Goal: Information Seeking & Learning: Learn about a topic

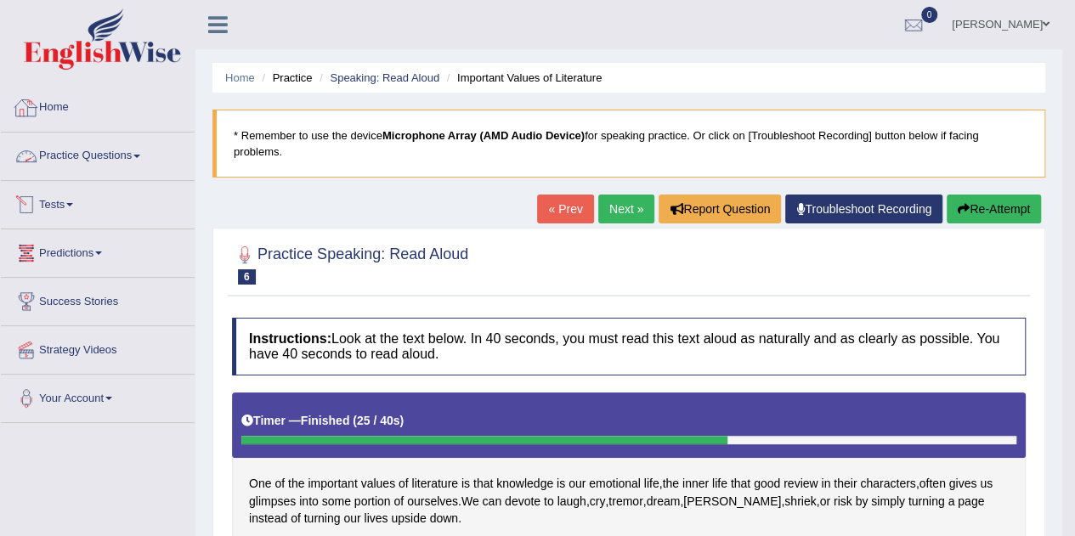
click at [54, 98] on link "Home" at bounding box center [98, 105] width 194 height 43
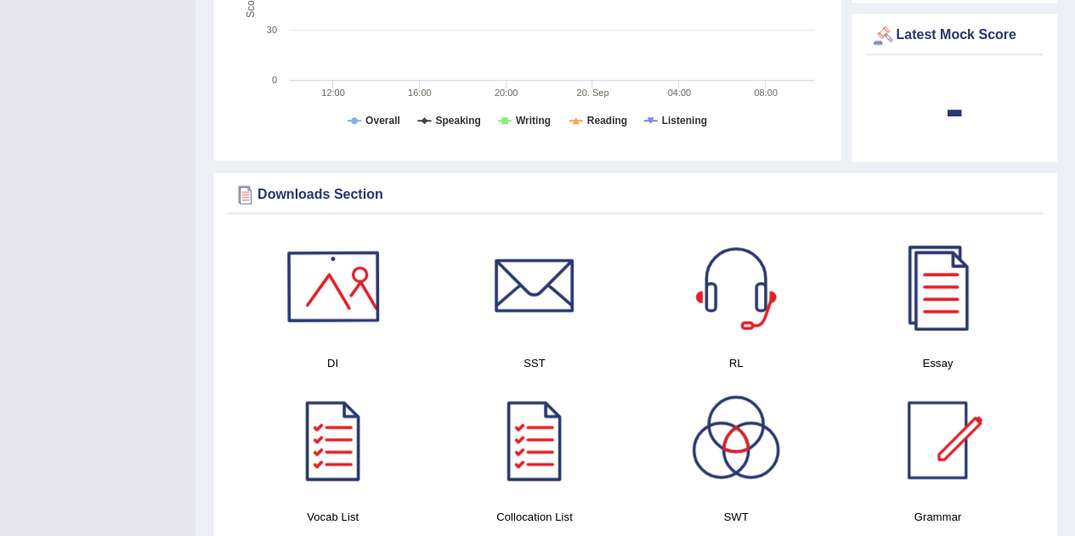
scroll to position [1127, 0]
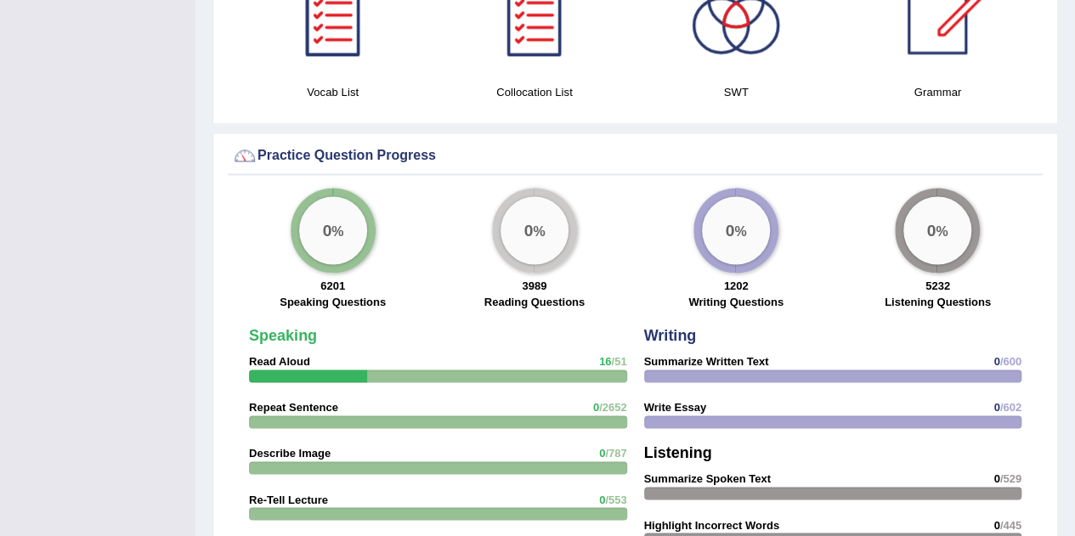
click at [332, 234] on div "0 %" at bounding box center [333, 230] width 68 height 68
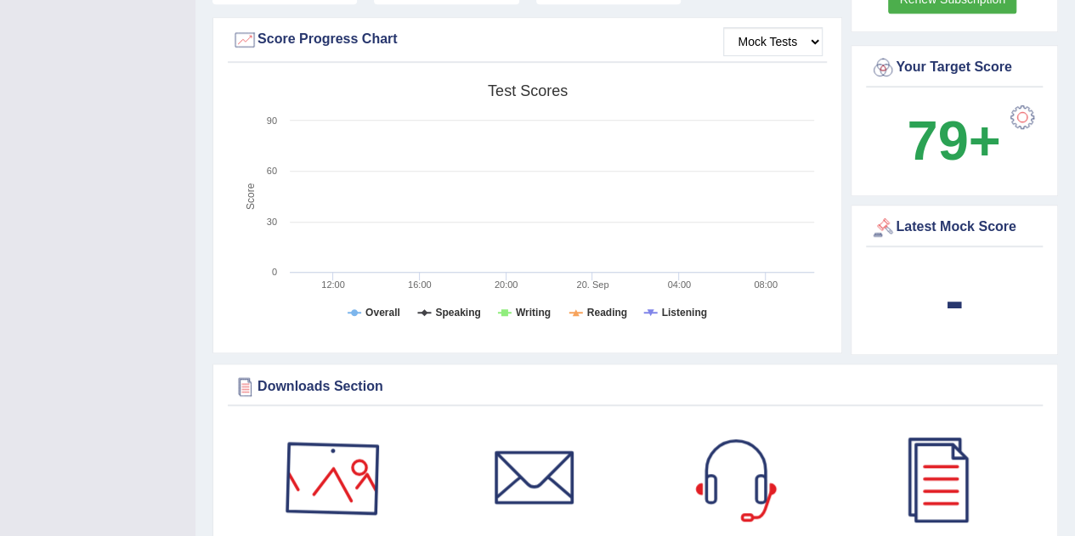
scroll to position [0, 0]
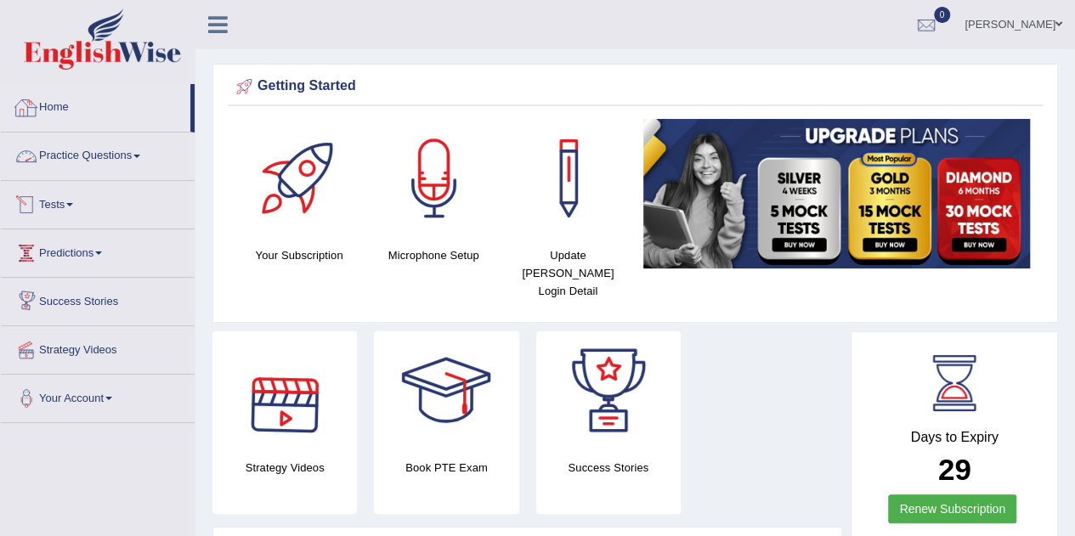
click at [65, 154] on link "Practice Questions" at bounding box center [98, 154] width 194 height 43
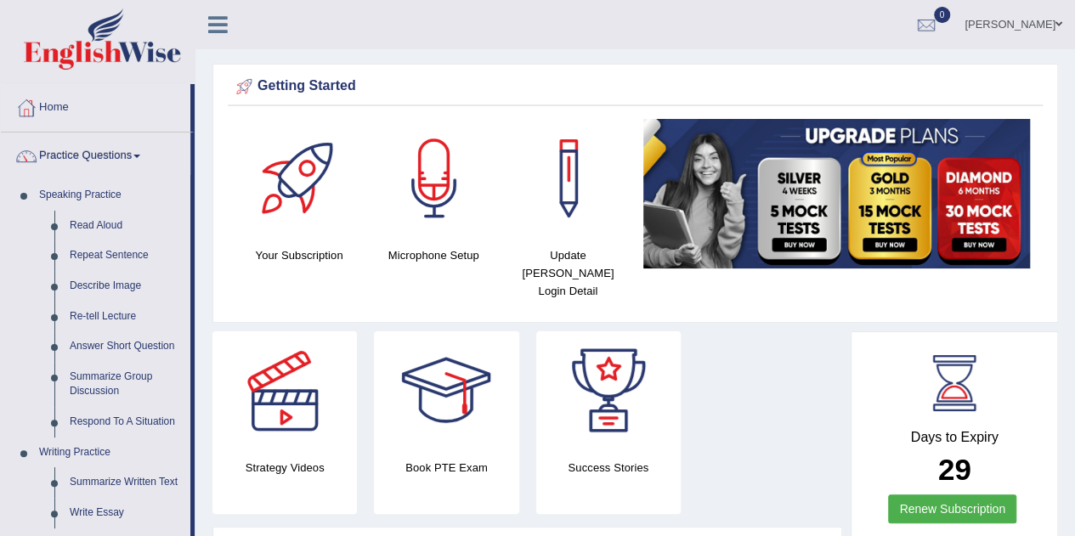
click at [84, 229] on link "Read Aloud" at bounding box center [126, 226] width 128 height 31
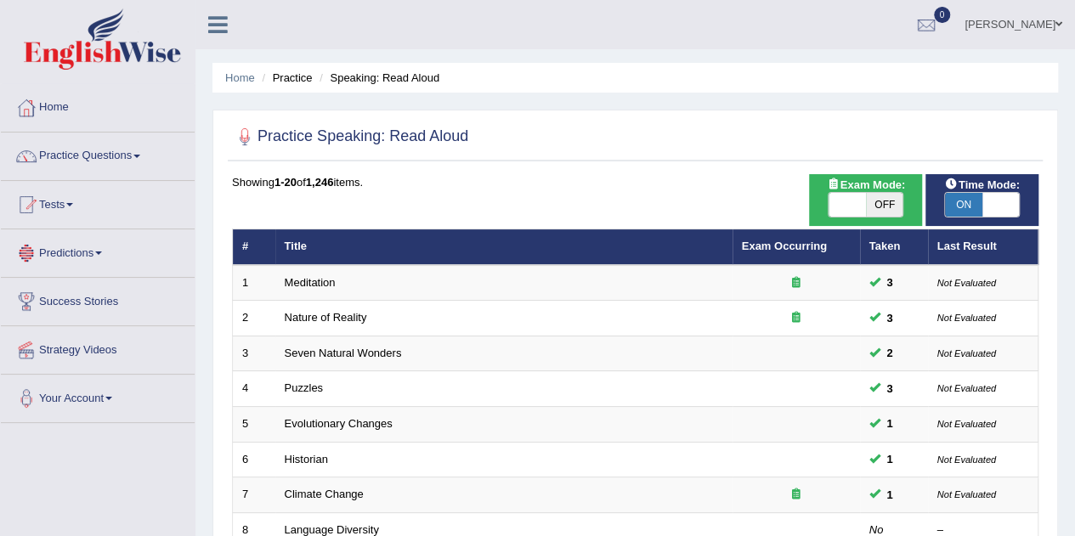
scroll to position [170, 0]
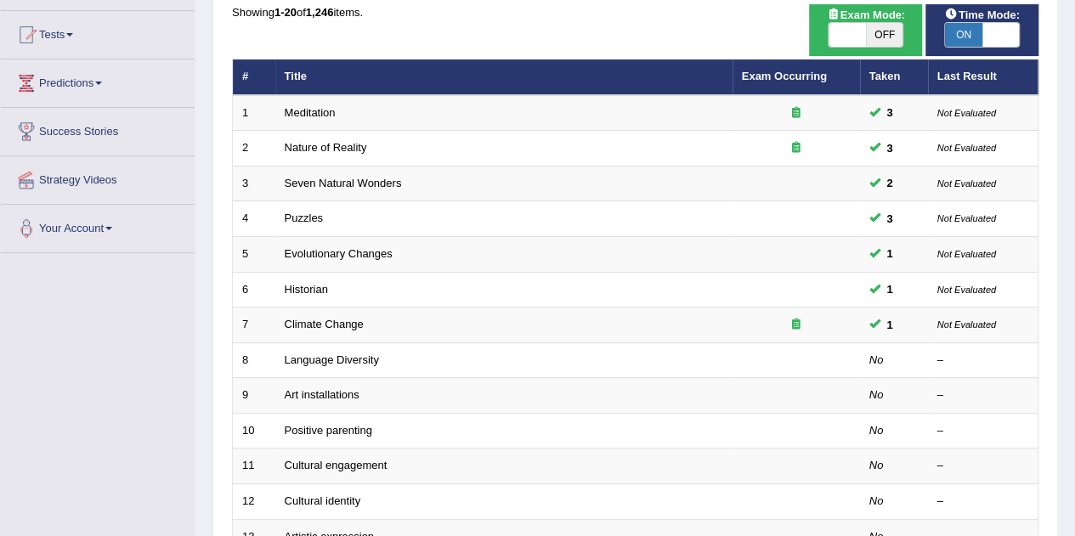
click at [355, 359] on link "Language Diversity" at bounding box center [332, 360] width 94 height 13
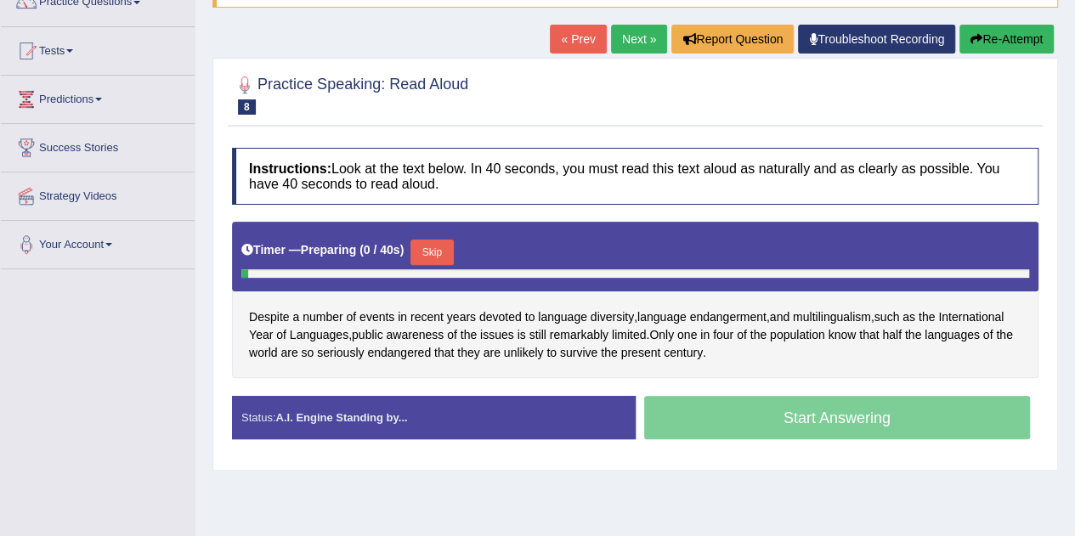
scroll to position [170, 0]
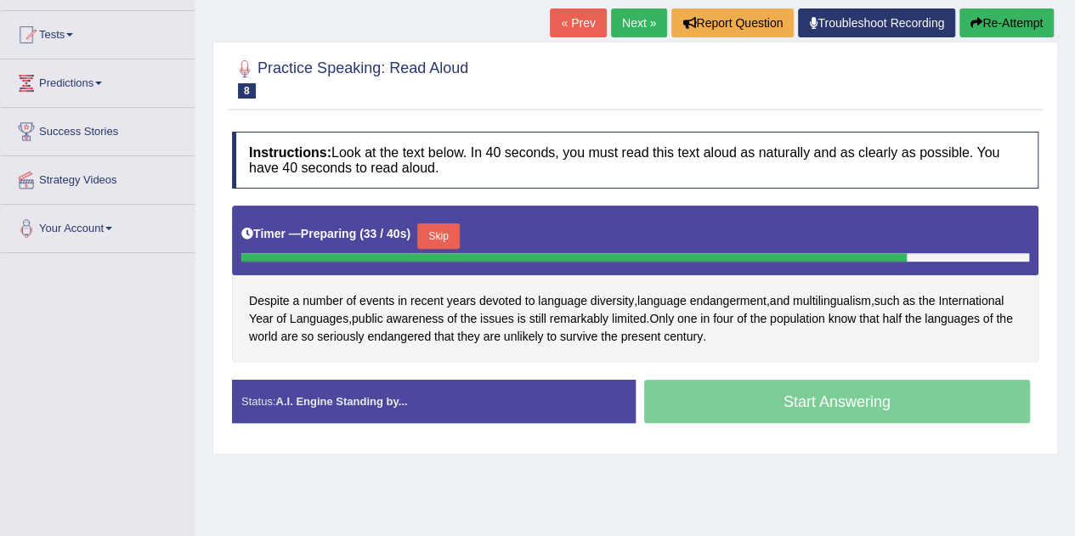
click at [433, 239] on button "Skip" at bounding box center [438, 237] width 43 height 26
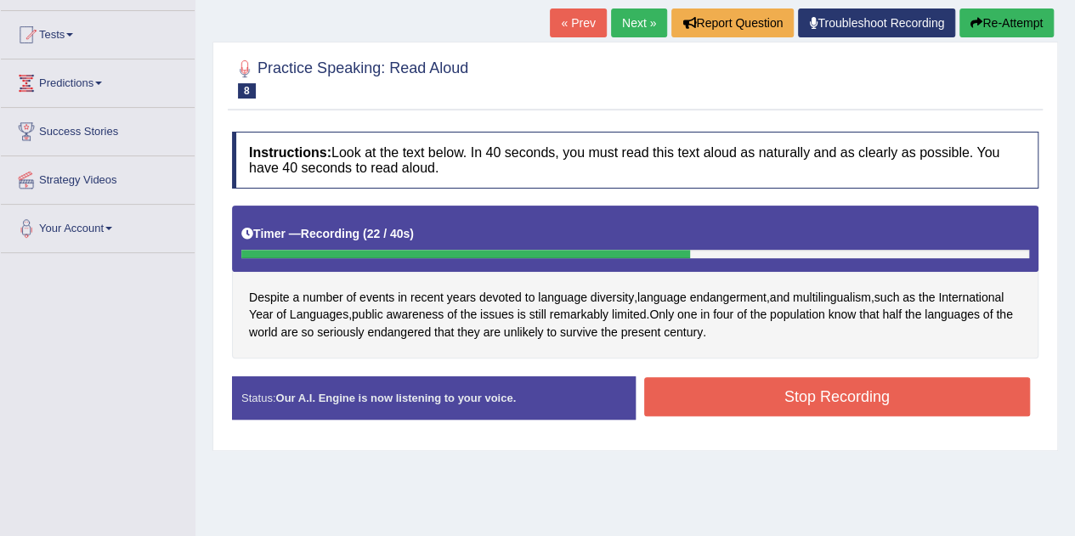
click at [768, 389] on button "Stop Recording" at bounding box center [837, 396] width 387 height 39
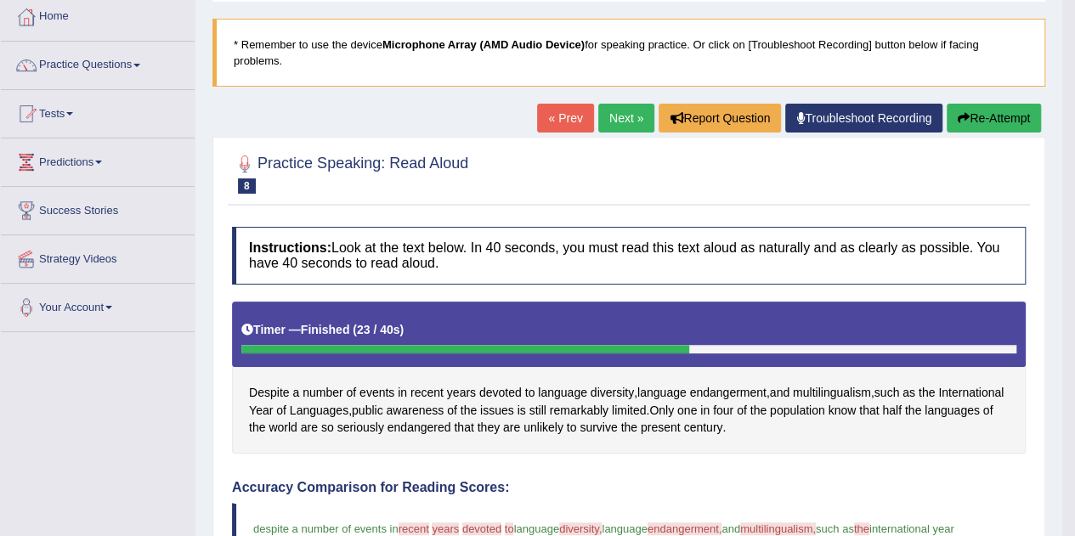
scroll to position [90, 0]
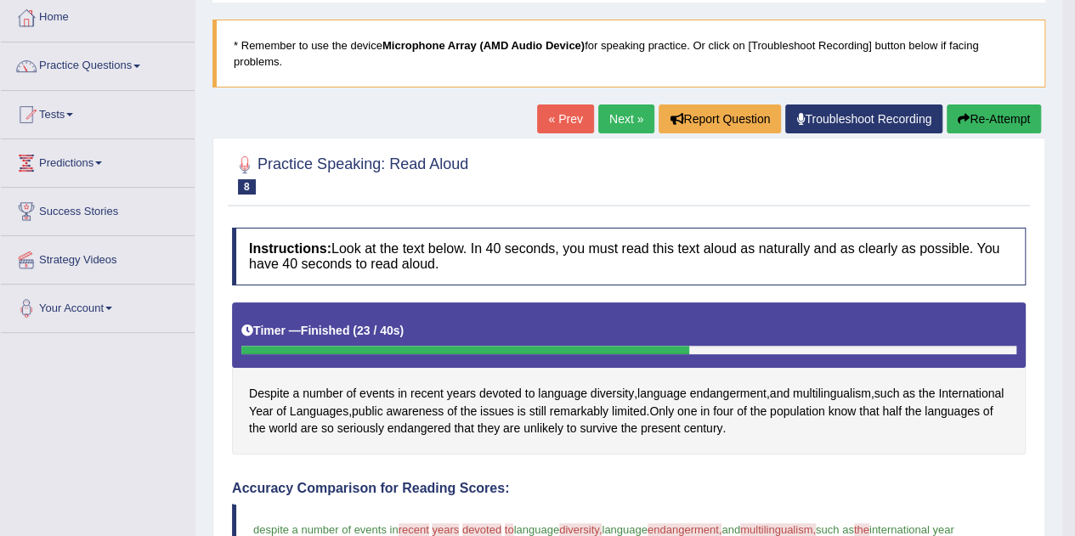
click at [639, 116] on link "Next »" at bounding box center [627, 119] width 56 height 29
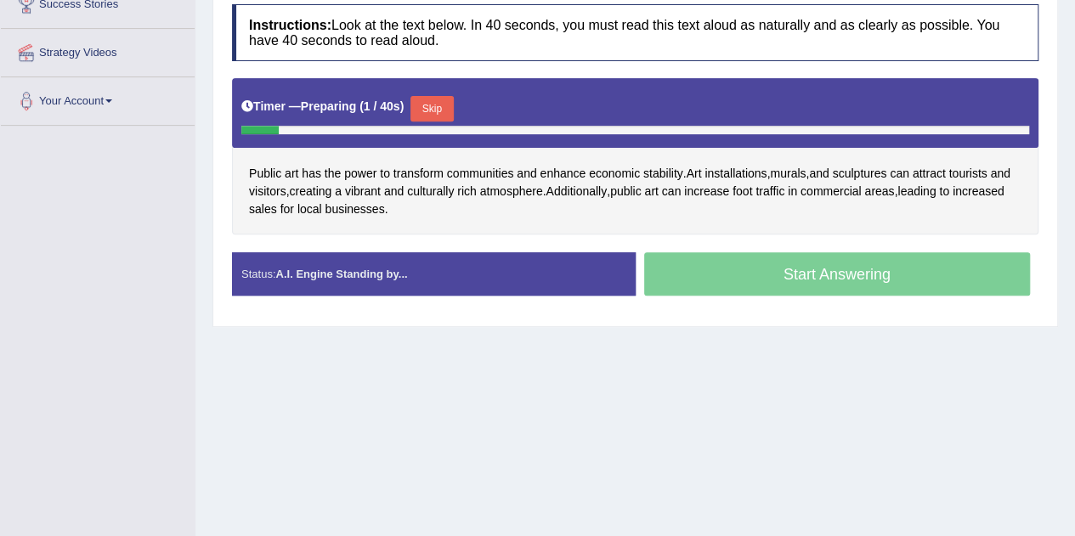
scroll to position [270, 0]
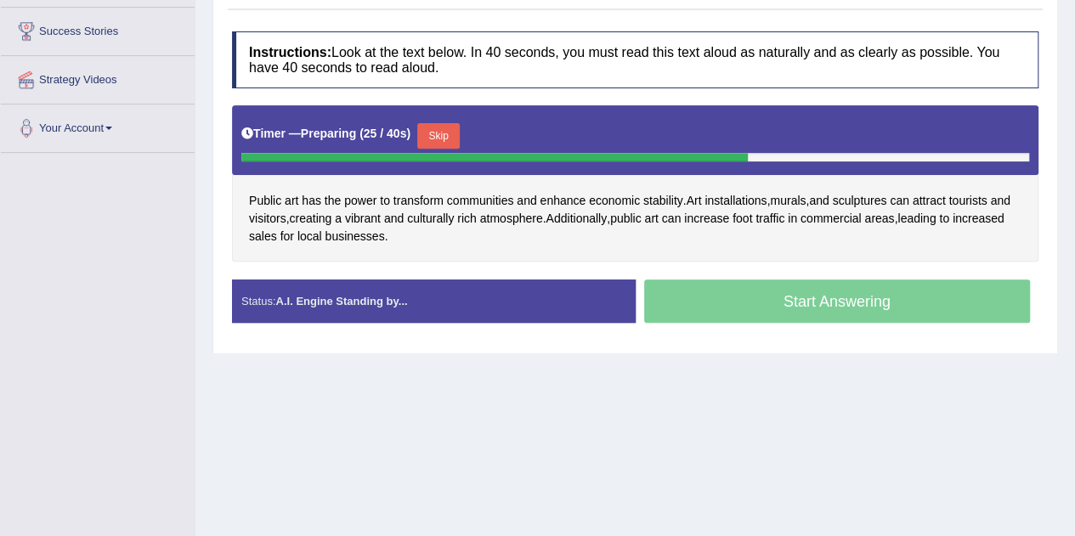
click at [432, 139] on button "Skip" at bounding box center [438, 136] width 43 height 26
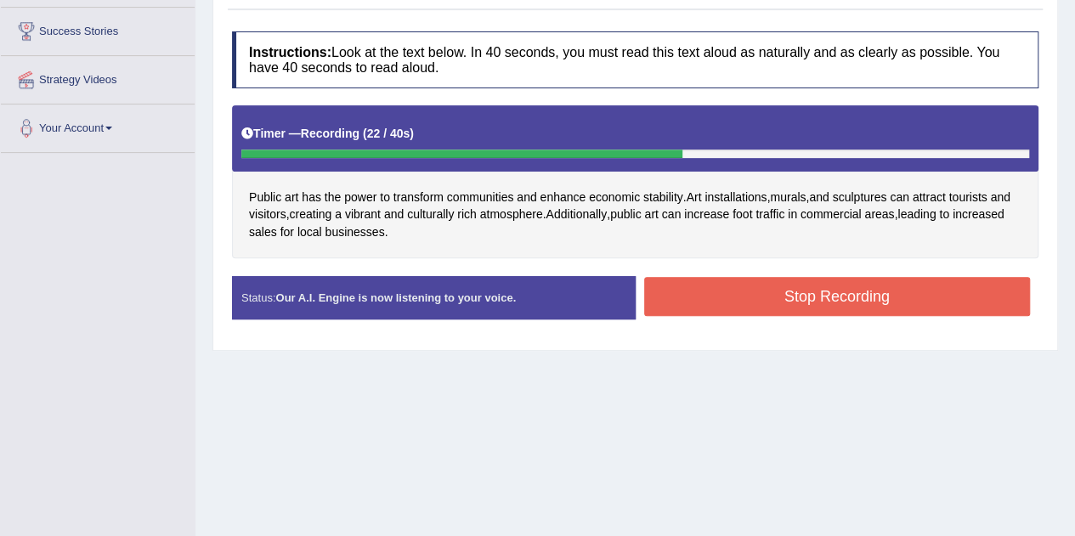
click at [681, 280] on button "Stop Recording" at bounding box center [837, 296] width 387 height 39
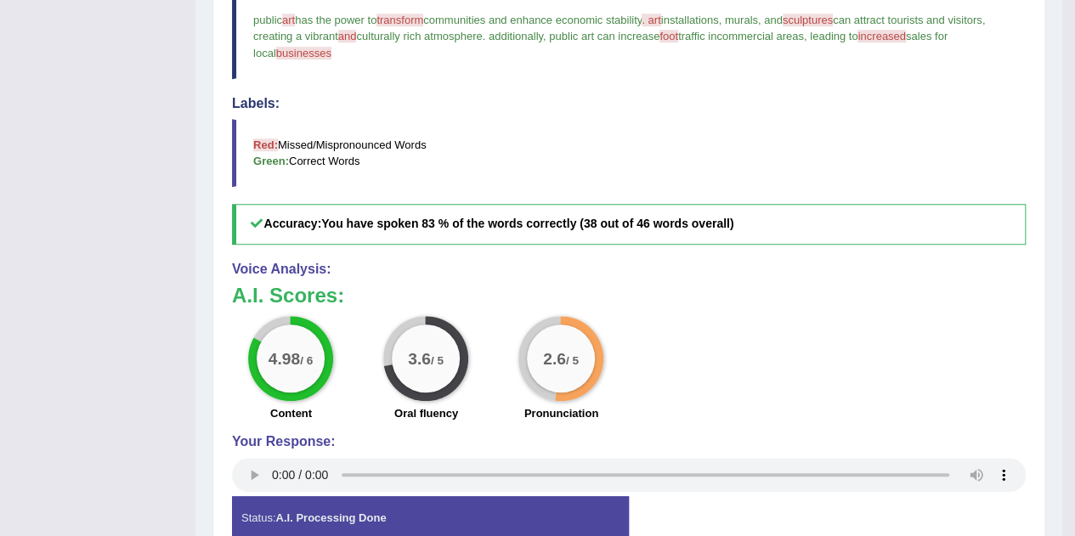
scroll to position [90, 0]
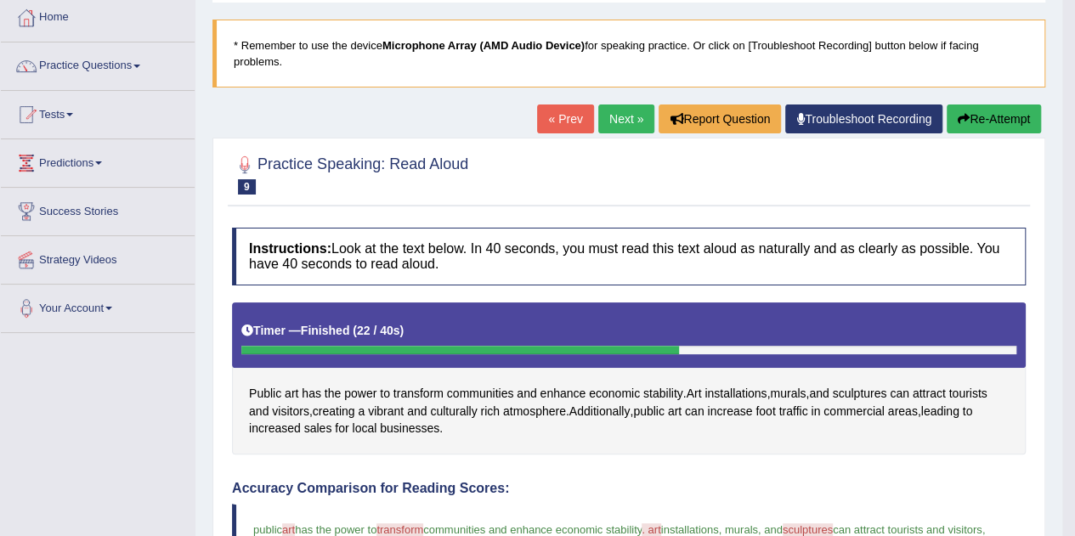
click at [1005, 115] on button "Re-Attempt" at bounding box center [994, 119] width 94 height 29
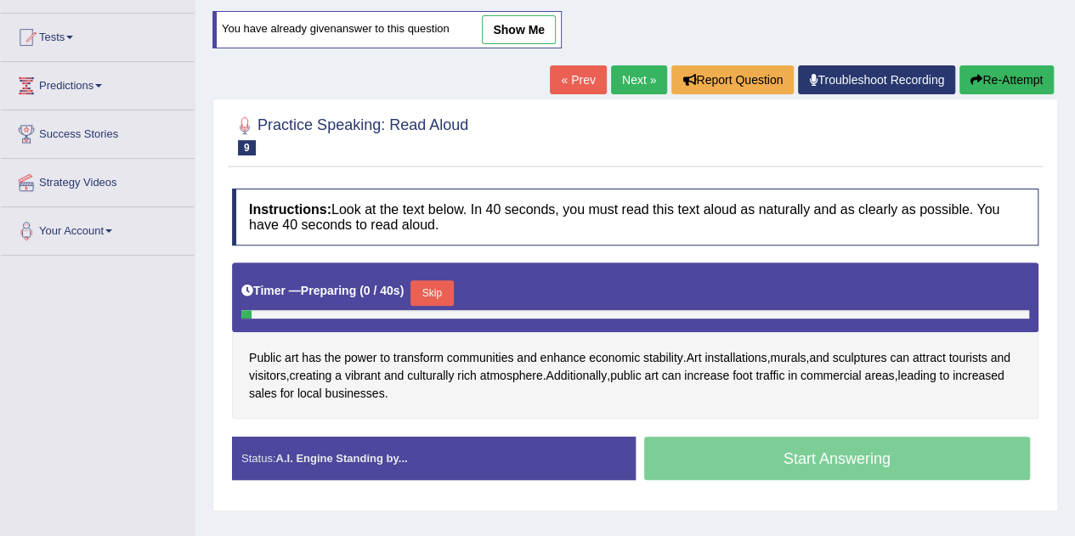
scroll to position [260, 0]
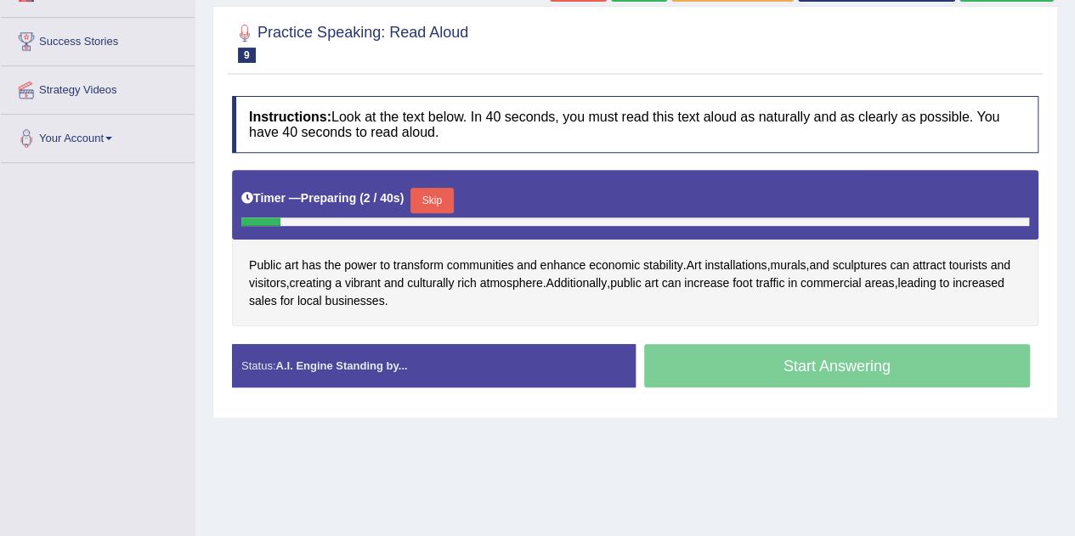
click at [436, 195] on button "Skip" at bounding box center [432, 201] width 43 height 26
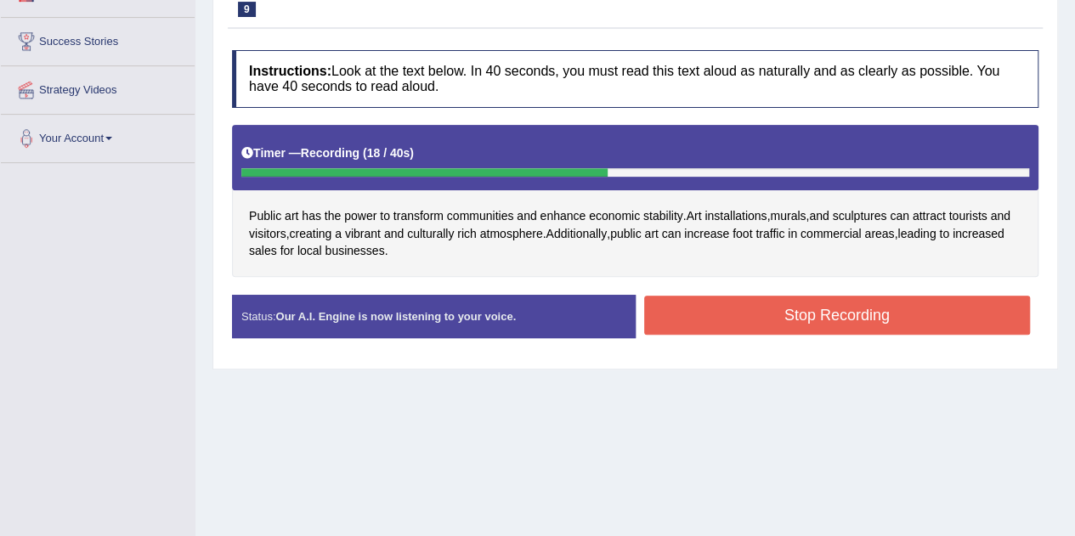
click at [744, 321] on button "Stop Recording" at bounding box center [837, 315] width 387 height 39
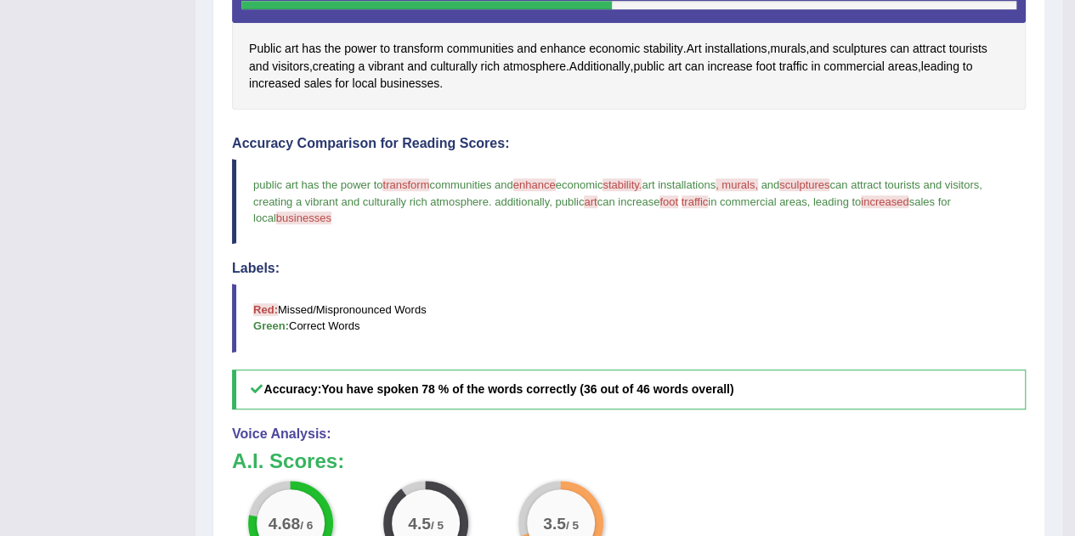
scroll to position [345, 0]
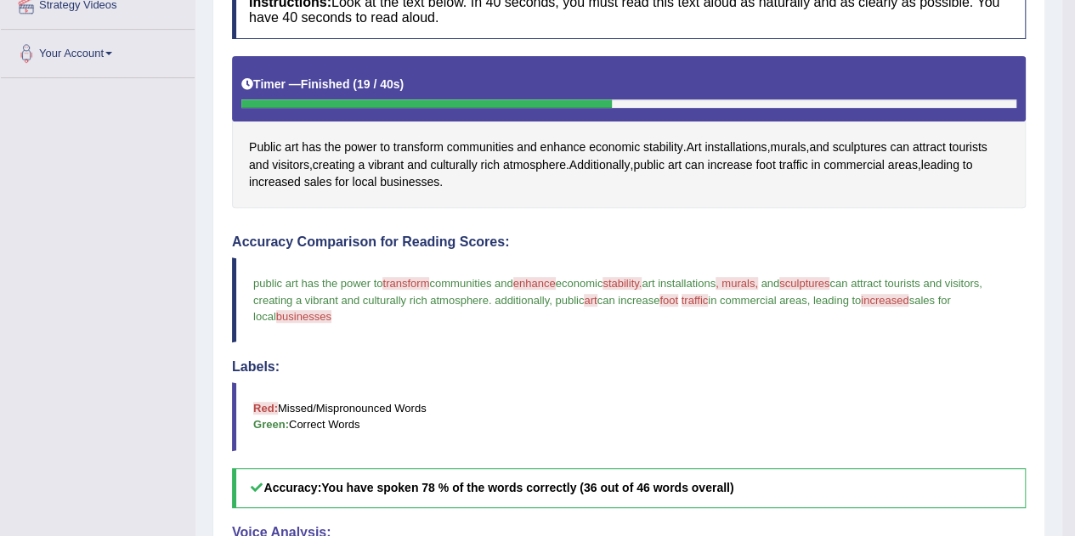
click at [425, 180] on span "businesses" at bounding box center [410, 182] width 60 height 18
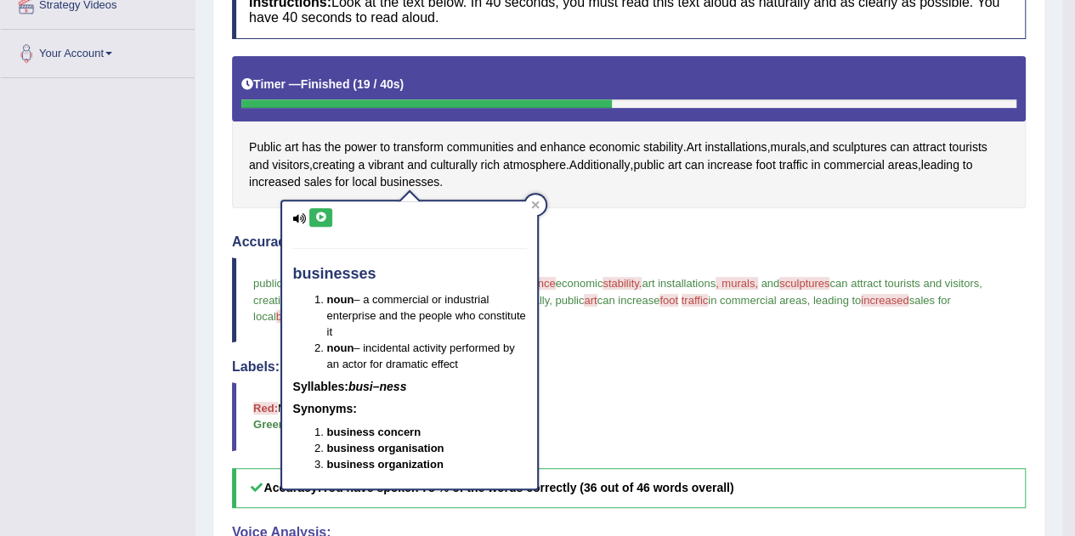
click at [326, 213] on icon at bounding box center [321, 218] width 13 height 10
click at [535, 204] on icon at bounding box center [536, 205] width 8 height 8
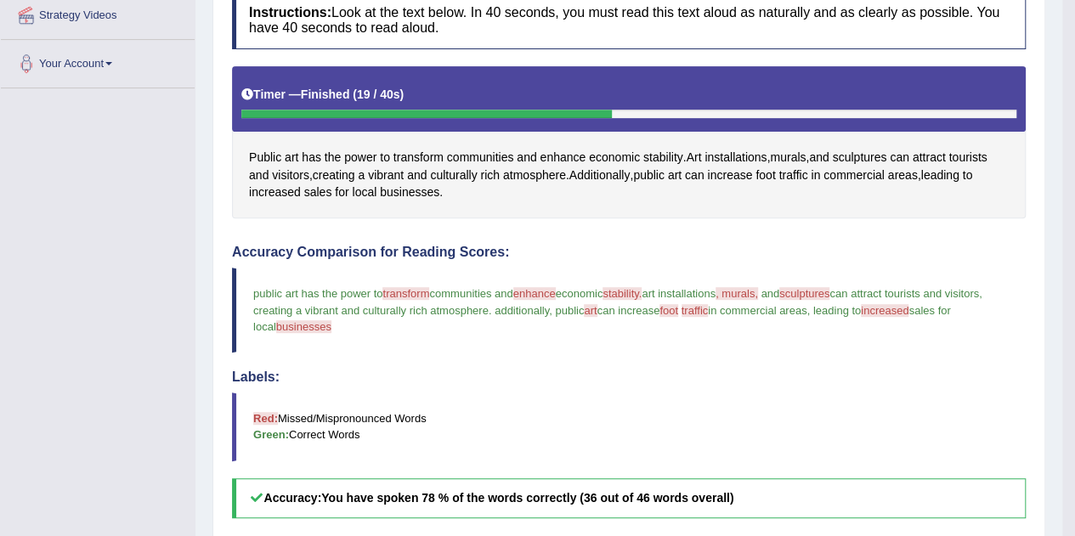
scroll to position [175, 0]
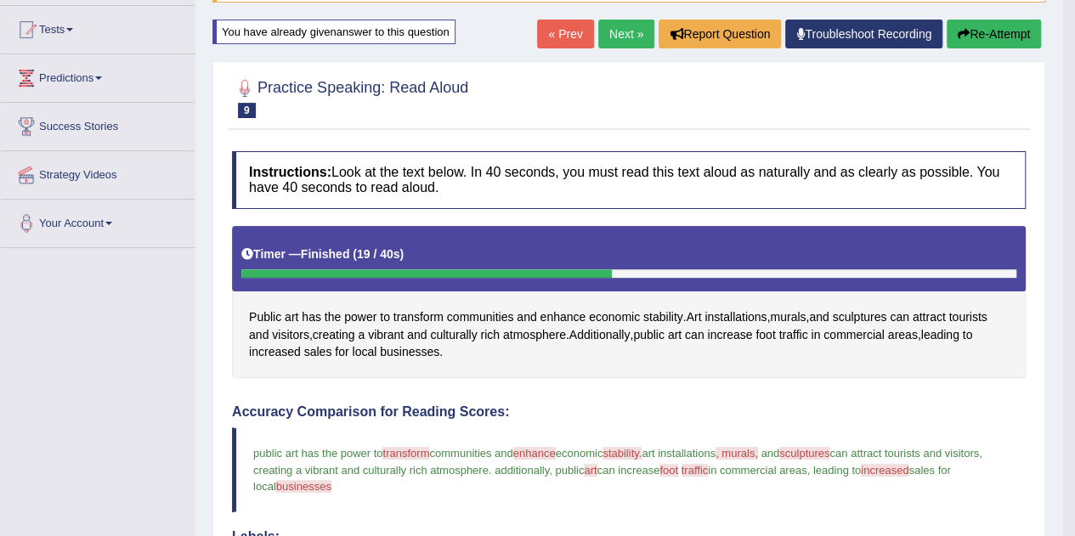
click at [615, 42] on link "Next »" at bounding box center [627, 34] width 56 height 29
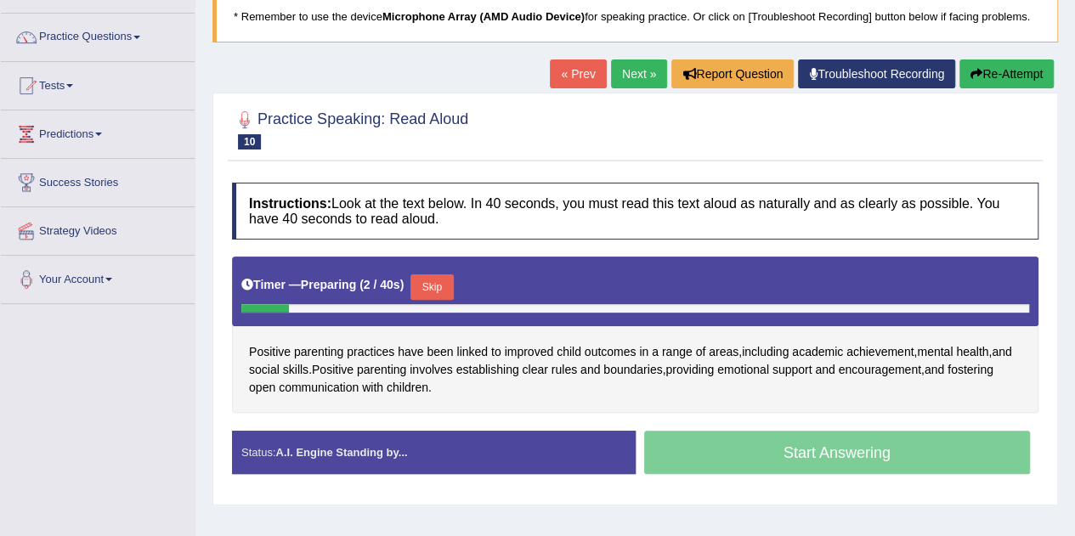
scroll to position [255, 0]
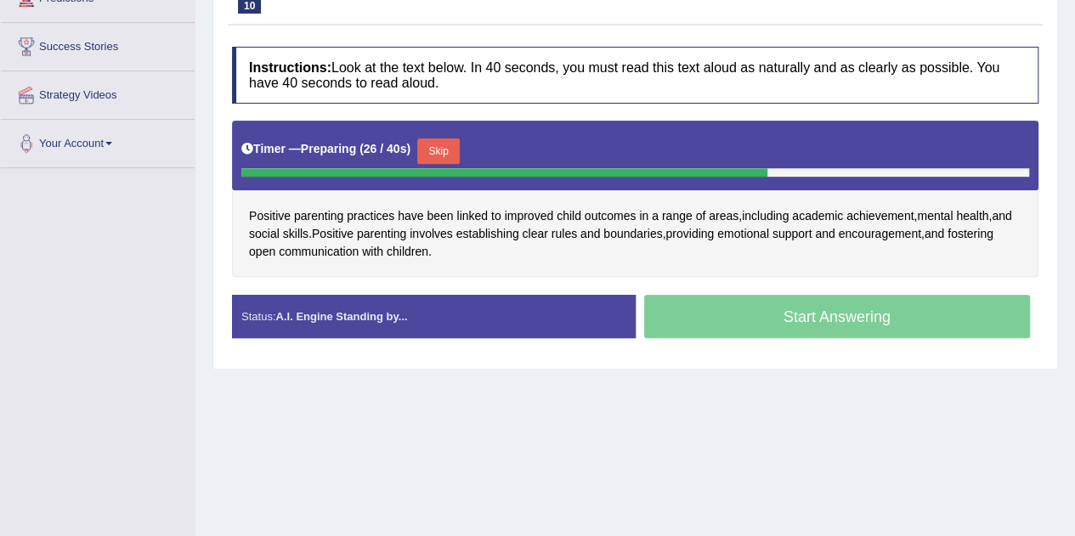
click at [439, 148] on button "Skip" at bounding box center [438, 152] width 43 height 26
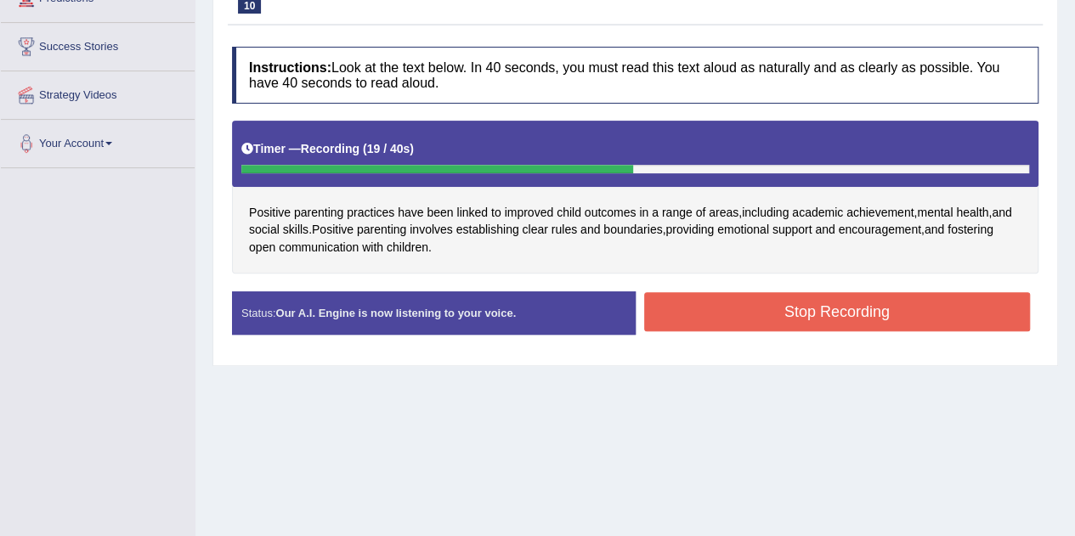
click at [710, 304] on button "Stop Recording" at bounding box center [837, 311] width 387 height 39
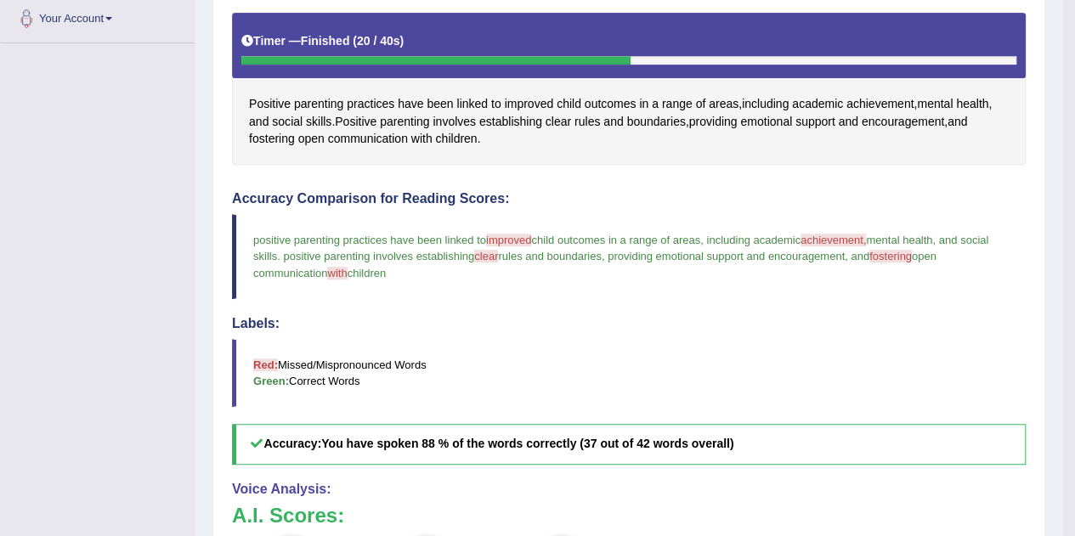
scroll to position [175, 0]
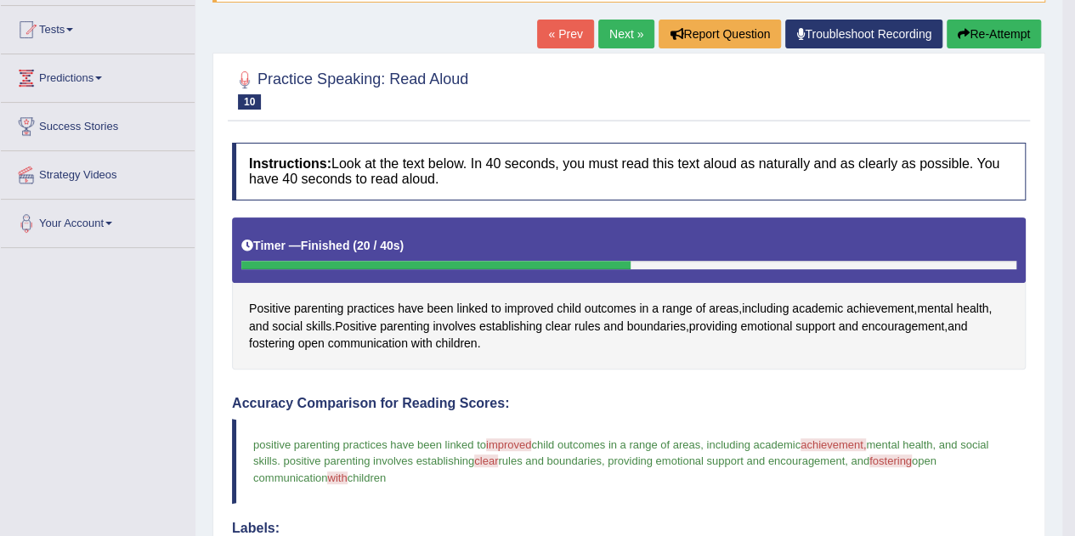
click at [968, 30] on button "Re-Attempt" at bounding box center [994, 34] width 94 height 29
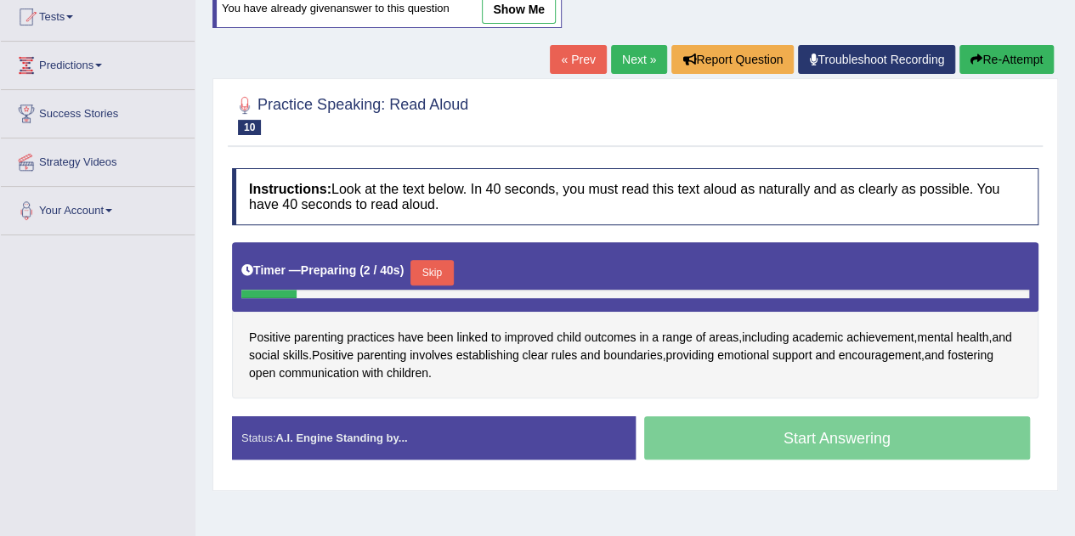
click at [434, 270] on button "Skip" at bounding box center [432, 273] width 43 height 26
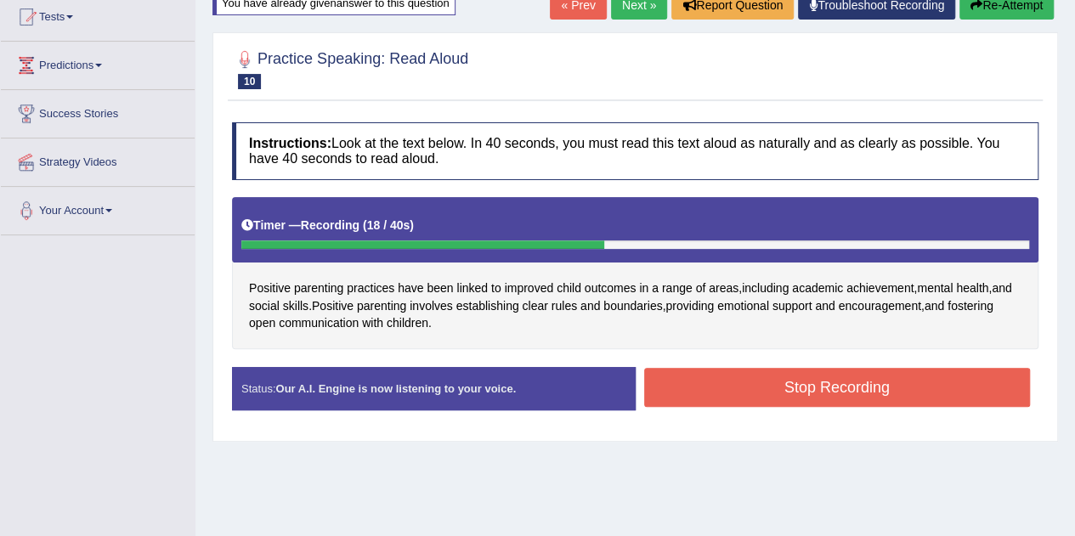
click at [699, 385] on button "Stop Recording" at bounding box center [837, 387] width 387 height 39
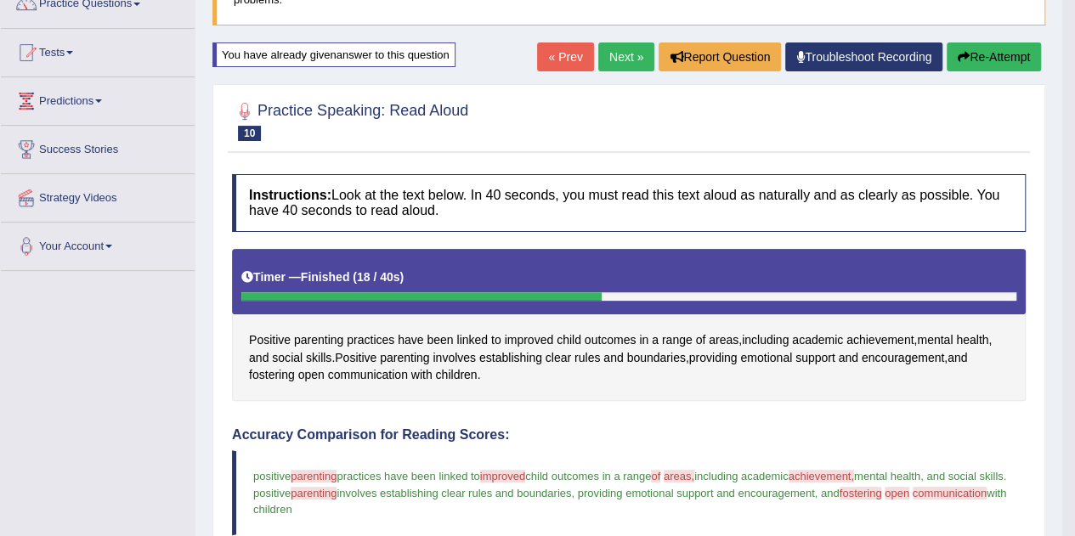
scroll to position [99, 0]
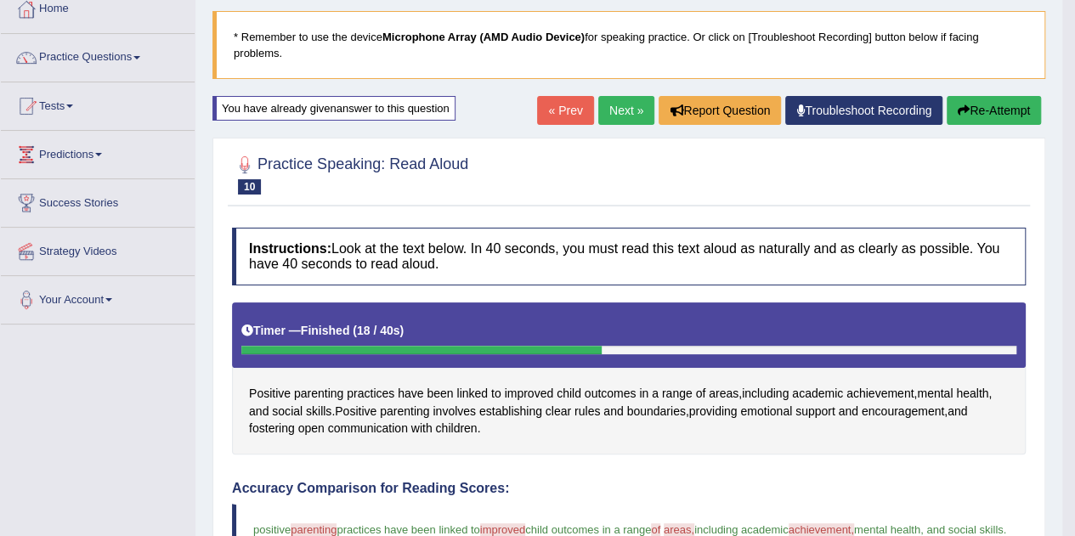
click at [601, 115] on link "Next »" at bounding box center [627, 110] width 56 height 29
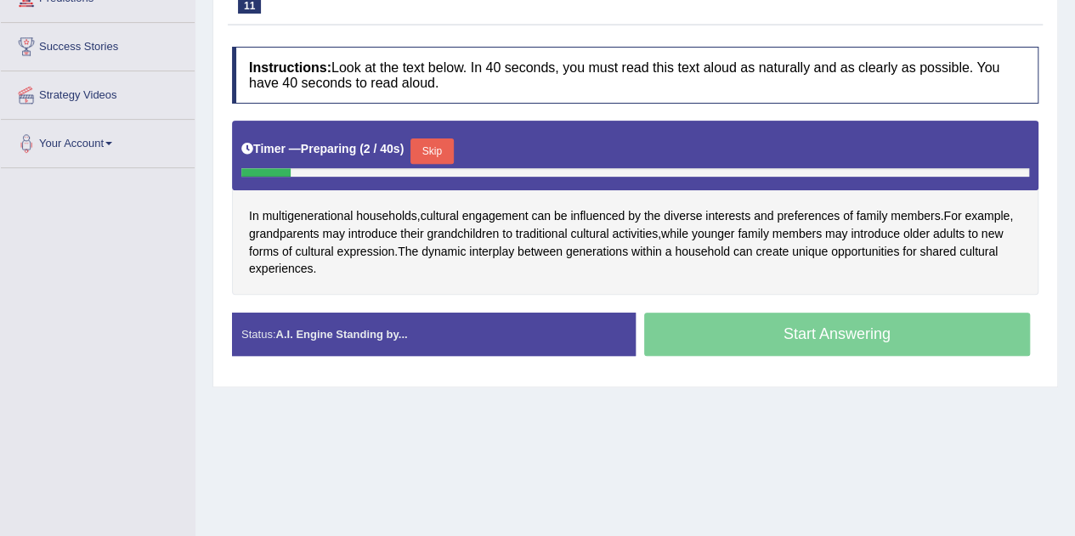
click at [434, 140] on button "Skip" at bounding box center [432, 152] width 43 height 26
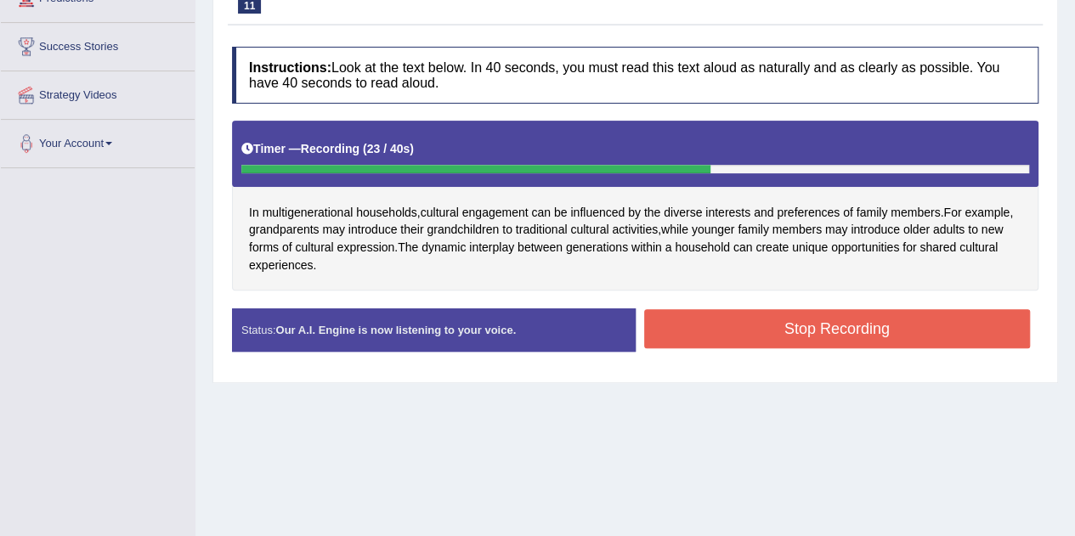
click at [791, 324] on button "Stop Recording" at bounding box center [837, 328] width 387 height 39
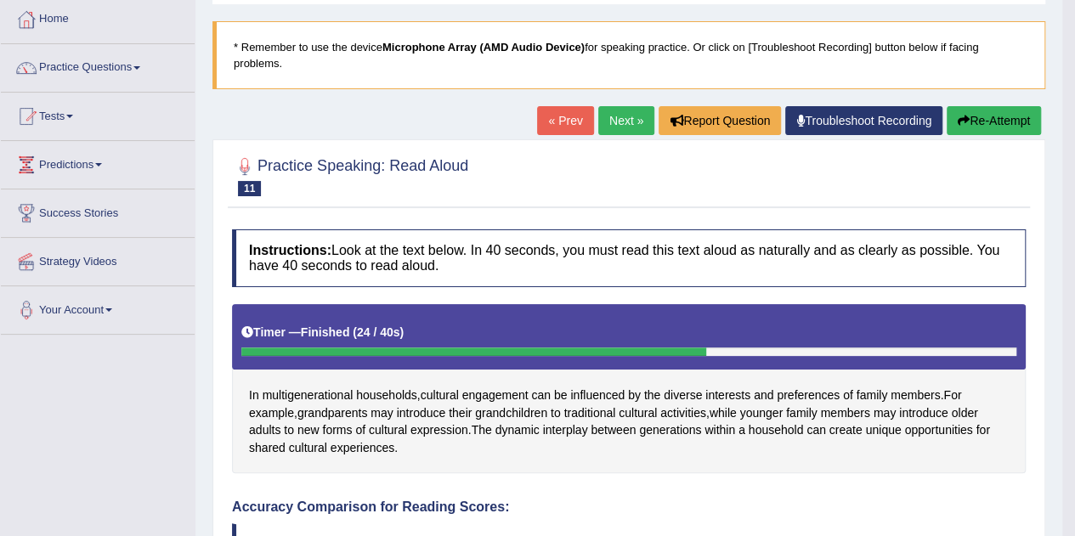
scroll to position [85, 0]
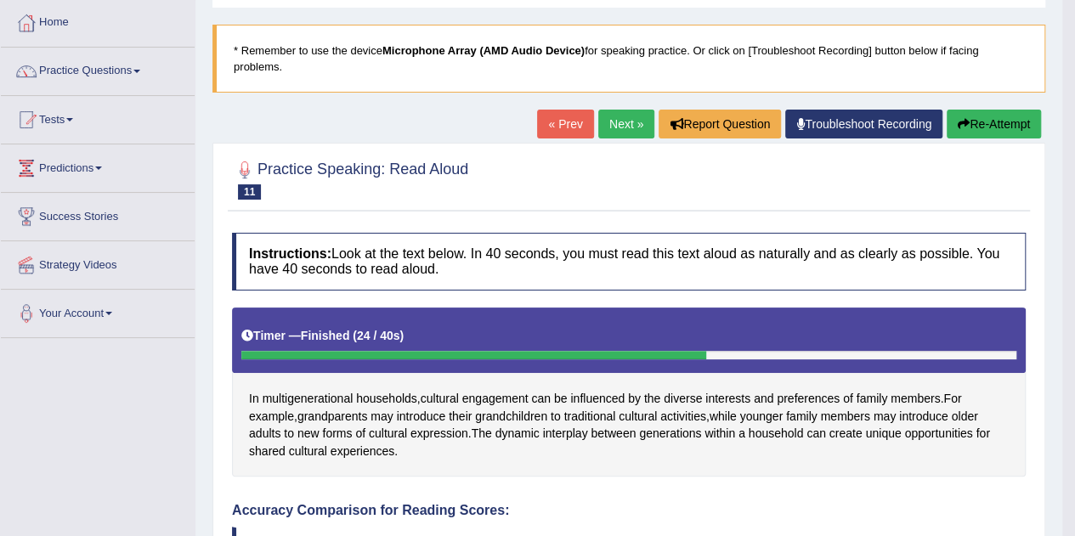
click at [958, 120] on icon "button" at bounding box center [964, 124] width 12 height 12
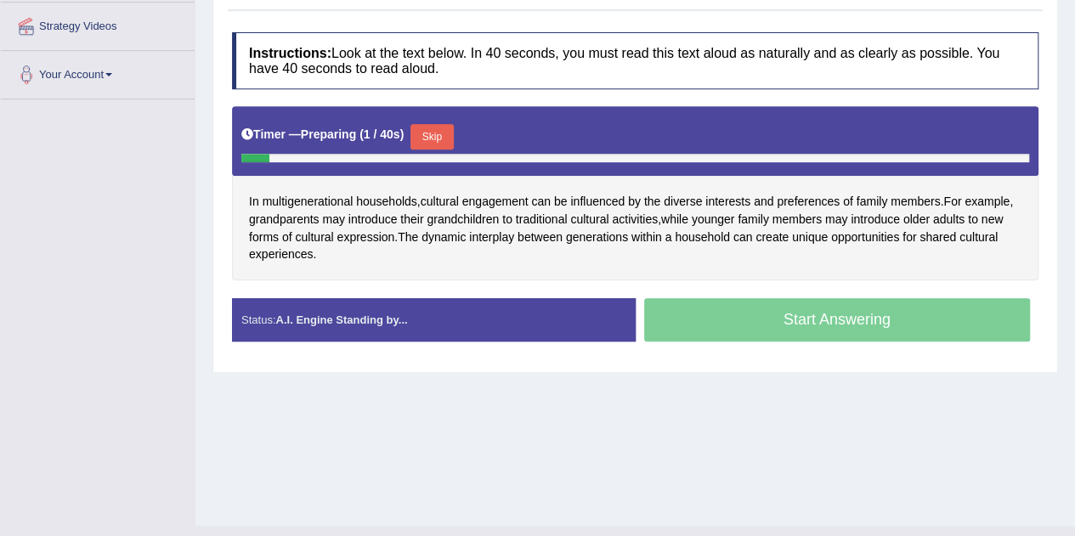
scroll to position [340, 0]
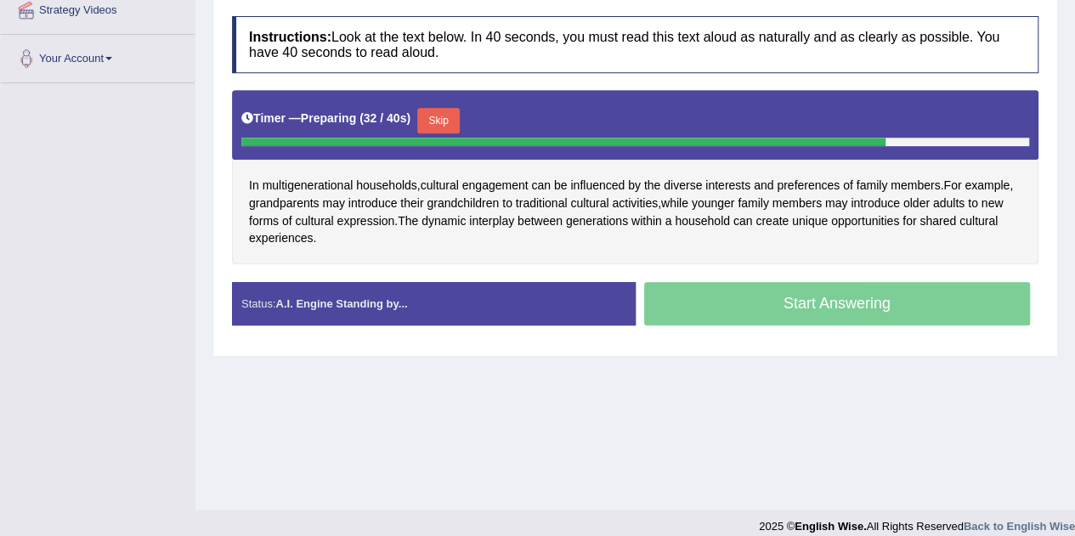
click at [445, 120] on button "Skip" at bounding box center [438, 121] width 43 height 26
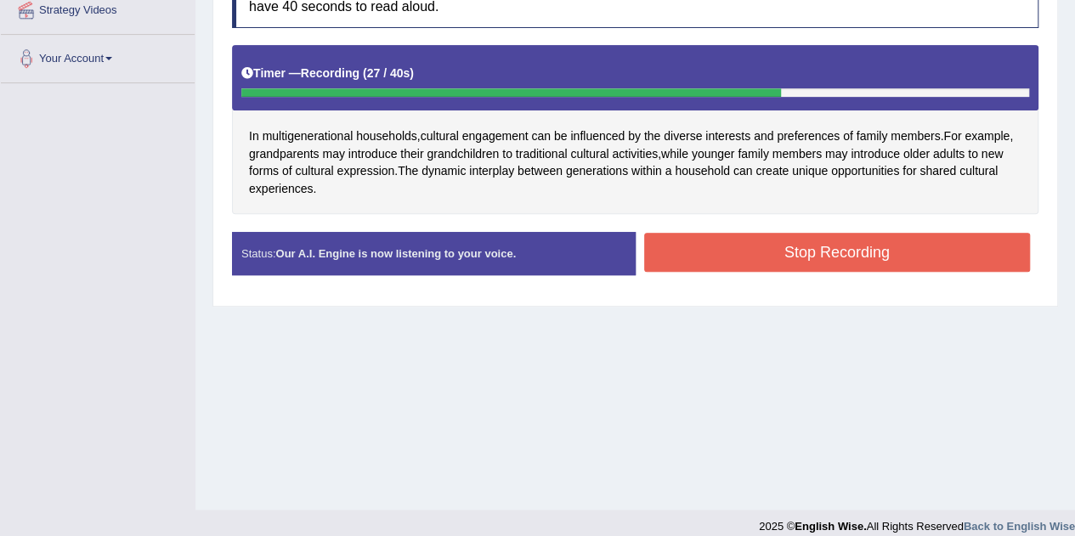
click at [726, 236] on button "Stop Recording" at bounding box center [837, 252] width 387 height 39
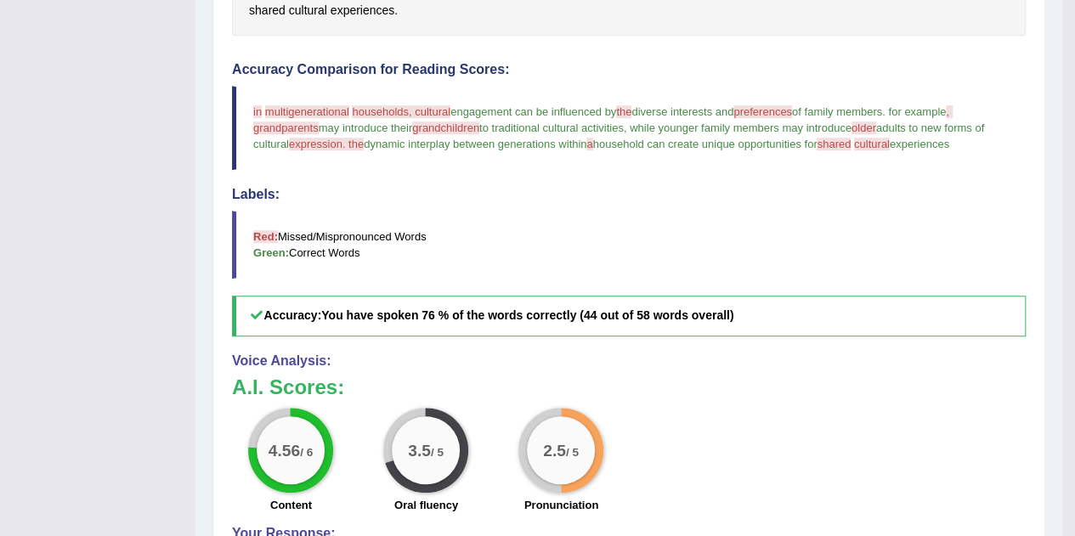
scroll to position [116, 0]
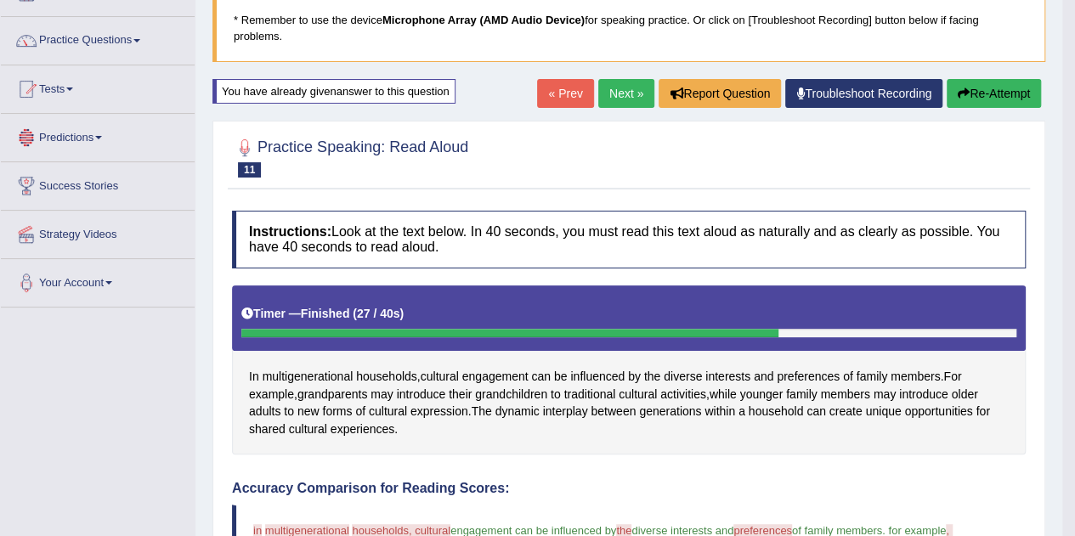
click at [621, 89] on link "Next »" at bounding box center [627, 93] width 56 height 29
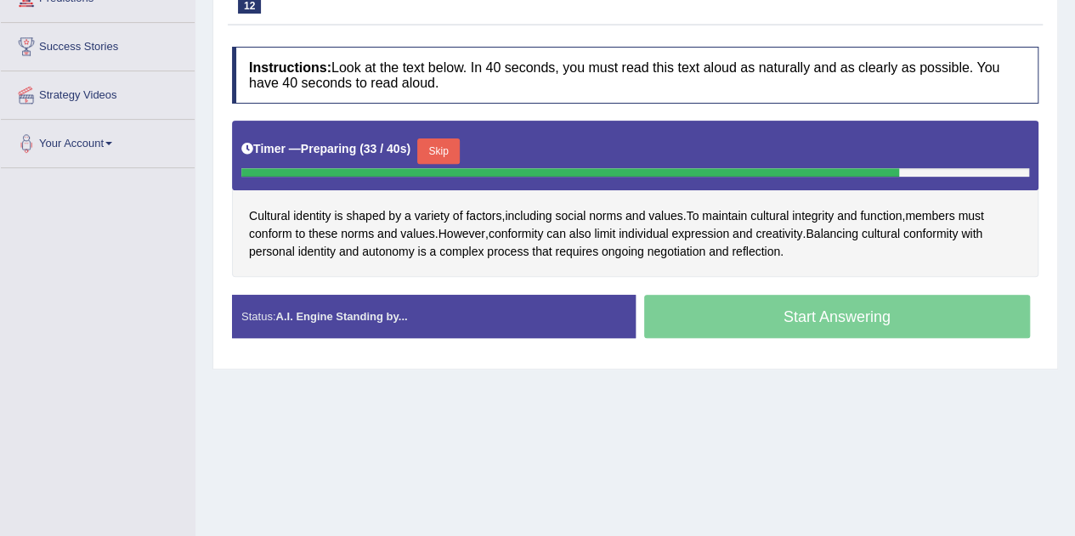
click at [437, 146] on button "Skip" at bounding box center [438, 152] width 43 height 26
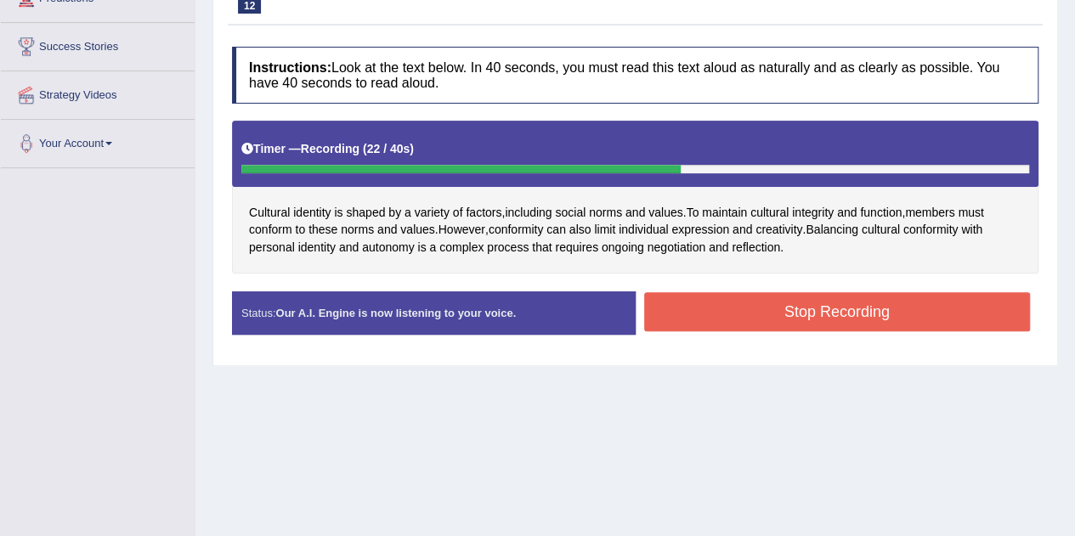
click at [782, 319] on button "Stop Recording" at bounding box center [837, 311] width 387 height 39
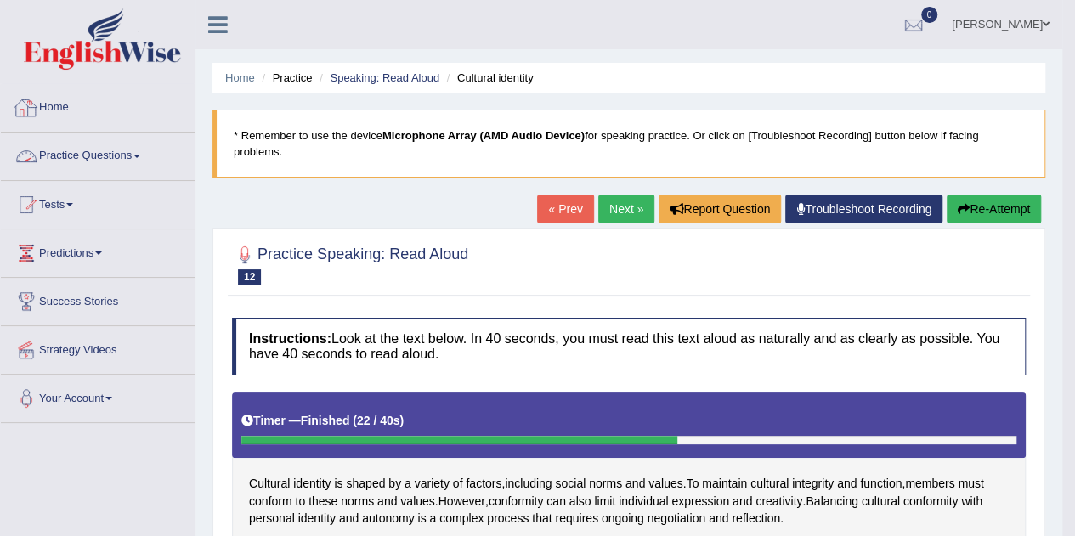
click at [87, 107] on link "Home" at bounding box center [98, 105] width 194 height 43
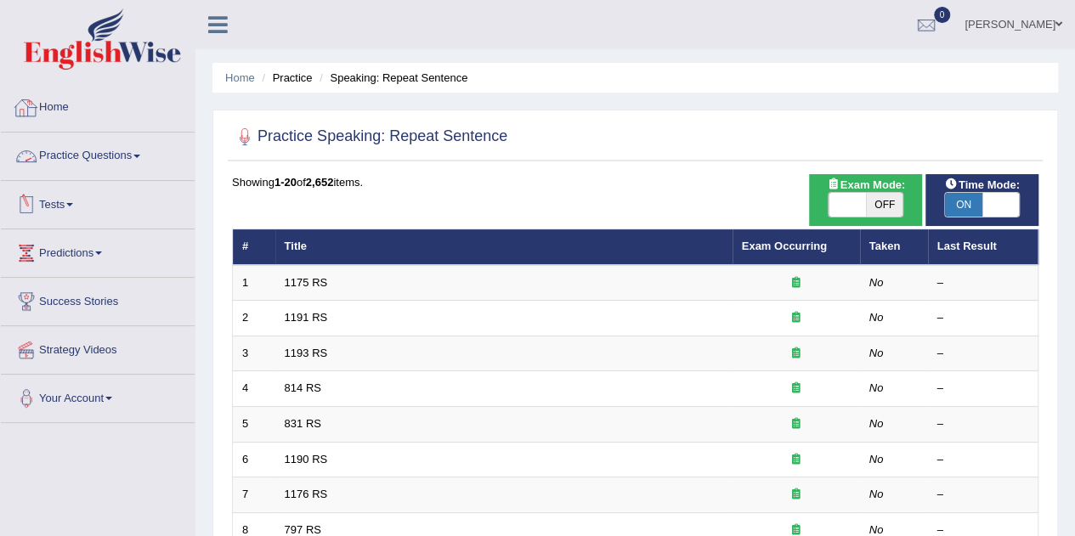
click at [118, 148] on link "Practice Questions" at bounding box center [98, 154] width 194 height 43
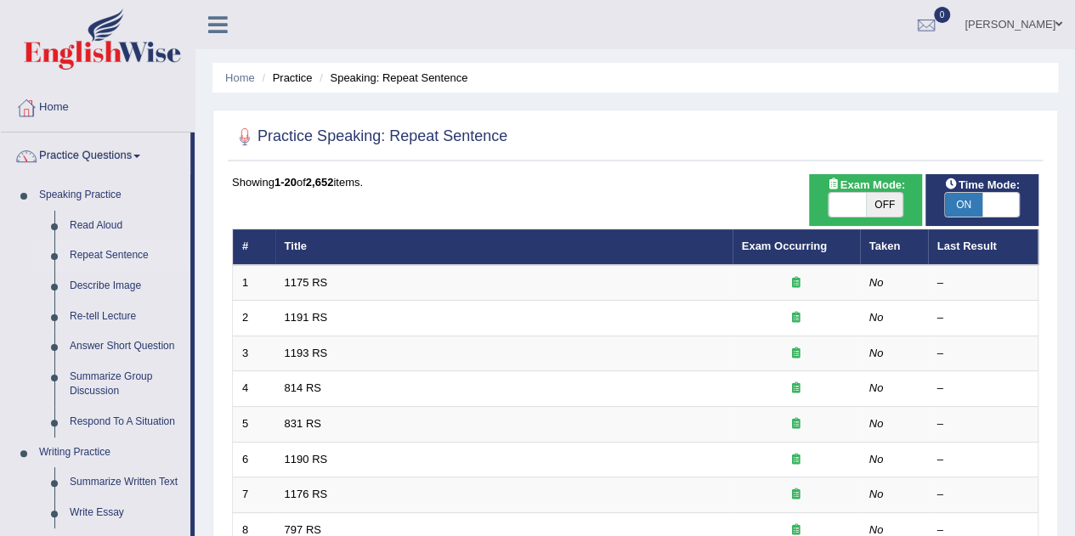
click at [106, 226] on link "Read Aloud" at bounding box center [126, 226] width 128 height 31
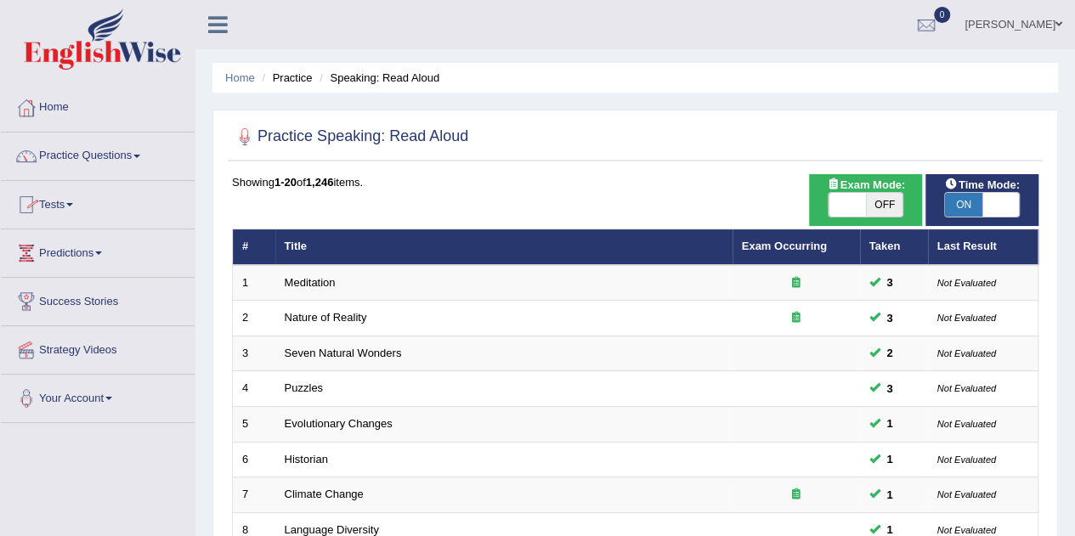
click at [961, 282] on small "Not Evaluated" at bounding box center [967, 283] width 59 height 10
click at [932, 276] on td "Not Evaluated" at bounding box center [983, 283] width 111 height 36
click at [790, 285] on div at bounding box center [796, 283] width 109 height 16
click at [101, 162] on link "Practice Questions" at bounding box center [98, 154] width 194 height 43
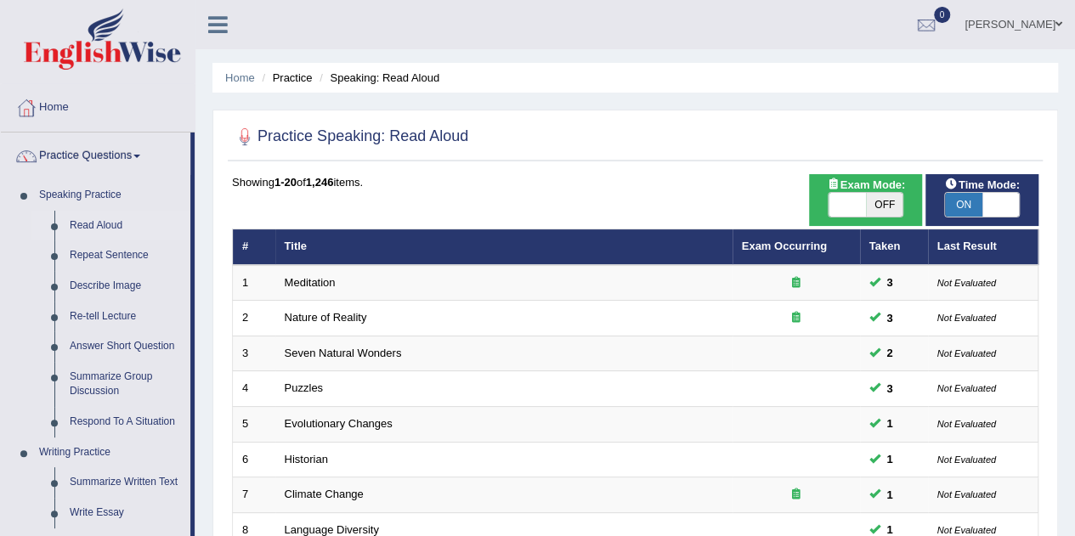
click at [95, 253] on link "Repeat Sentence" at bounding box center [126, 256] width 128 height 31
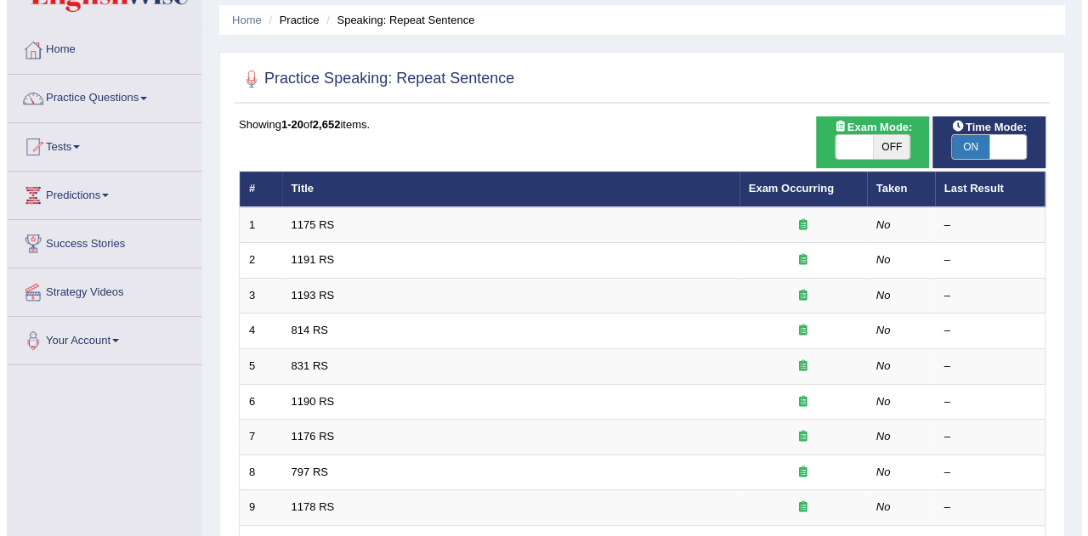
scroll to position [85, 0]
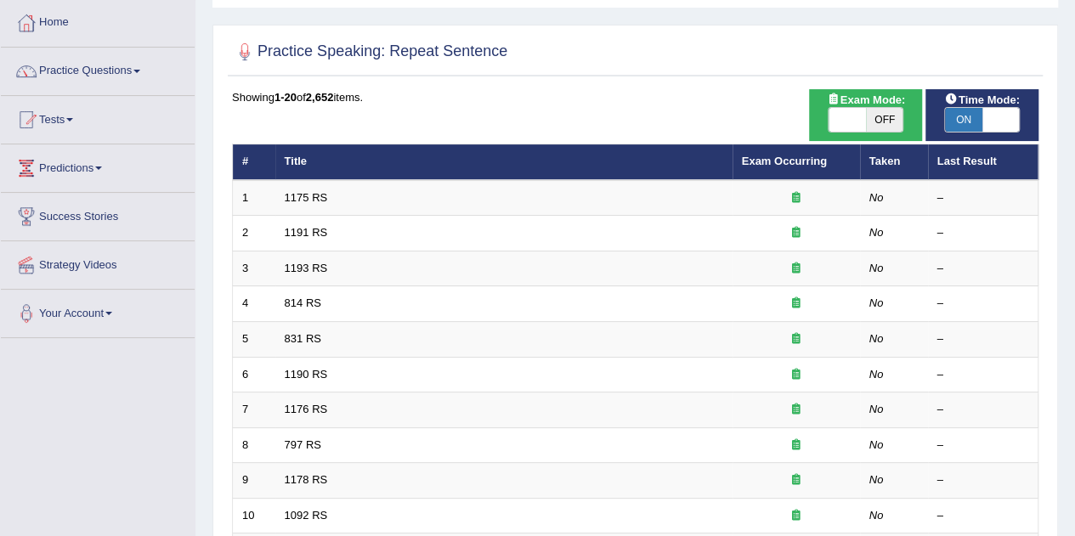
click at [891, 116] on span "OFF" at bounding box center [884, 120] width 37 height 24
checkbox input "true"
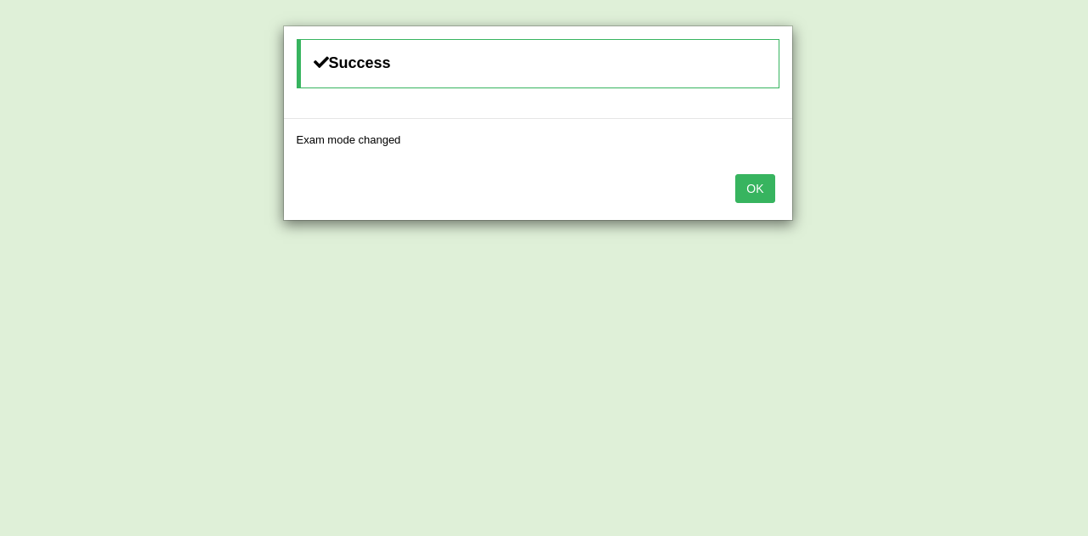
click at [752, 180] on button "OK" at bounding box center [754, 188] width 39 height 29
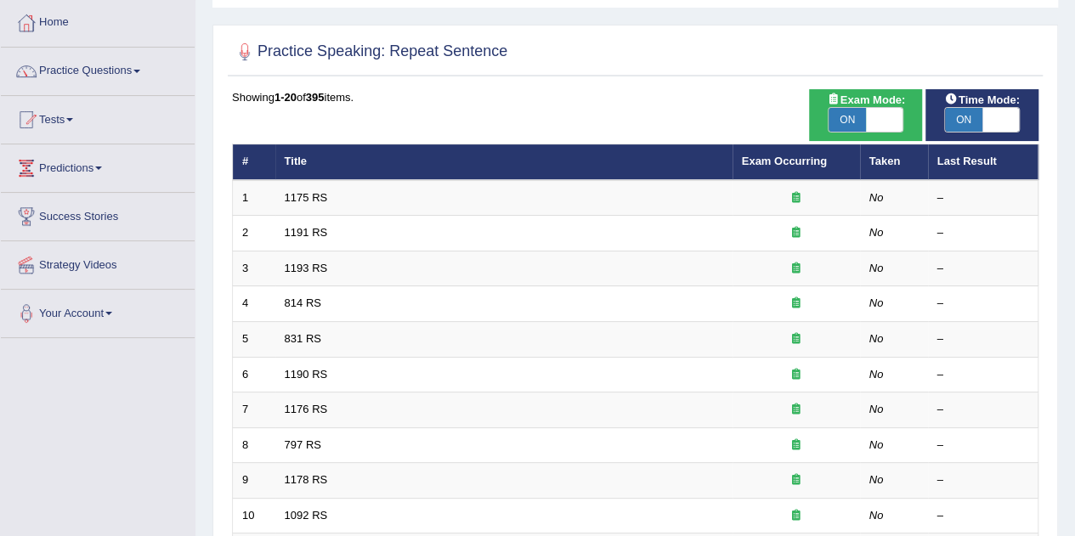
click at [303, 191] on link "1175 RS" at bounding box center [306, 197] width 43 height 13
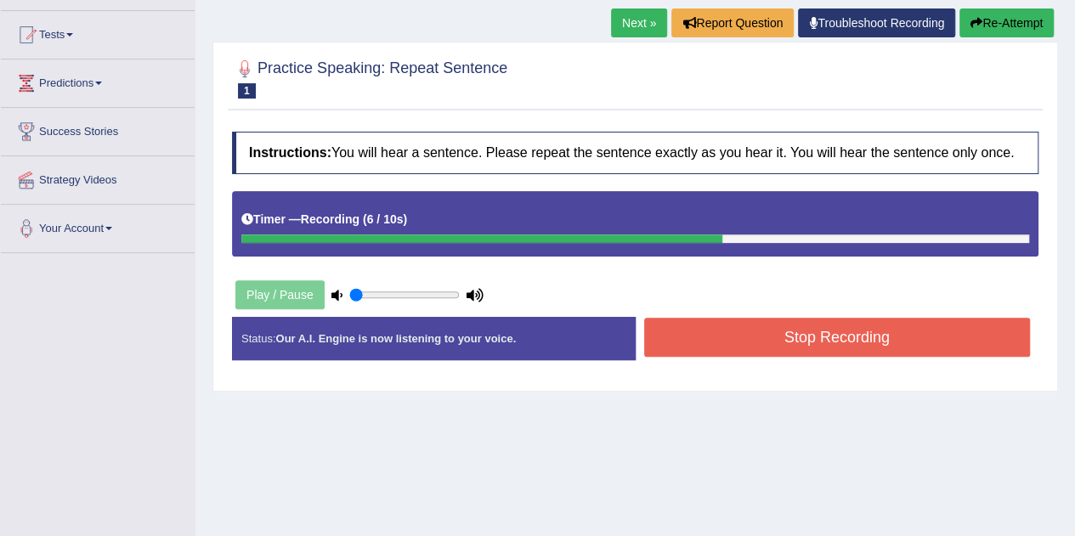
click at [796, 331] on button "Stop Recording" at bounding box center [837, 337] width 387 height 39
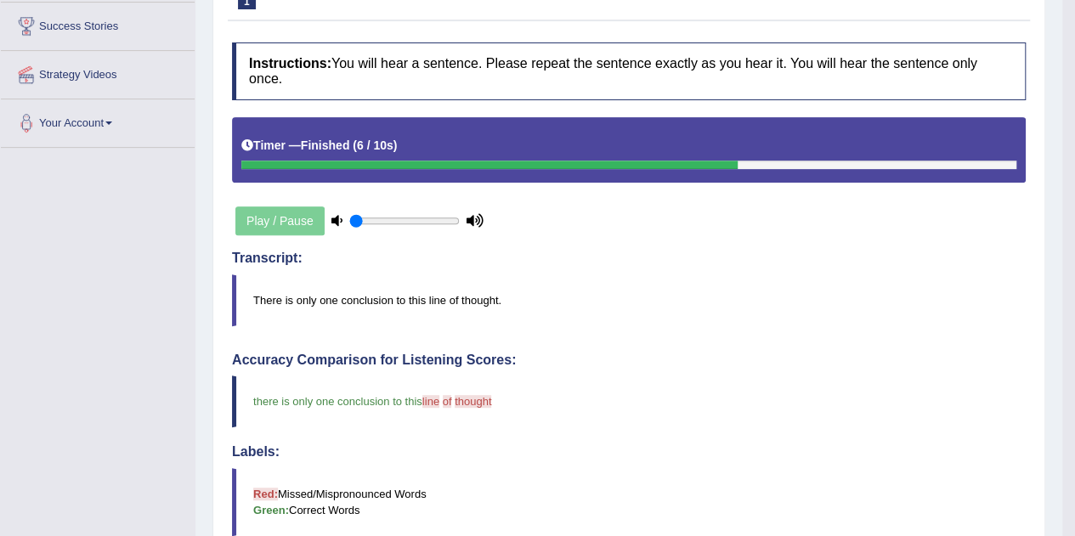
scroll to position [85, 0]
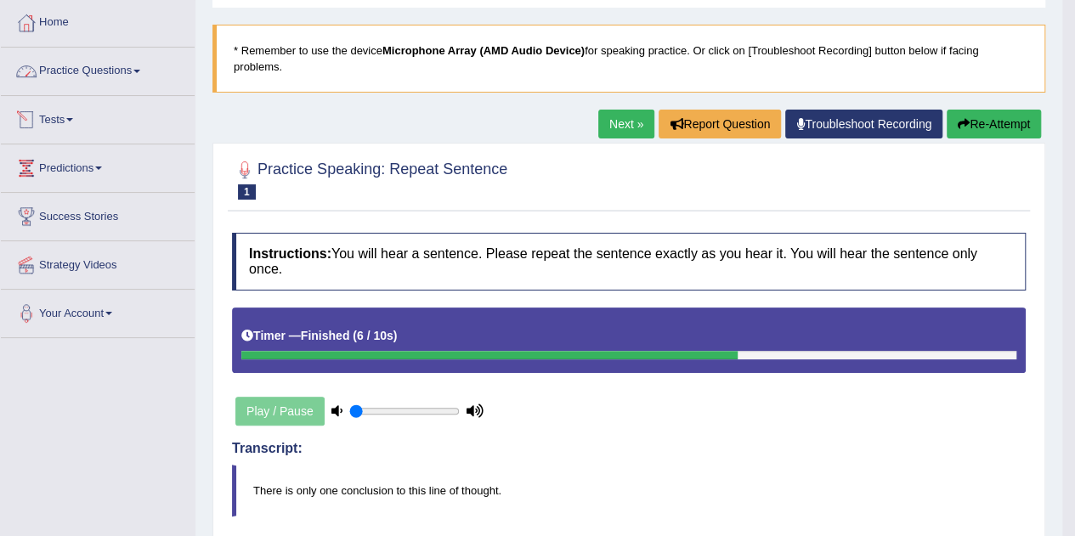
click at [101, 64] on link "Practice Questions" at bounding box center [98, 69] width 194 height 43
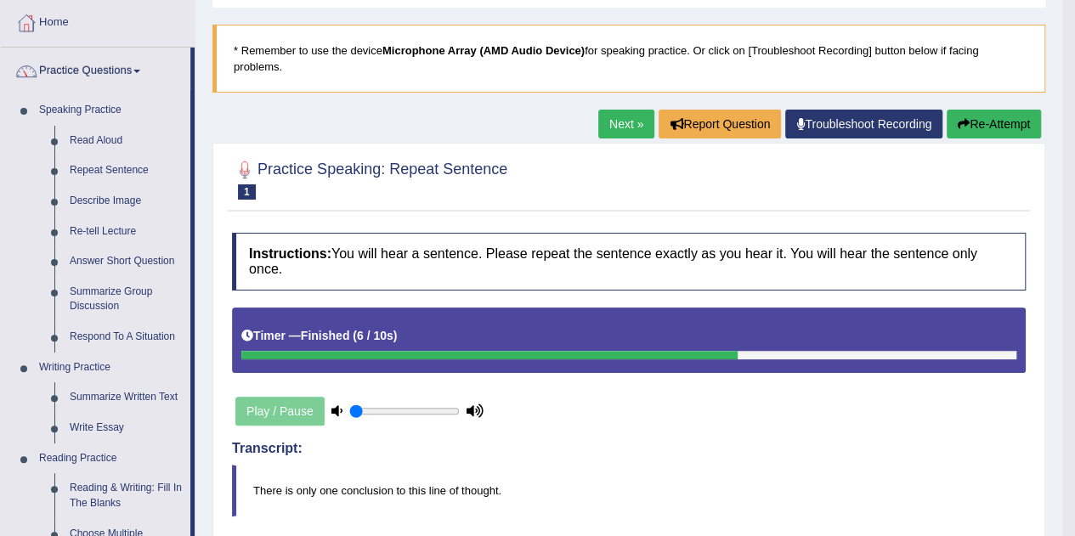
click at [94, 167] on link "Repeat Sentence" at bounding box center [126, 171] width 128 height 31
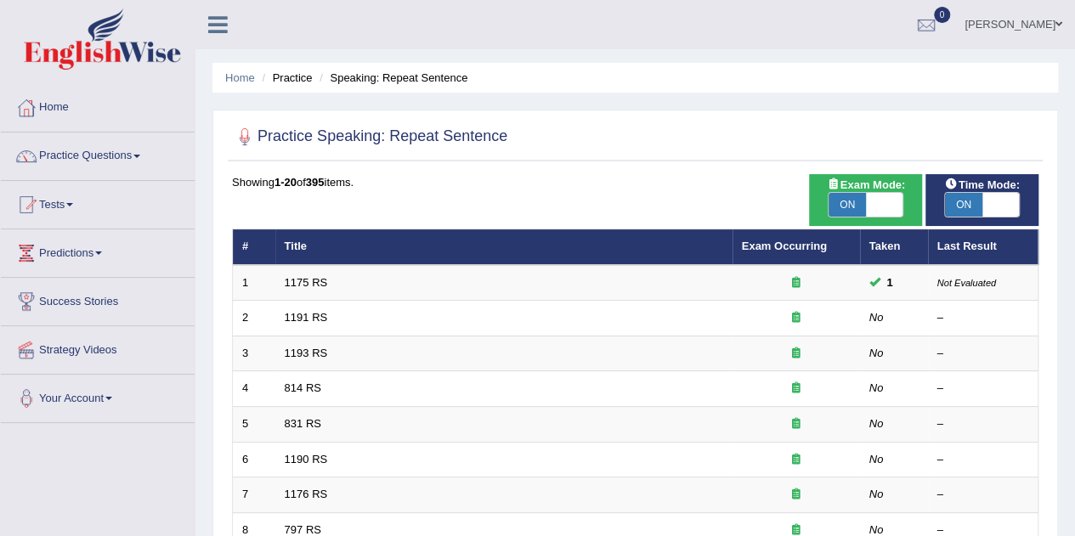
click at [779, 245] on link "Exam Occurring" at bounding box center [784, 246] width 85 height 13
click at [289, 280] on link "444 RS" at bounding box center [303, 282] width 37 height 13
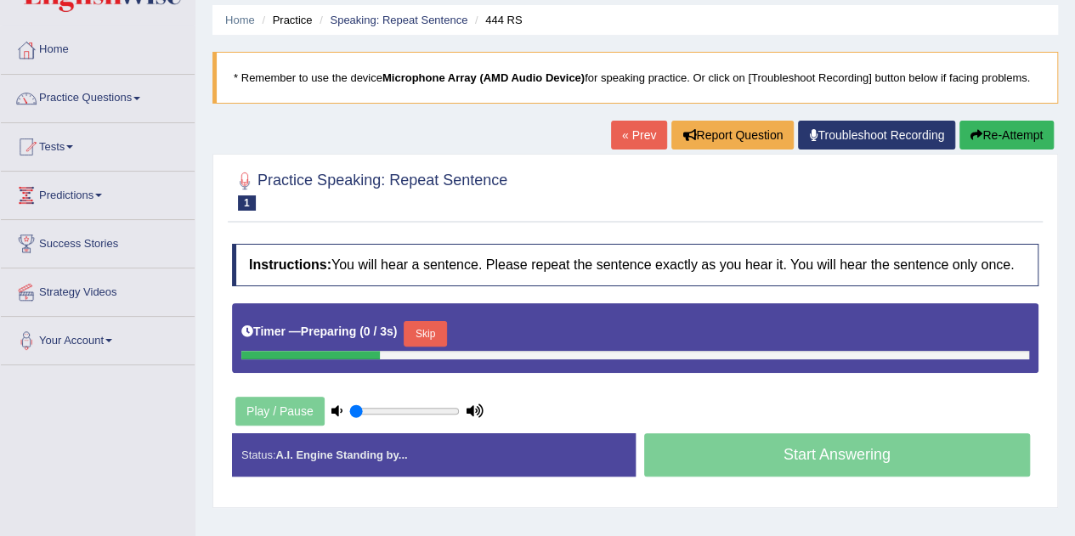
scroll to position [85, 0]
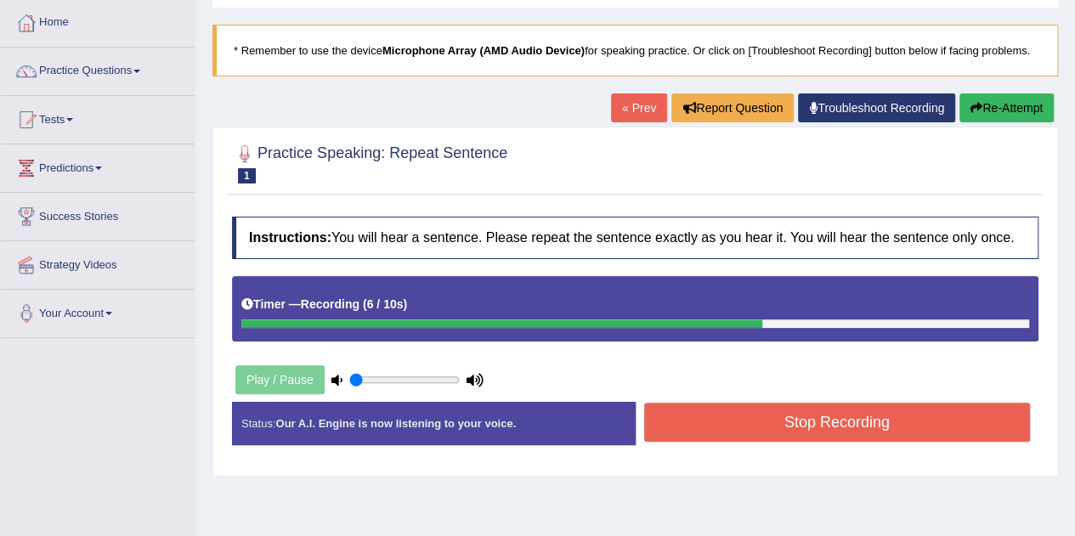
click at [723, 407] on button "Stop Recording" at bounding box center [837, 422] width 387 height 39
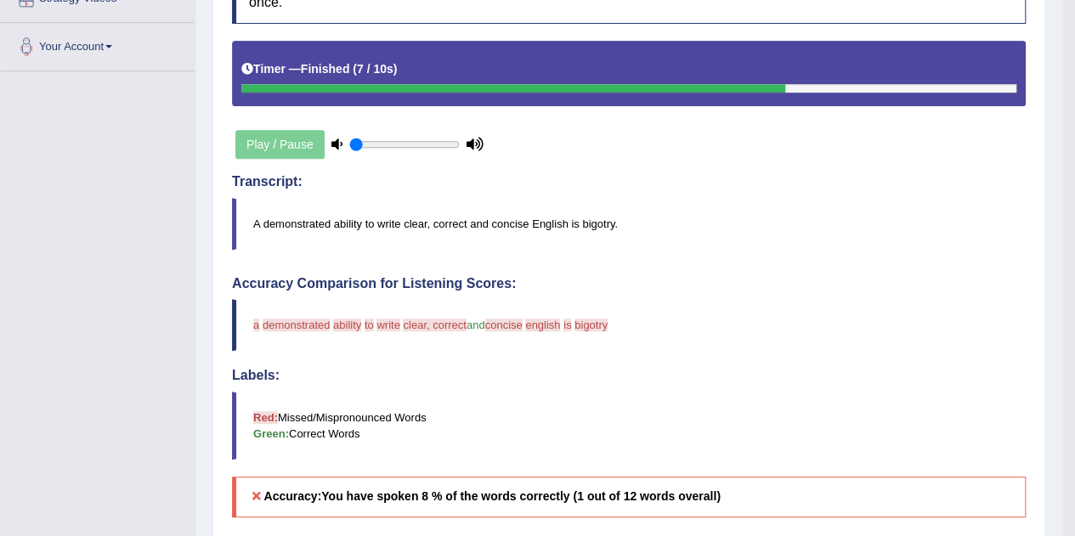
scroll to position [170, 0]
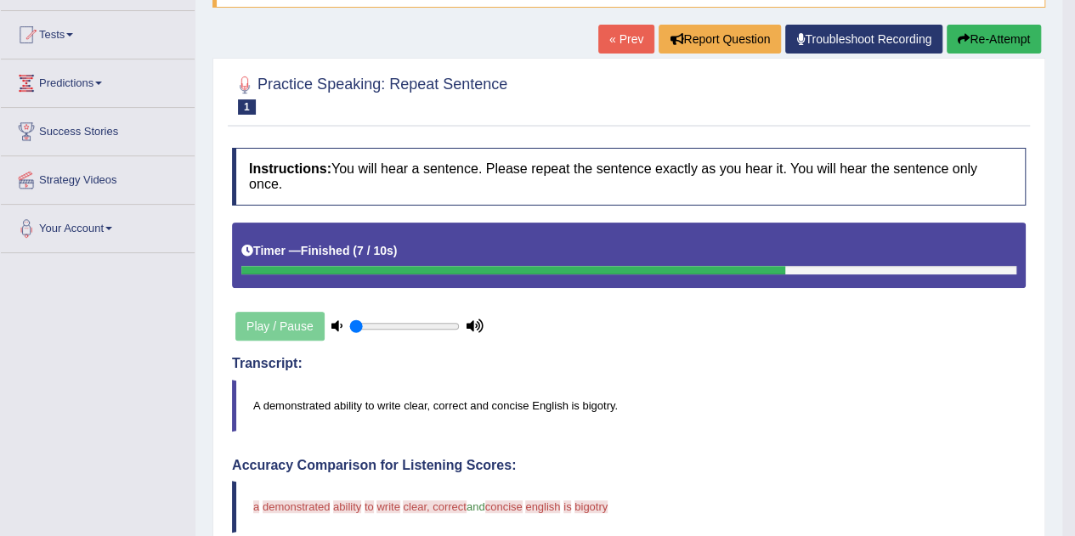
click at [632, 38] on link "« Prev" at bounding box center [627, 39] width 56 height 29
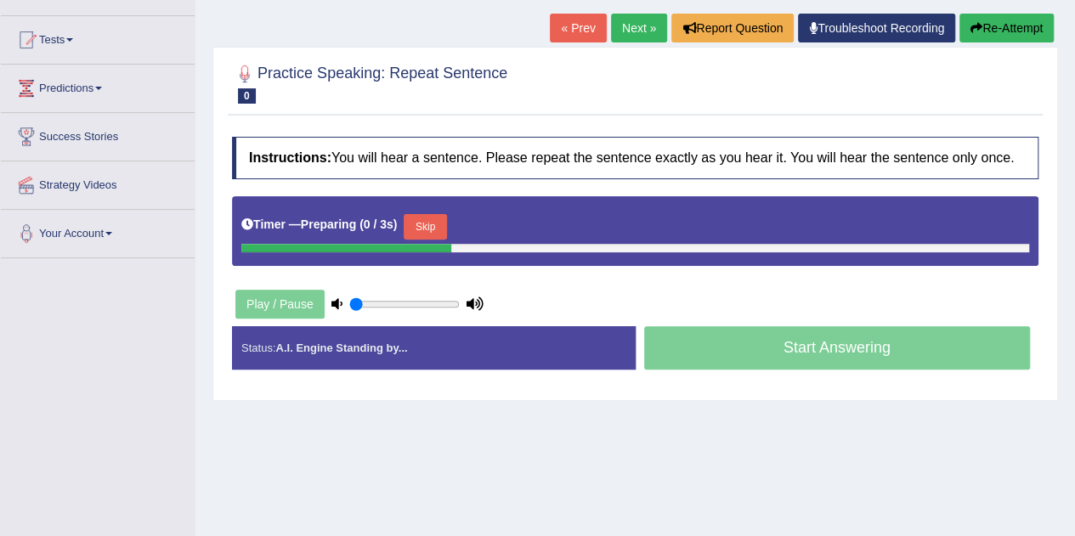
scroll to position [170, 0]
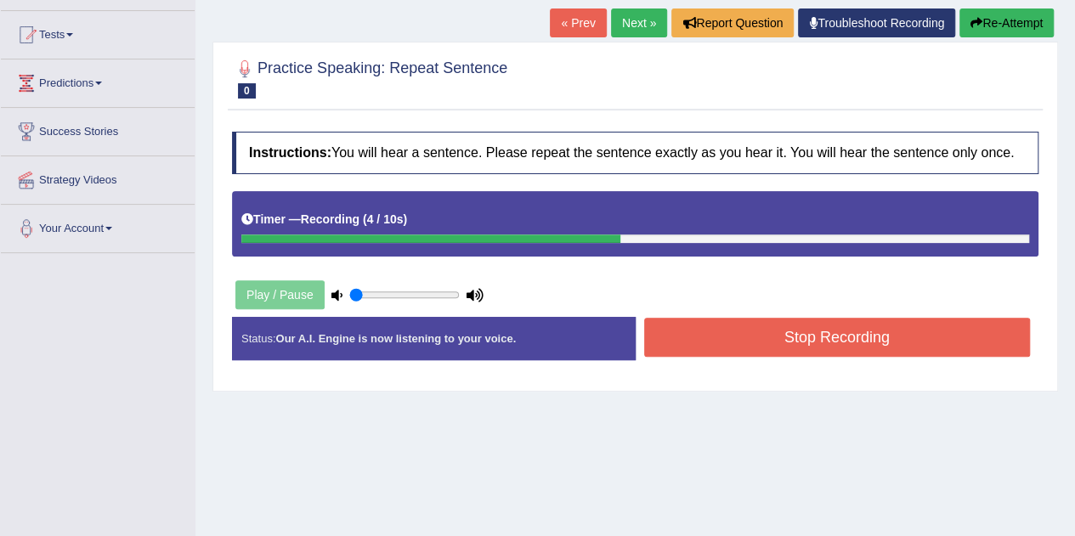
click at [757, 332] on button "Stop Recording" at bounding box center [837, 337] width 387 height 39
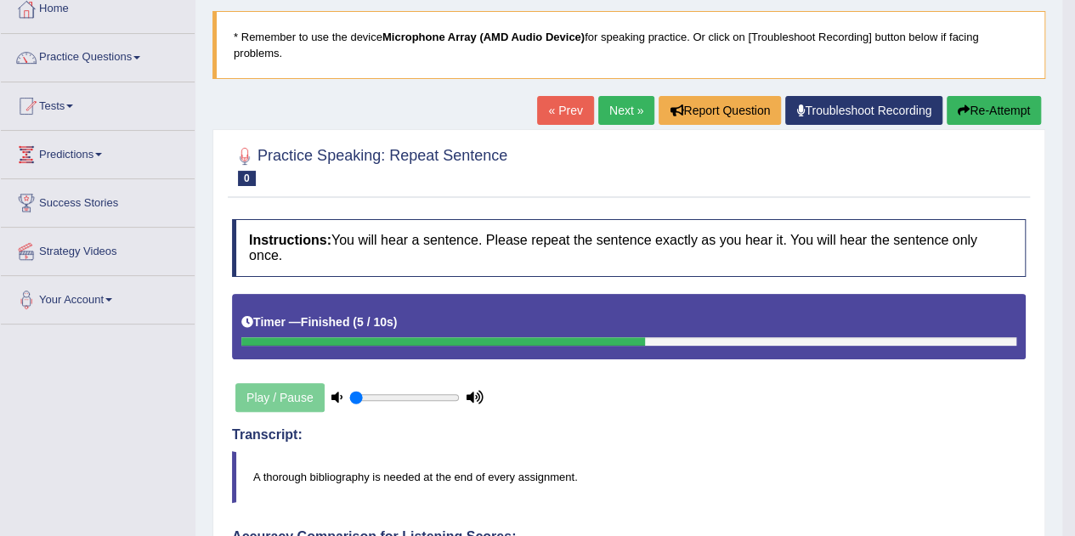
scroll to position [85, 0]
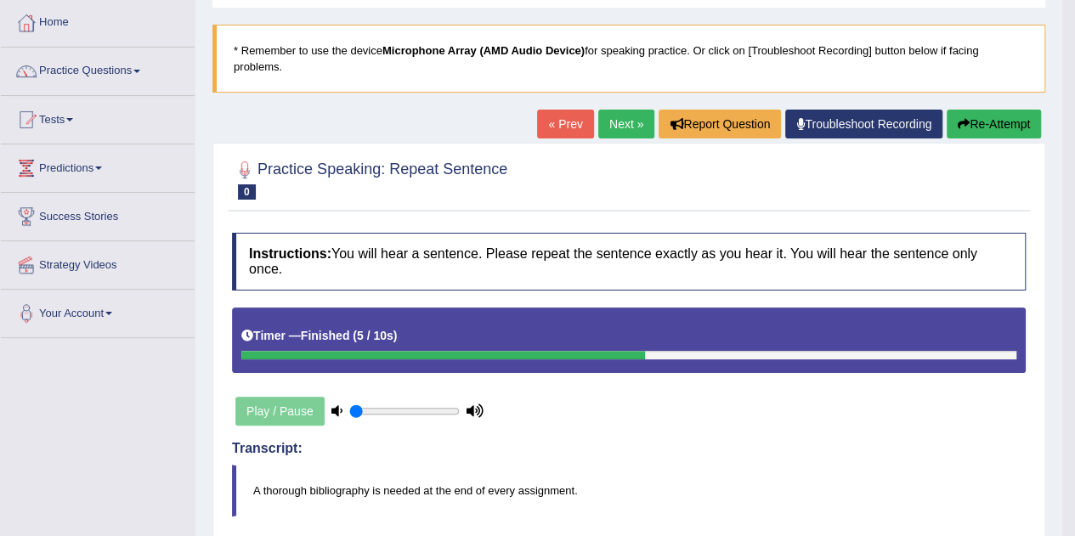
click at [558, 133] on link "« Prev" at bounding box center [565, 124] width 56 height 29
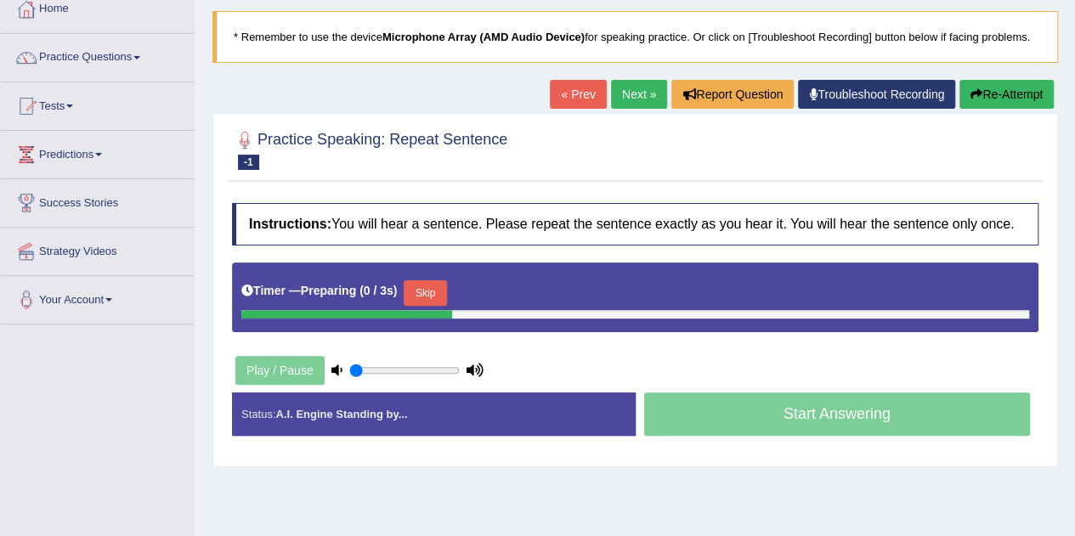
scroll to position [170, 0]
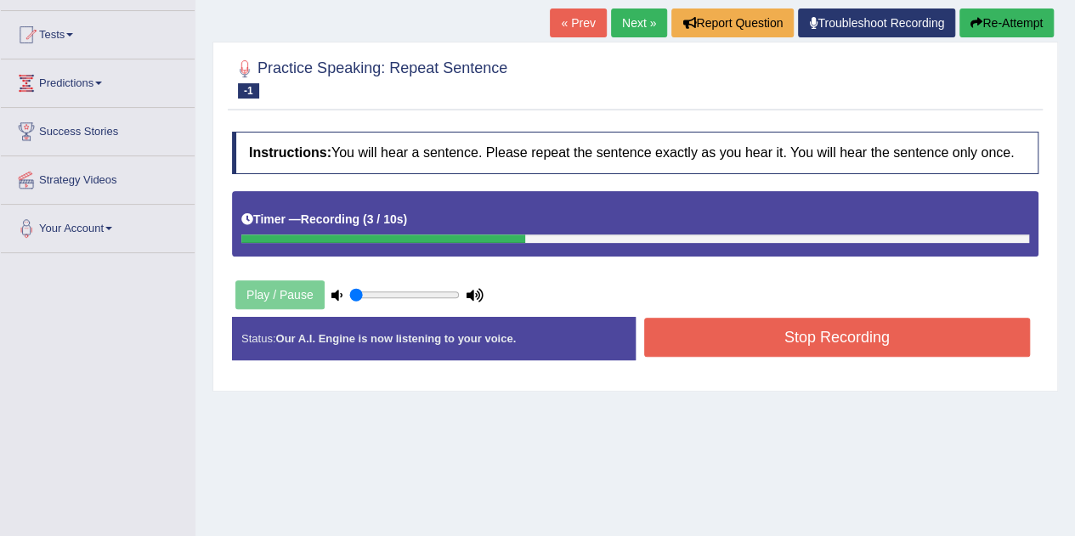
click at [738, 337] on button "Stop Recording" at bounding box center [837, 337] width 387 height 39
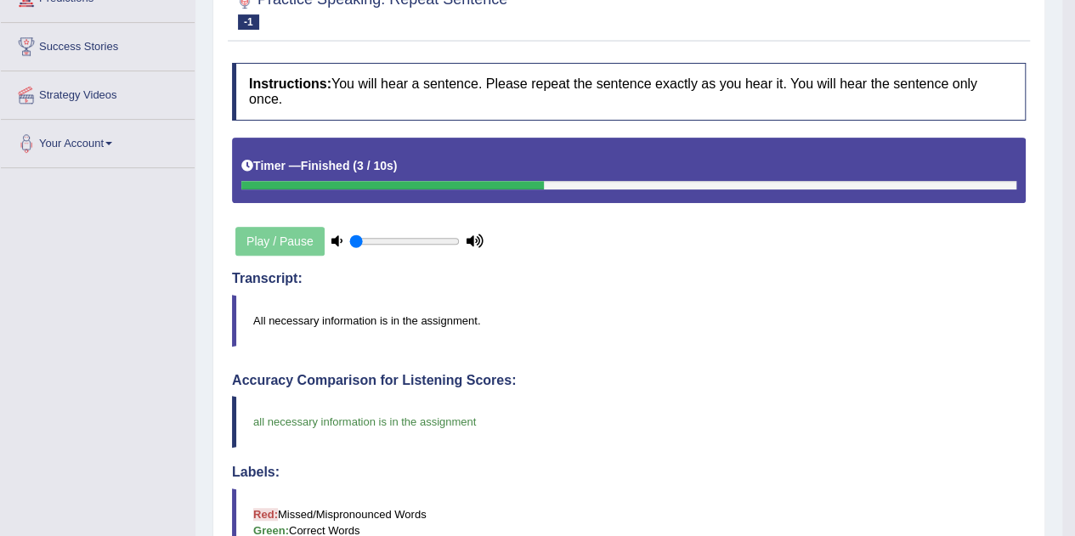
scroll to position [0, 0]
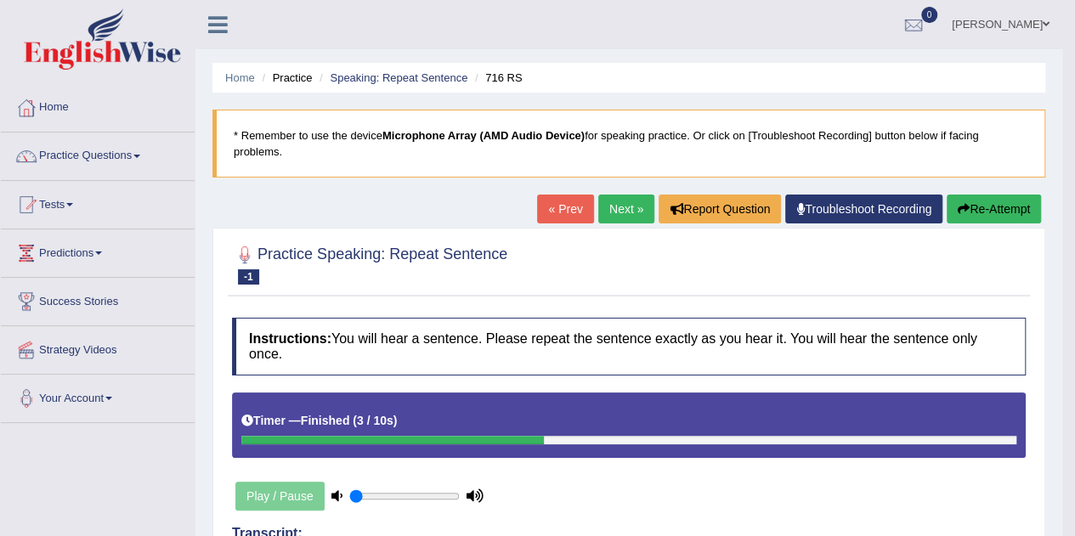
click at [544, 213] on link "« Prev" at bounding box center [565, 209] width 56 height 29
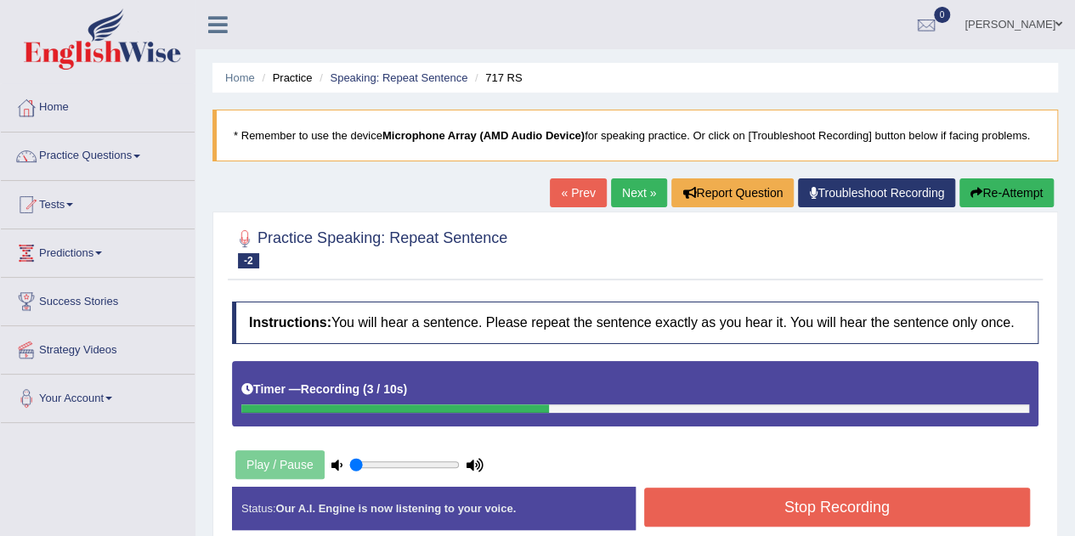
click at [671, 502] on button "Stop Recording" at bounding box center [837, 507] width 387 height 39
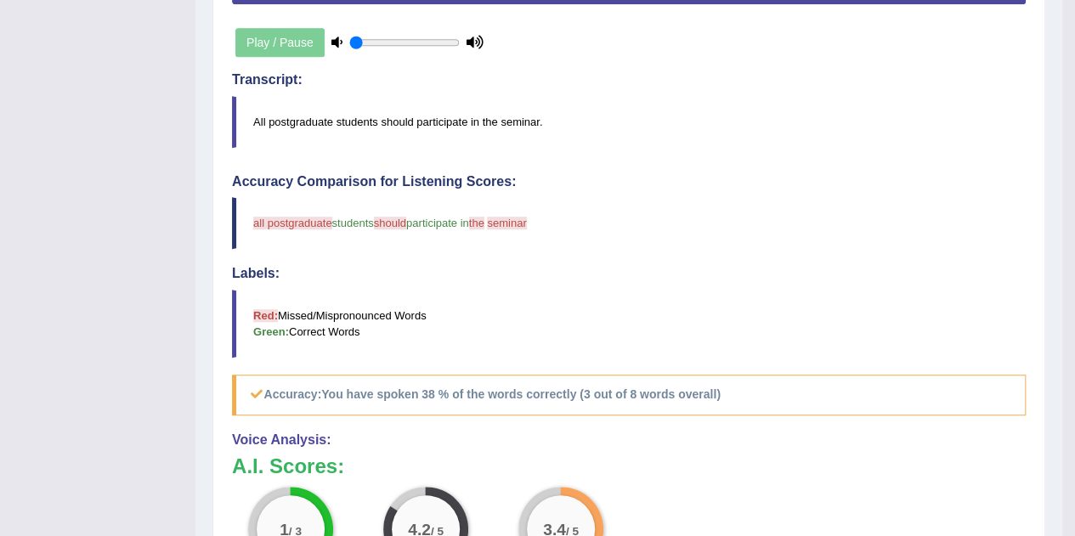
scroll to position [114, 0]
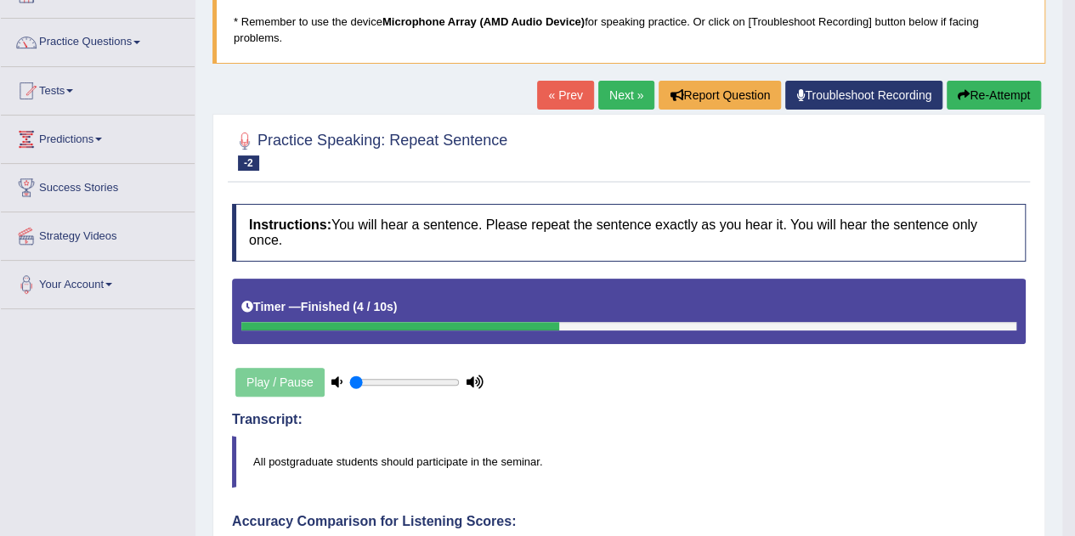
click at [556, 89] on link "« Prev" at bounding box center [565, 95] width 56 height 29
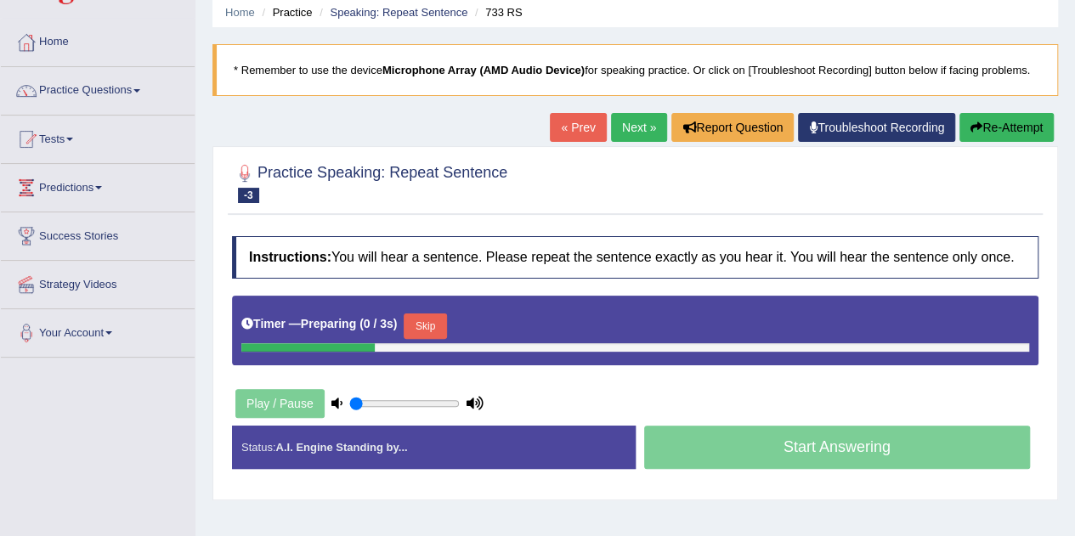
scroll to position [170, 0]
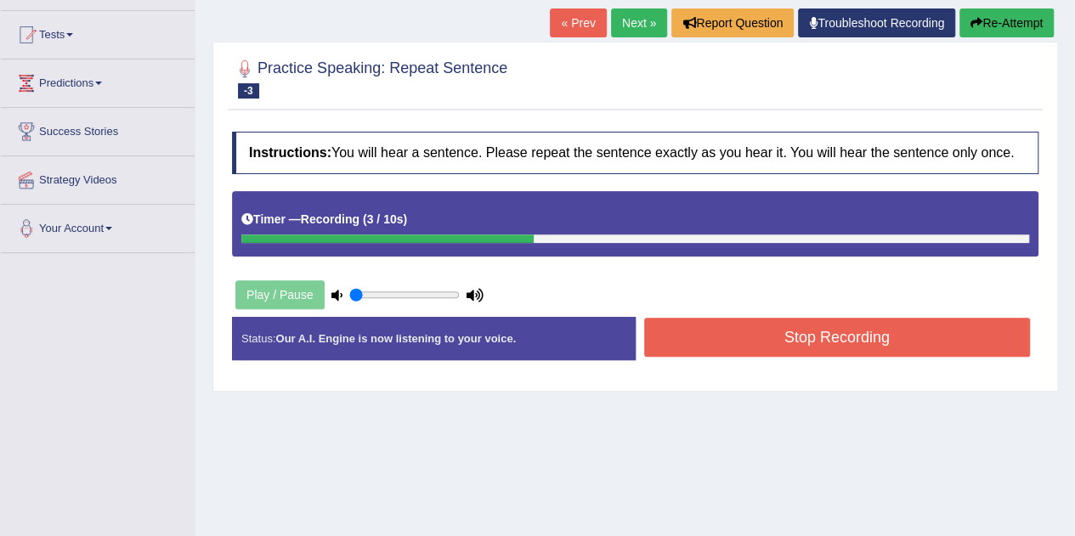
click at [575, 20] on link "« Prev" at bounding box center [578, 23] width 56 height 29
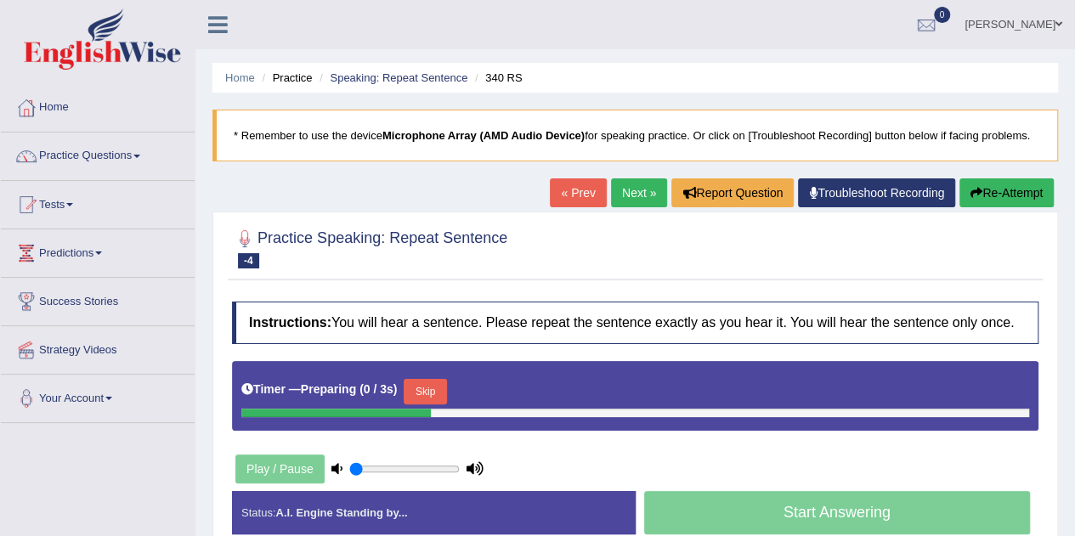
click at [624, 181] on link "Next »" at bounding box center [639, 193] width 56 height 29
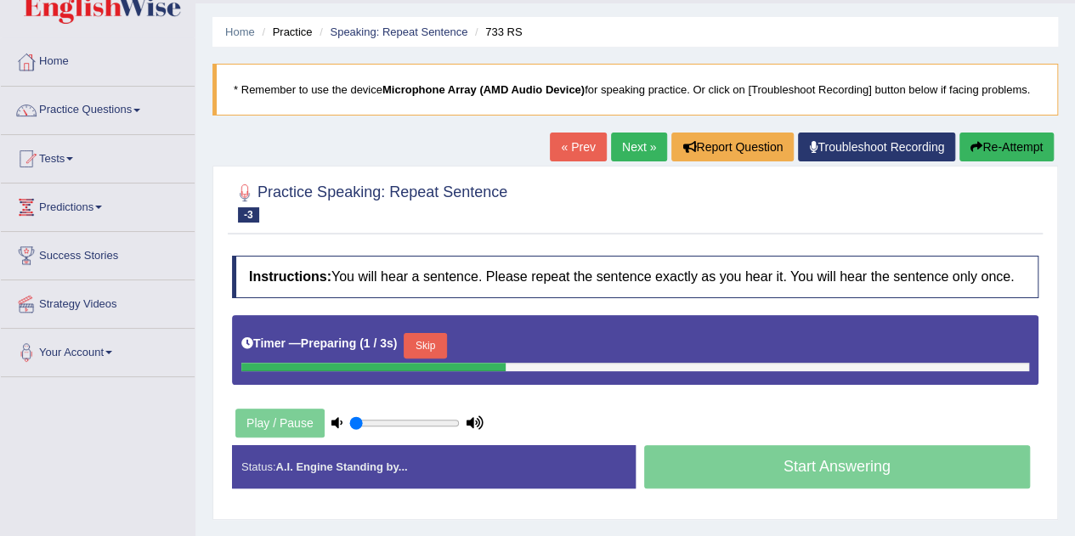
scroll to position [85, 0]
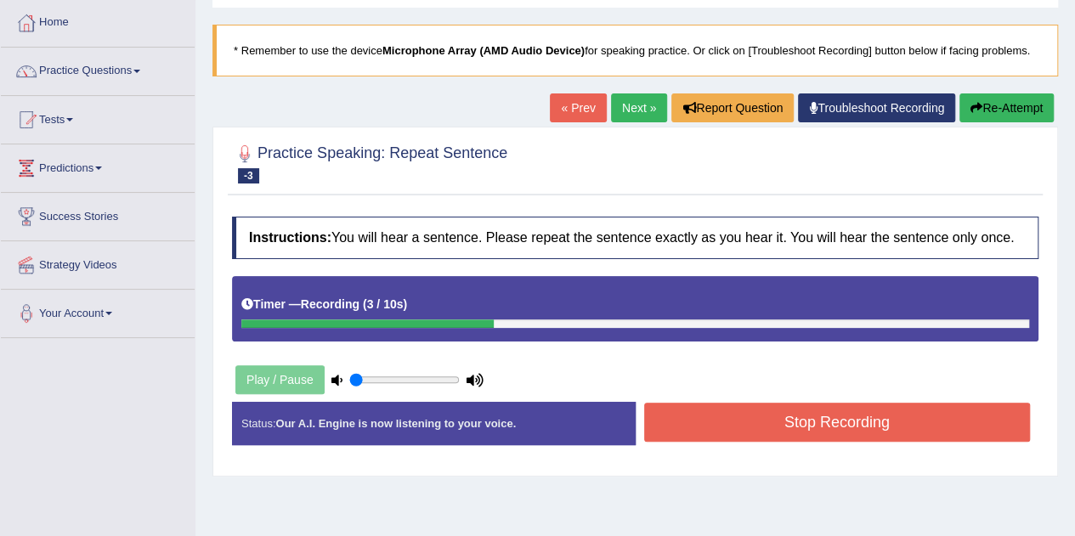
click at [799, 426] on button "Stop Recording" at bounding box center [837, 422] width 387 height 39
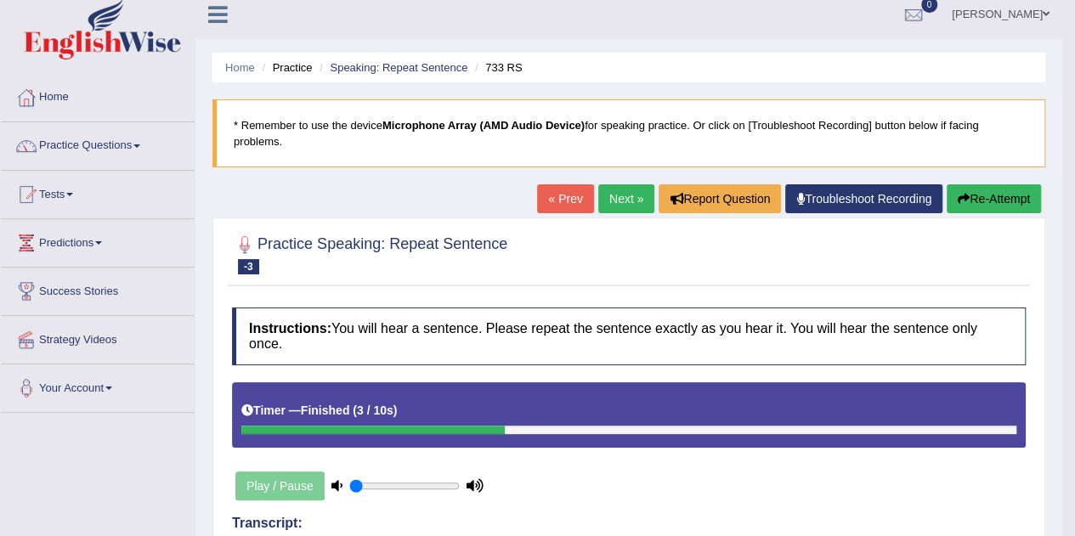
scroll to position [0, 0]
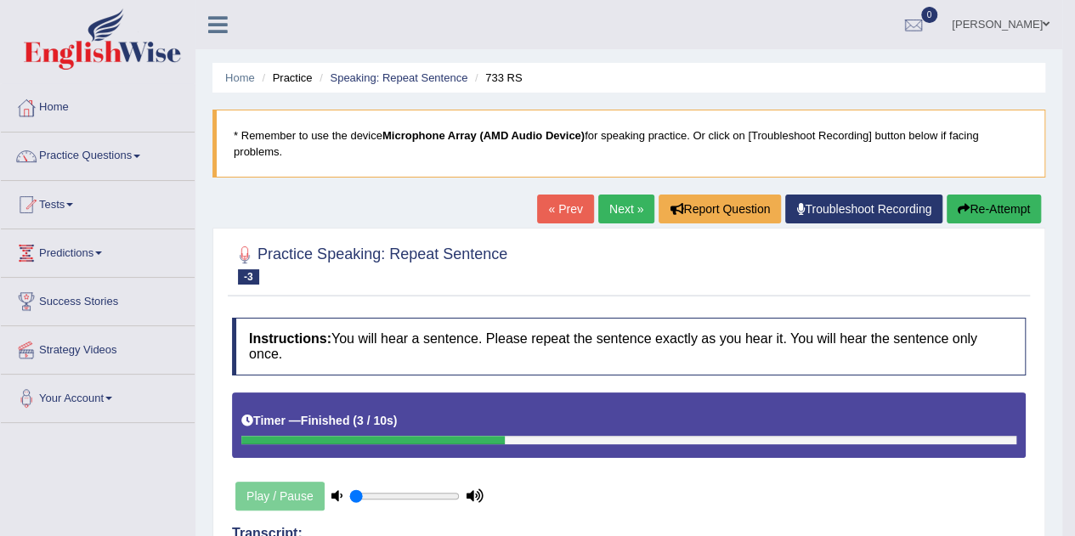
click at [553, 216] on link "« Prev" at bounding box center [565, 209] width 56 height 29
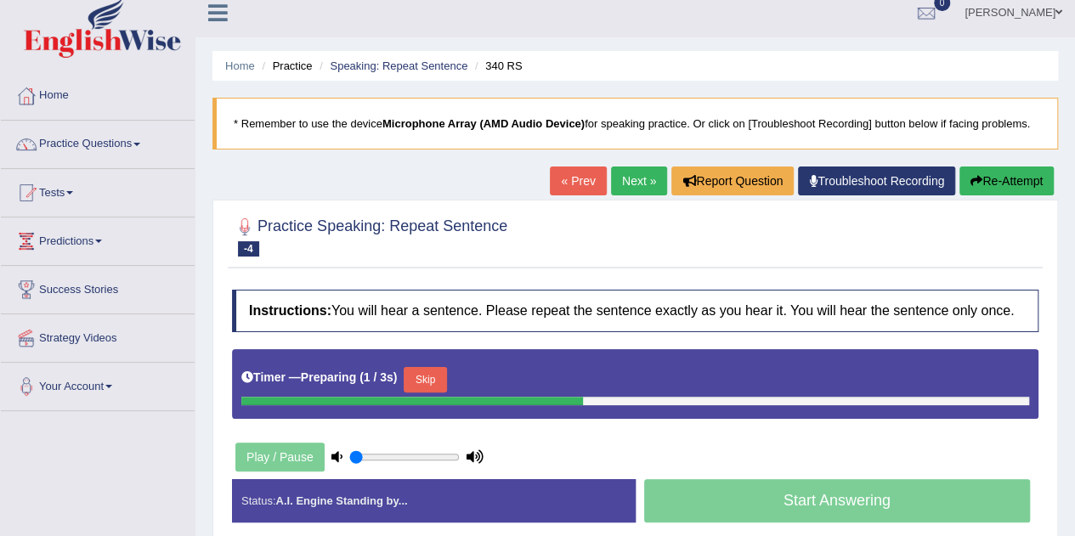
scroll to position [85, 0]
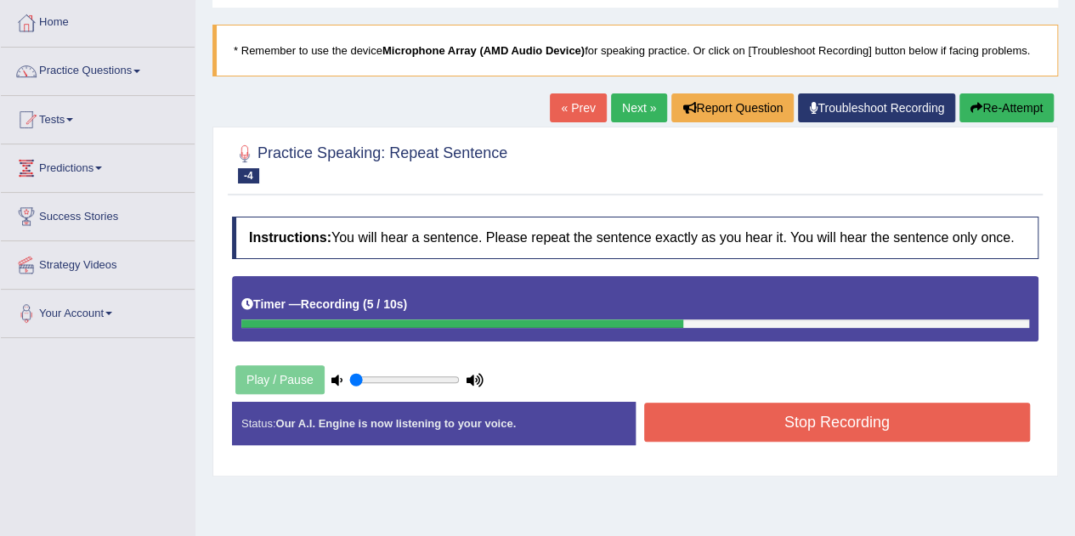
click at [749, 423] on button "Stop Recording" at bounding box center [837, 422] width 387 height 39
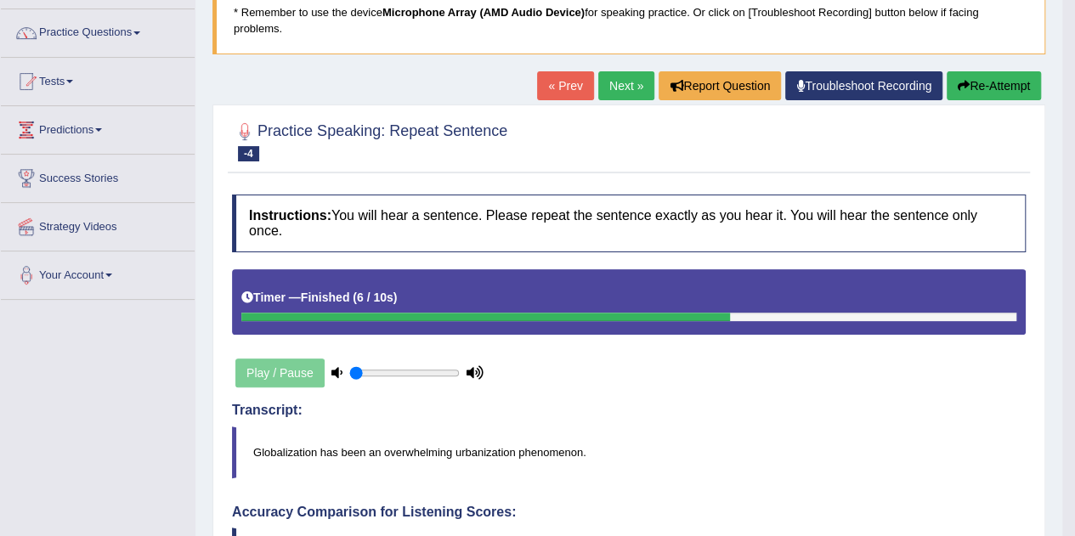
scroll to position [0, 0]
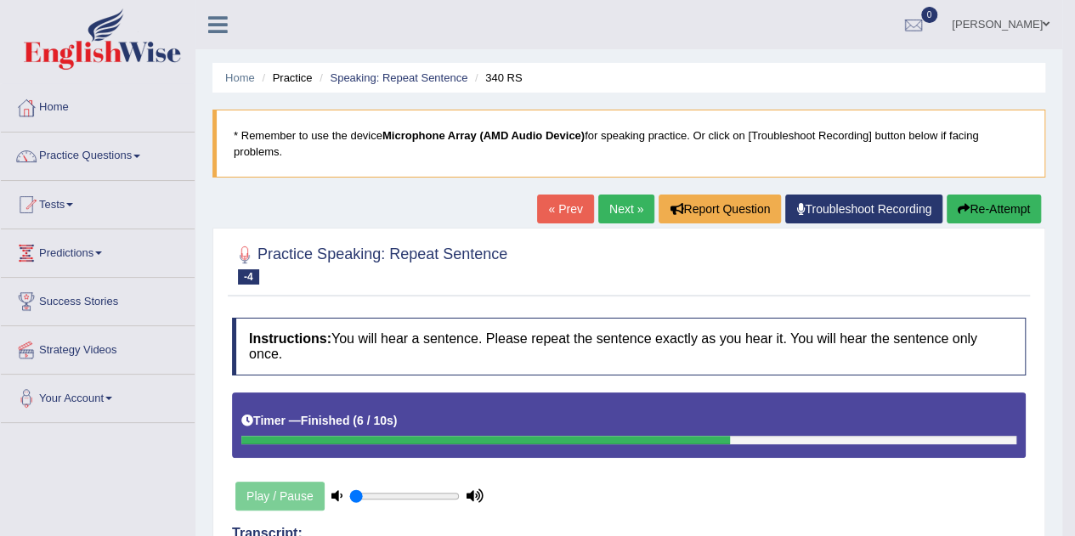
click at [571, 208] on link "« Prev" at bounding box center [565, 209] width 56 height 29
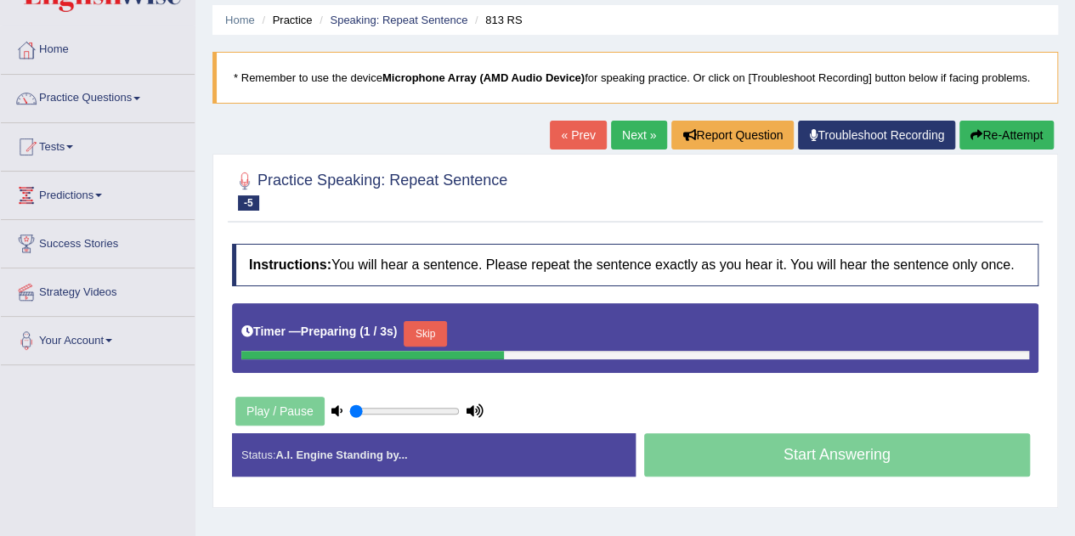
scroll to position [85, 0]
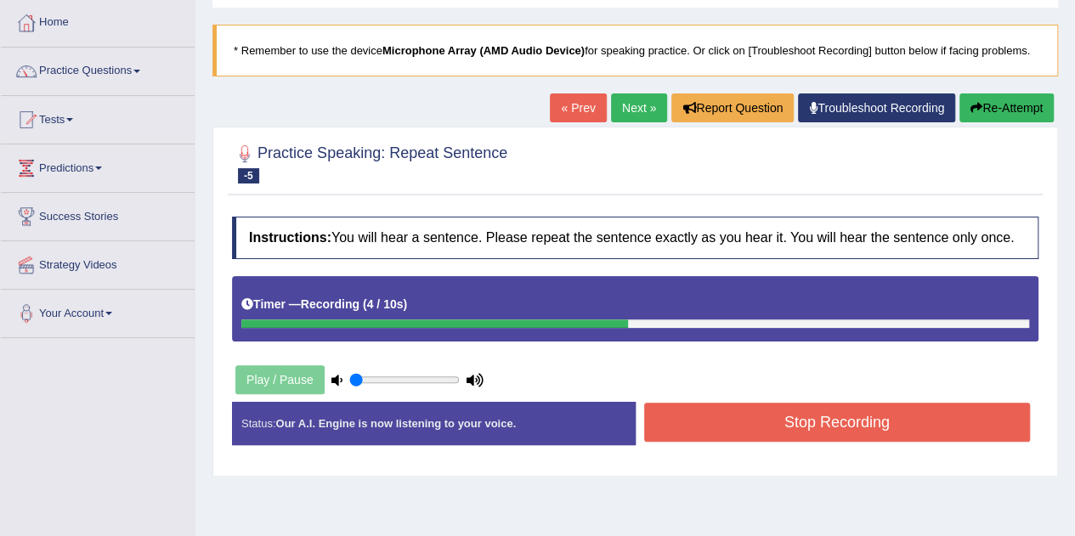
click at [748, 425] on button "Stop Recording" at bounding box center [837, 422] width 387 height 39
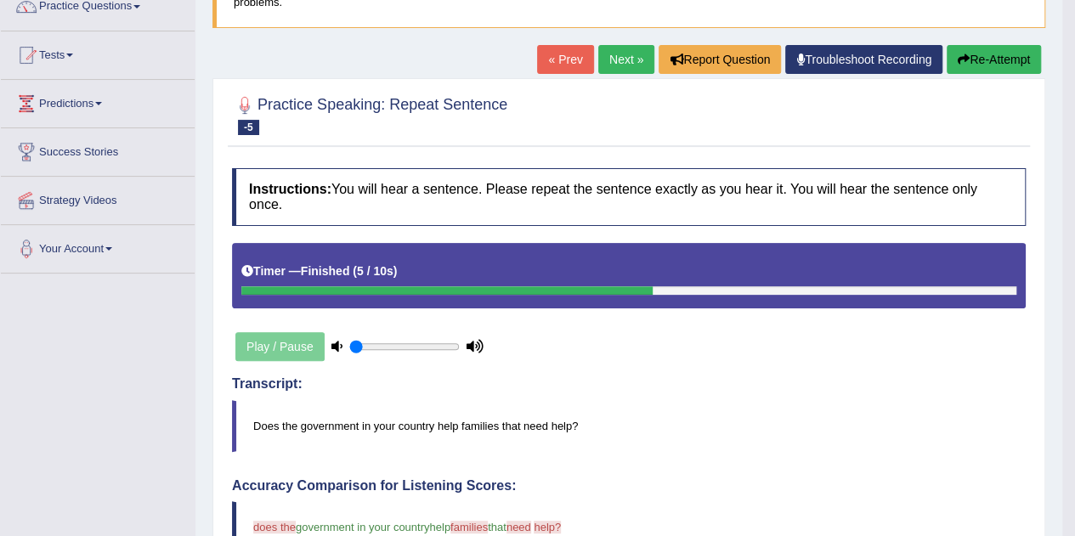
scroll to position [114, 0]
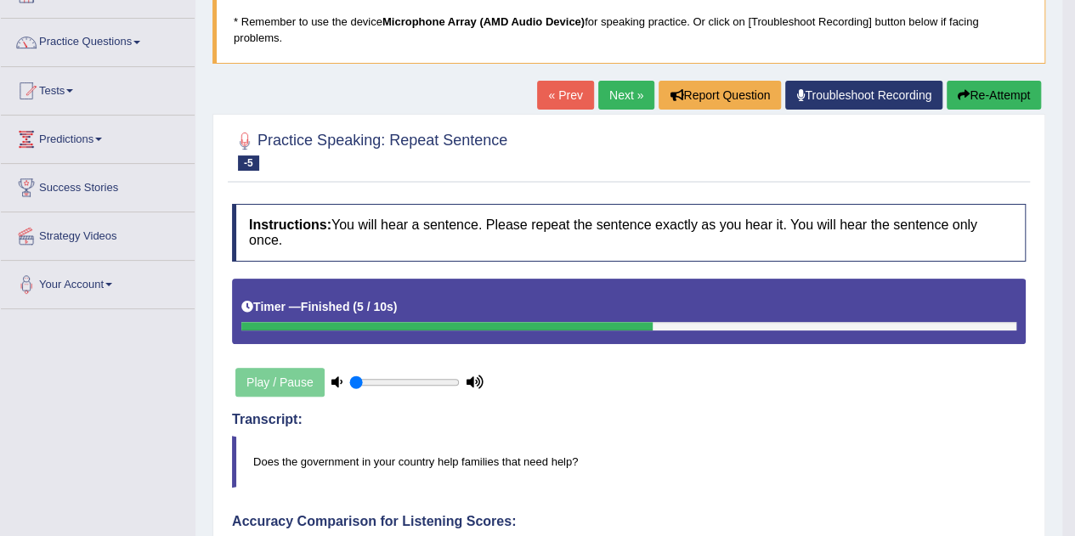
click at [548, 99] on link "« Prev" at bounding box center [565, 95] width 56 height 29
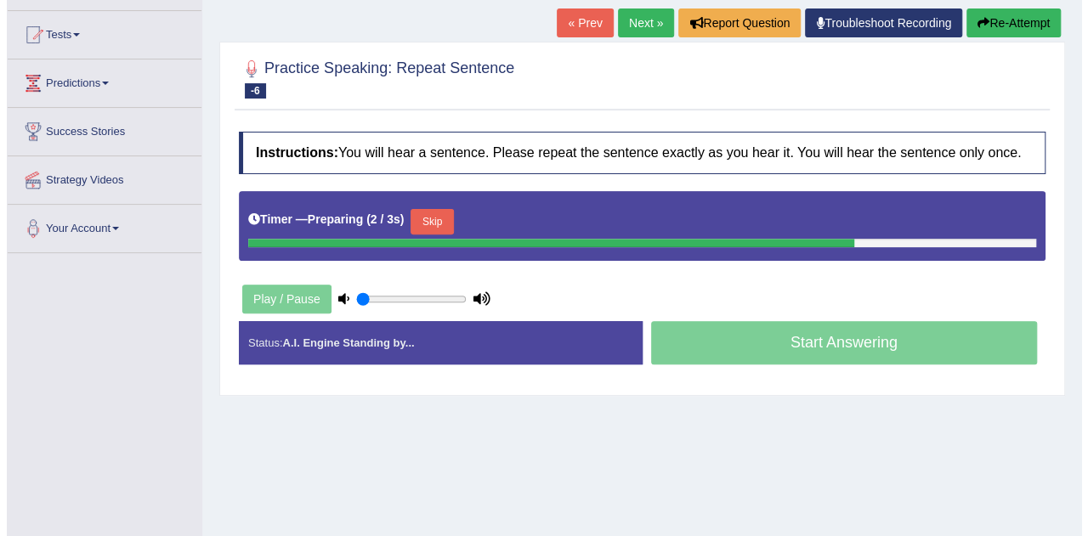
scroll to position [85, 0]
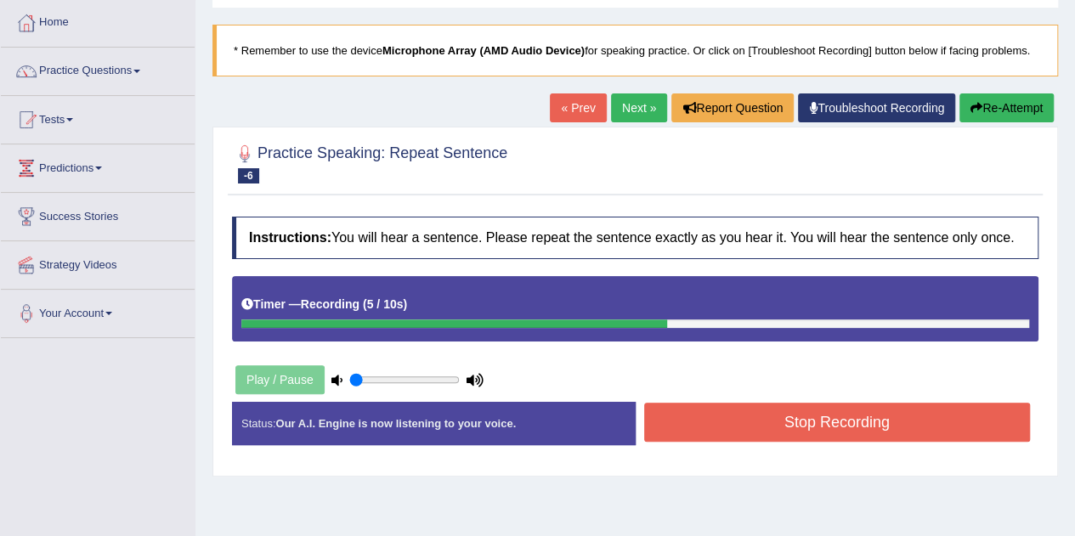
click at [729, 423] on button "Stop Recording" at bounding box center [837, 422] width 387 height 39
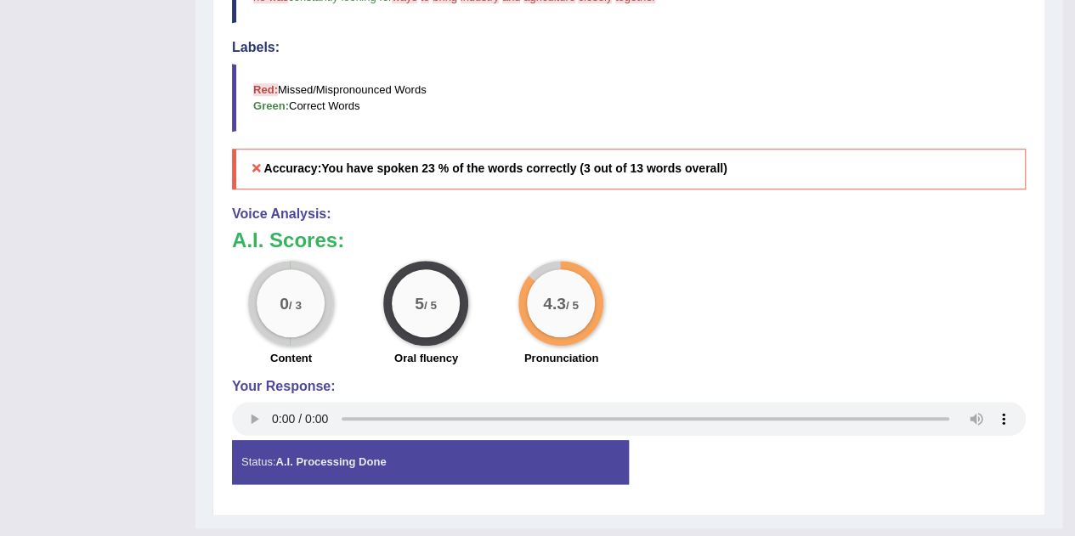
scroll to position [170, 0]
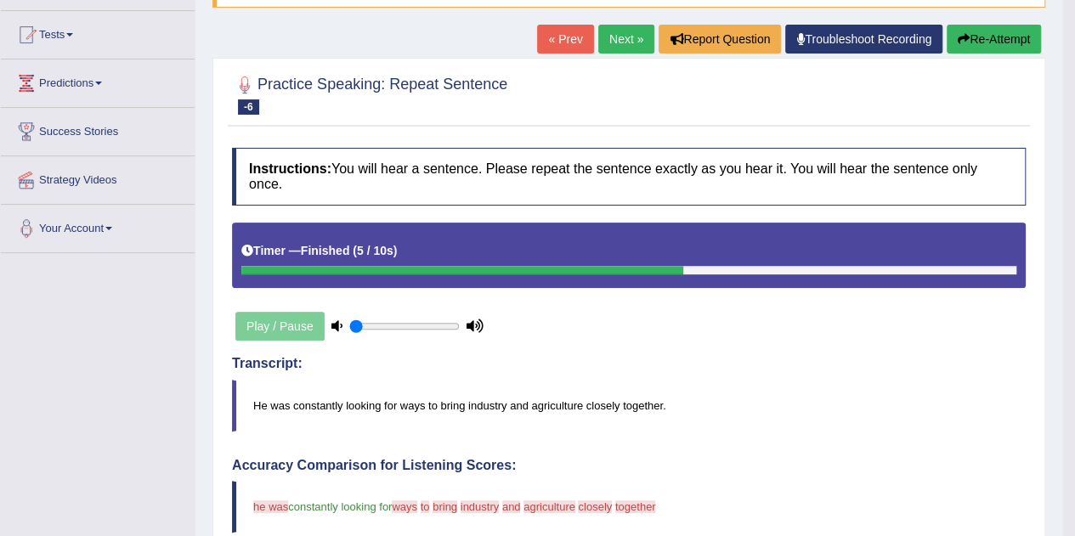
click at [553, 38] on link "« Prev" at bounding box center [565, 39] width 56 height 29
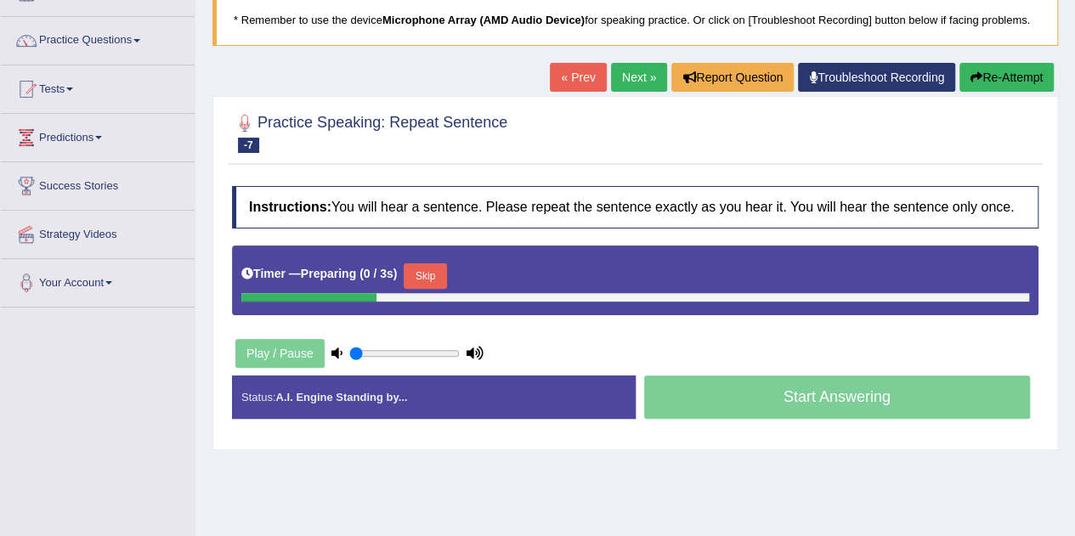
scroll to position [170, 0]
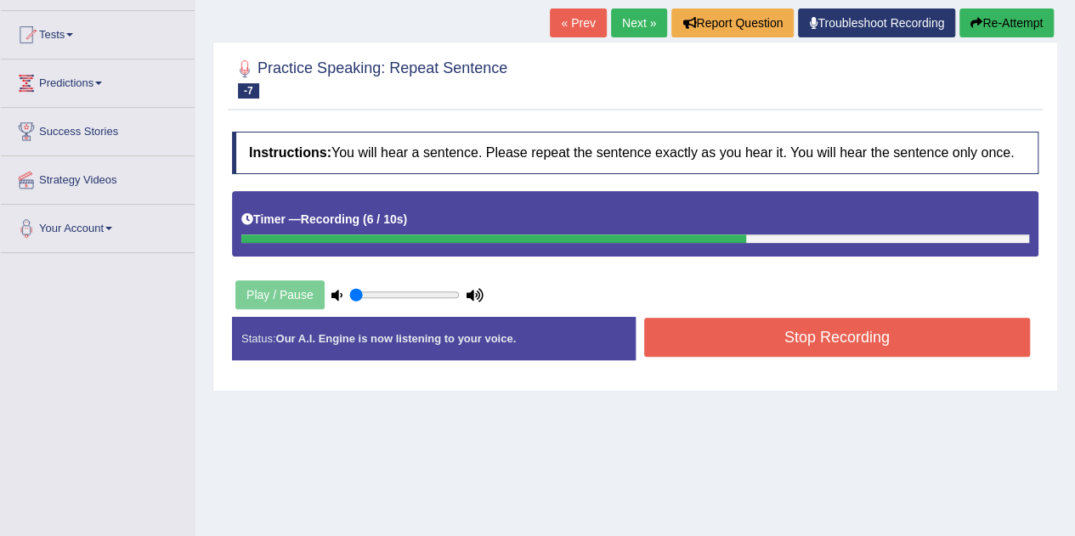
click at [809, 341] on button "Stop Recording" at bounding box center [837, 337] width 387 height 39
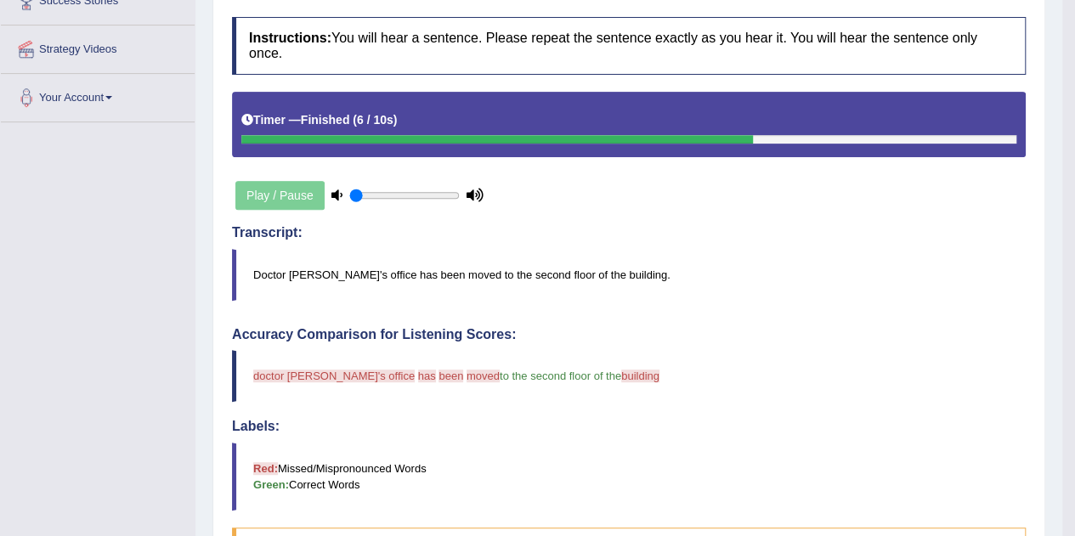
scroll to position [29, 0]
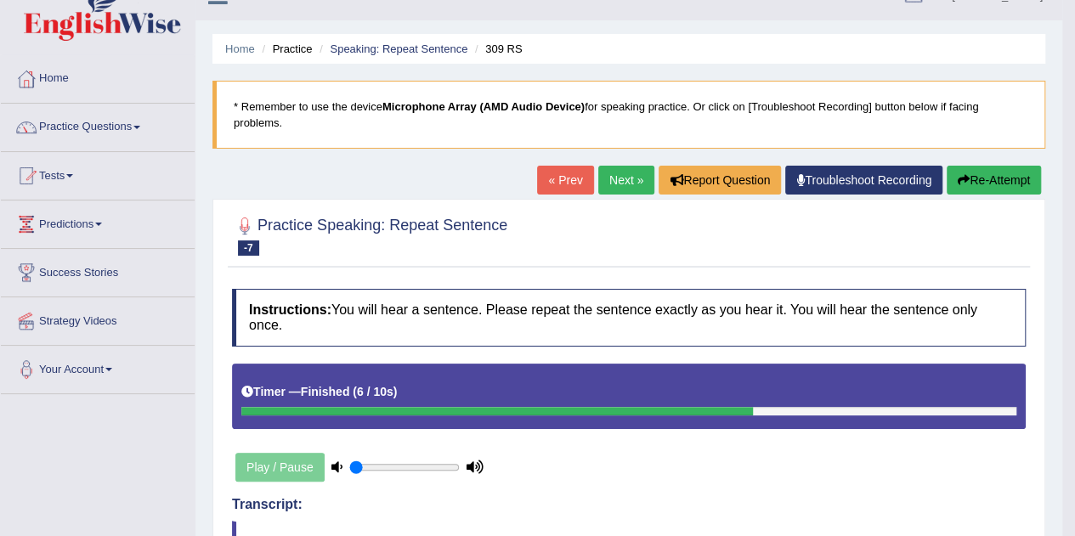
click at [546, 183] on link "« Prev" at bounding box center [565, 180] width 56 height 29
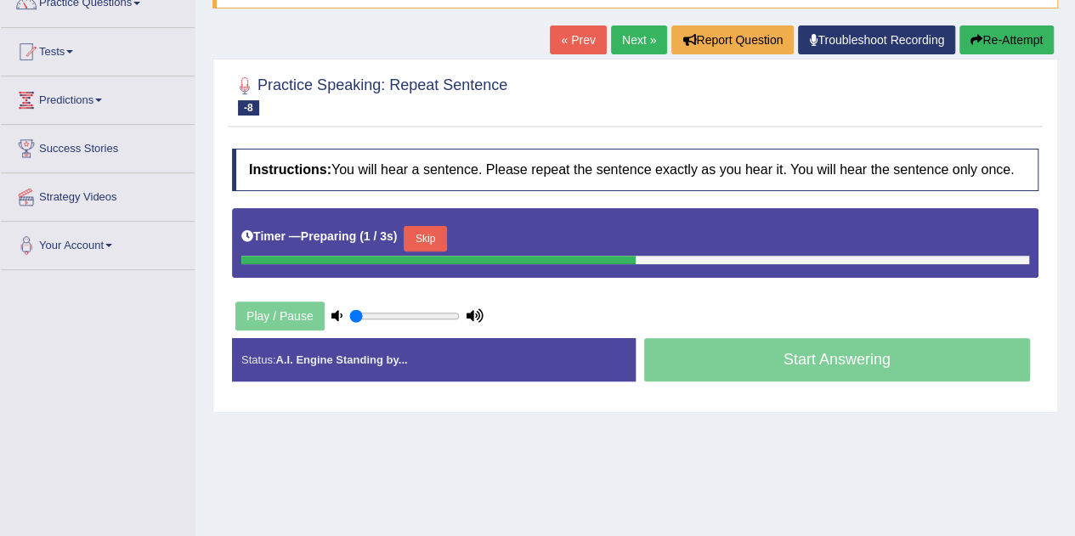
scroll to position [170, 0]
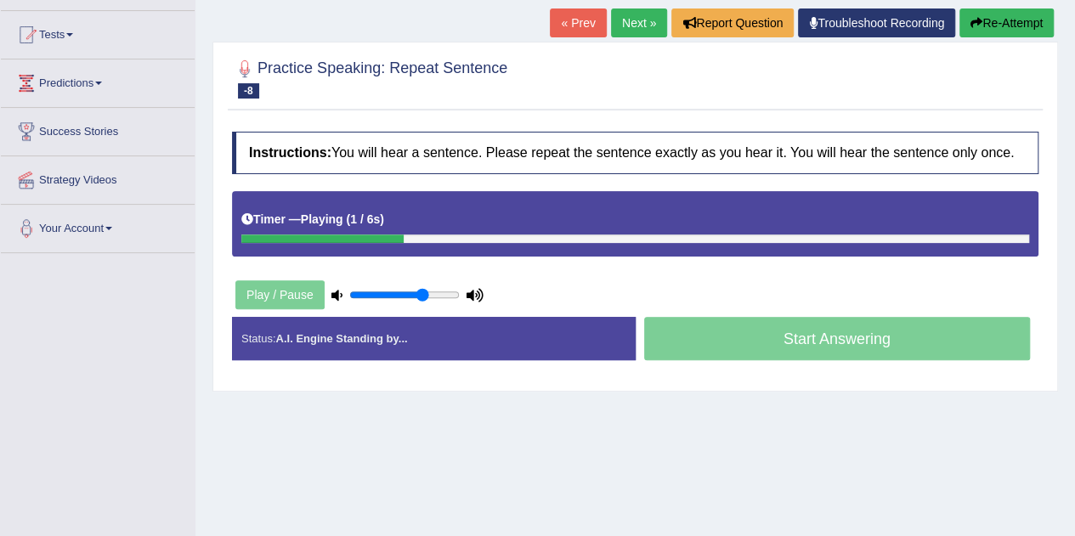
drag, startPoint x: 383, startPoint y: 292, endPoint x: 424, endPoint y: 292, distance: 40.8
type input "0.7"
click at [424, 292] on input "range" at bounding box center [404, 295] width 111 height 14
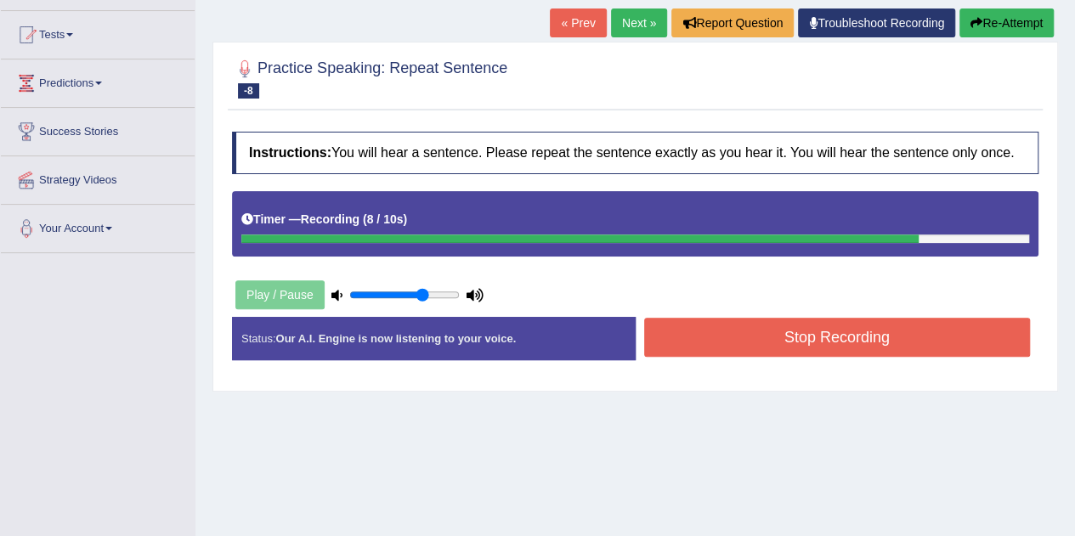
click at [701, 329] on button "Stop Recording" at bounding box center [837, 337] width 387 height 39
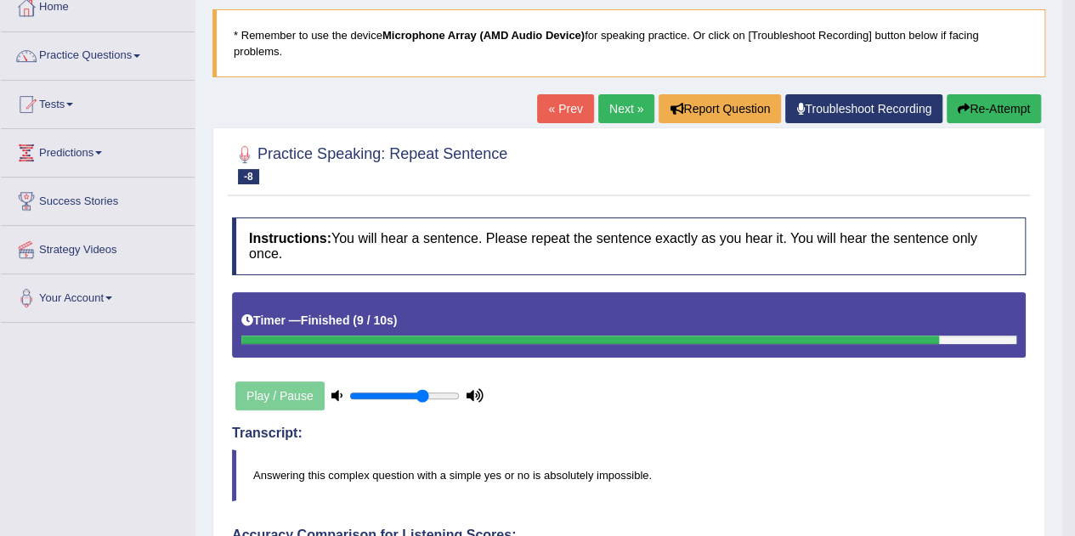
scroll to position [85, 0]
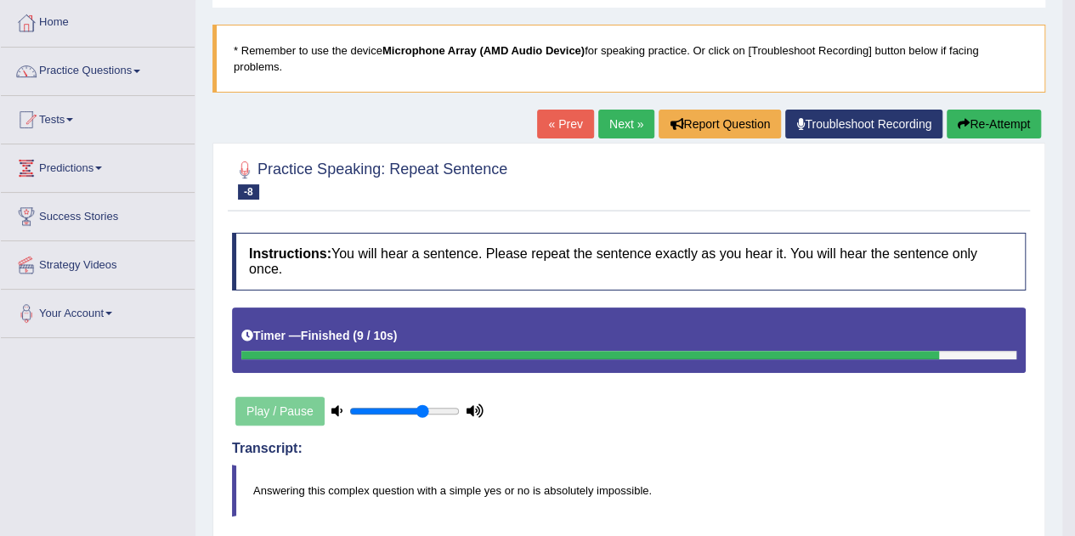
click at [563, 133] on link "« Prev" at bounding box center [565, 124] width 56 height 29
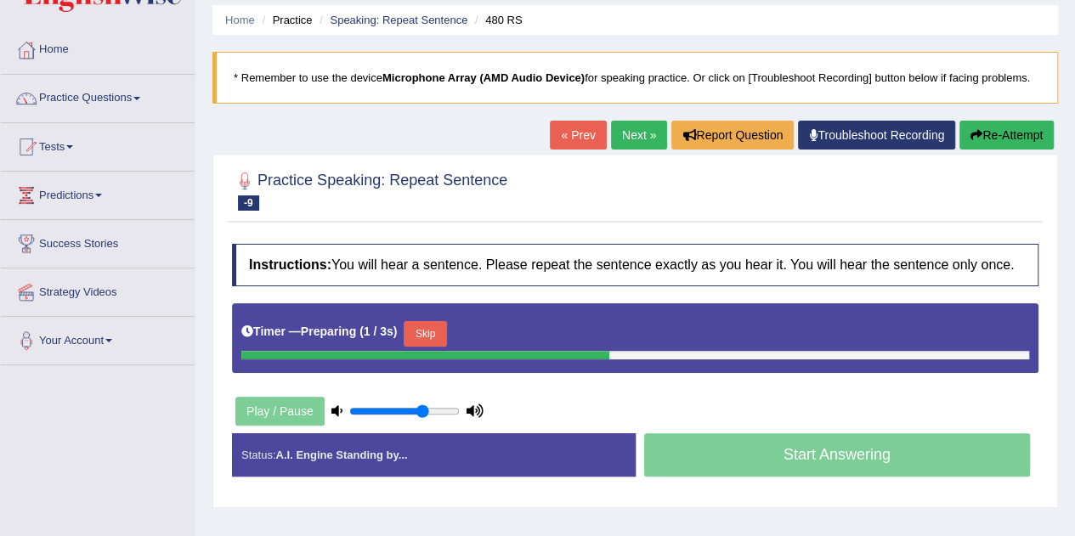
scroll to position [85, 0]
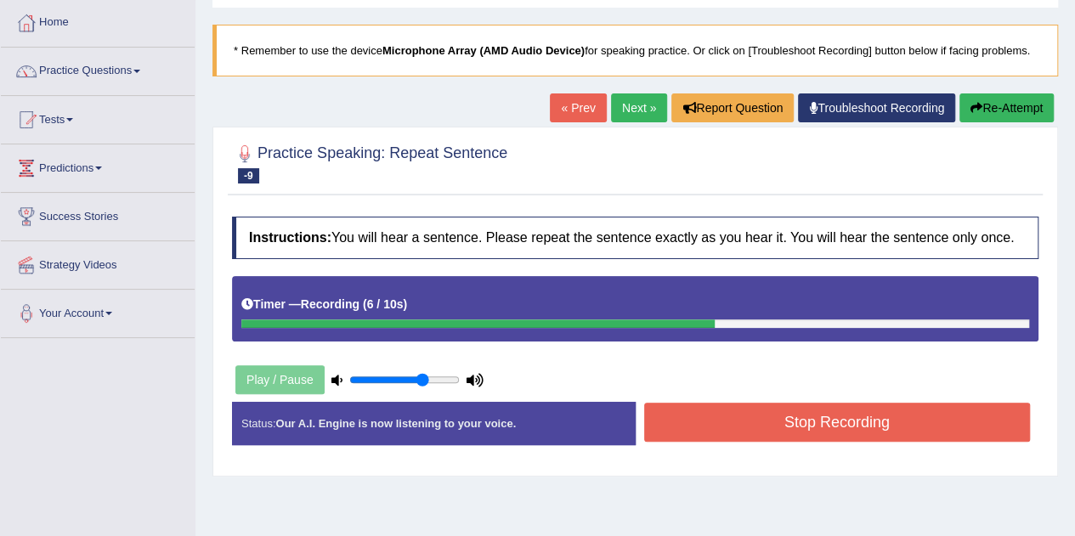
click at [813, 416] on button "Stop Recording" at bounding box center [837, 422] width 387 height 39
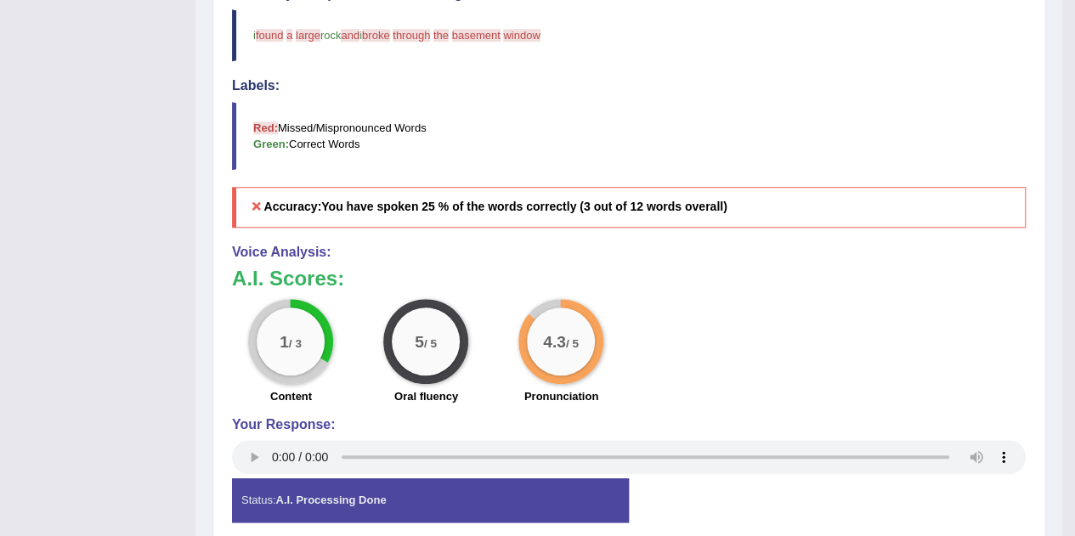
scroll to position [114, 0]
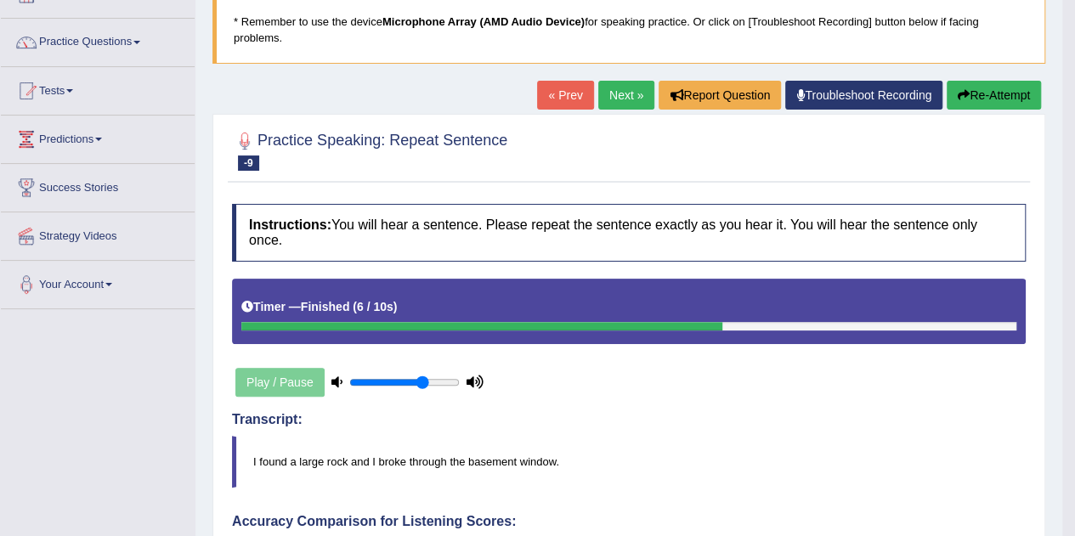
click at [565, 99] on link "« Prev" at bounding box center [565, 95] width 56 height 29
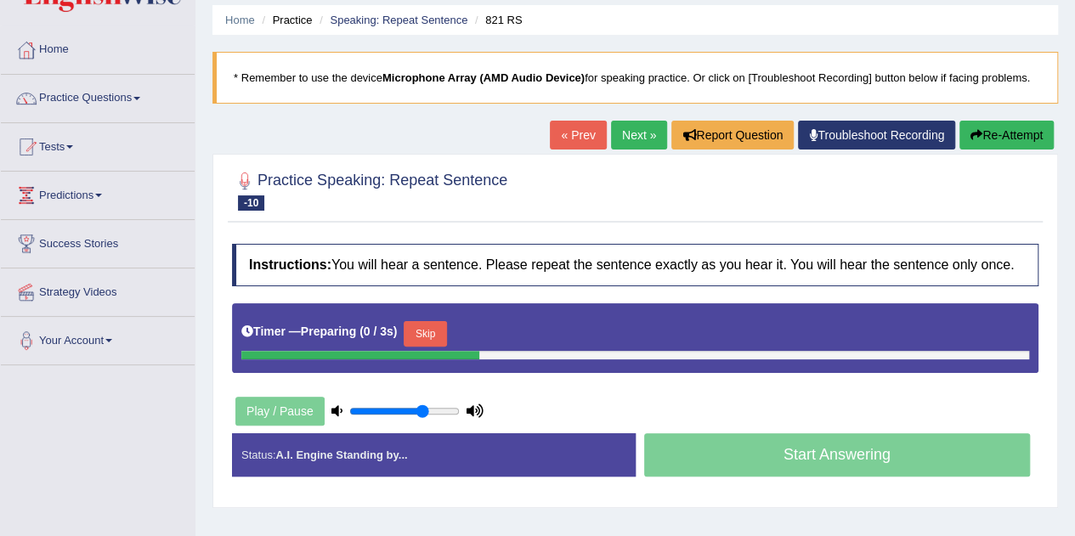
scroll to position [85, 0]
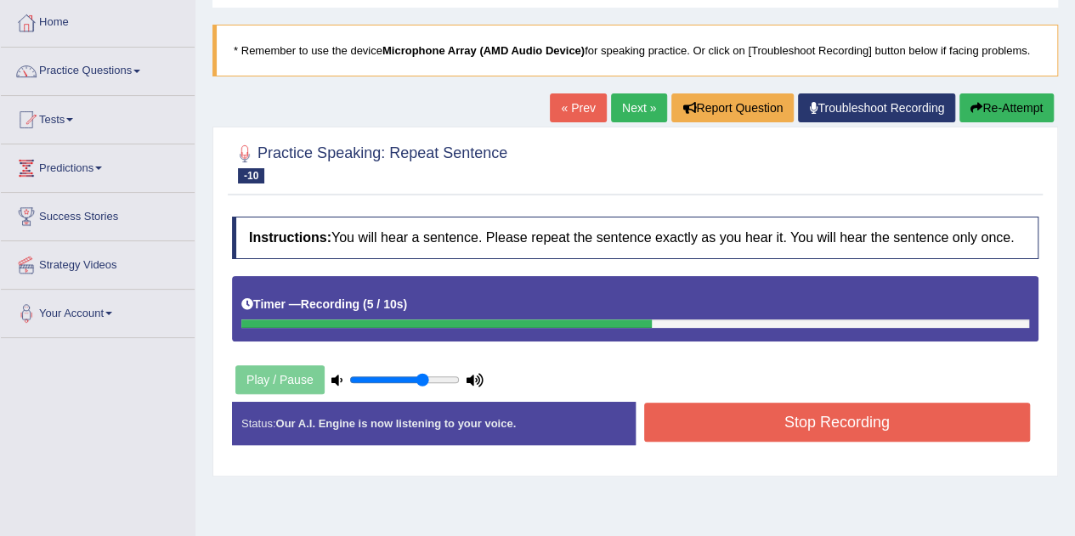
click at [772, 433] on button "Stop Recording" at bounding box center [837, 422] width 387 height 39
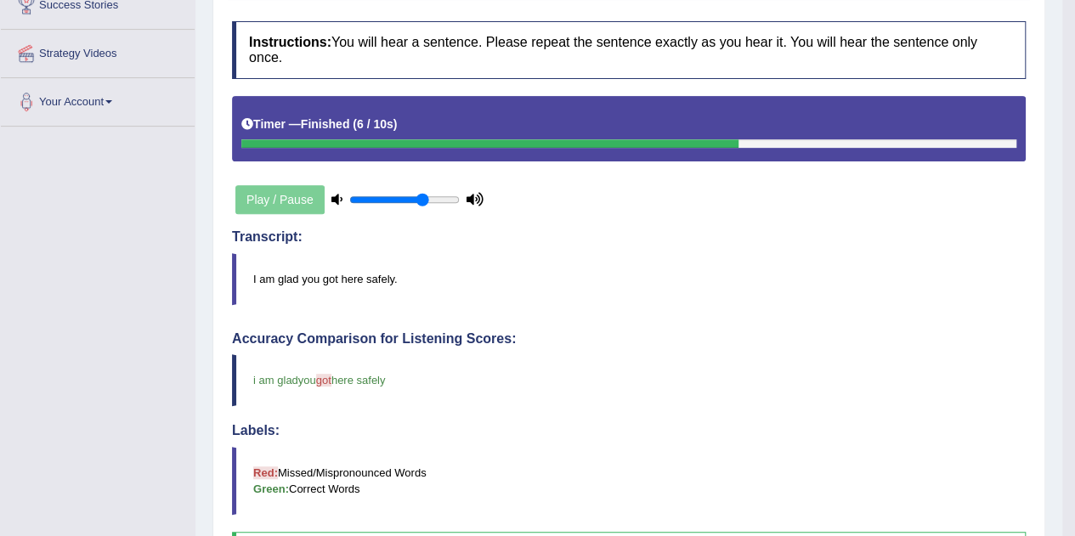
scroll to position [0, 0]
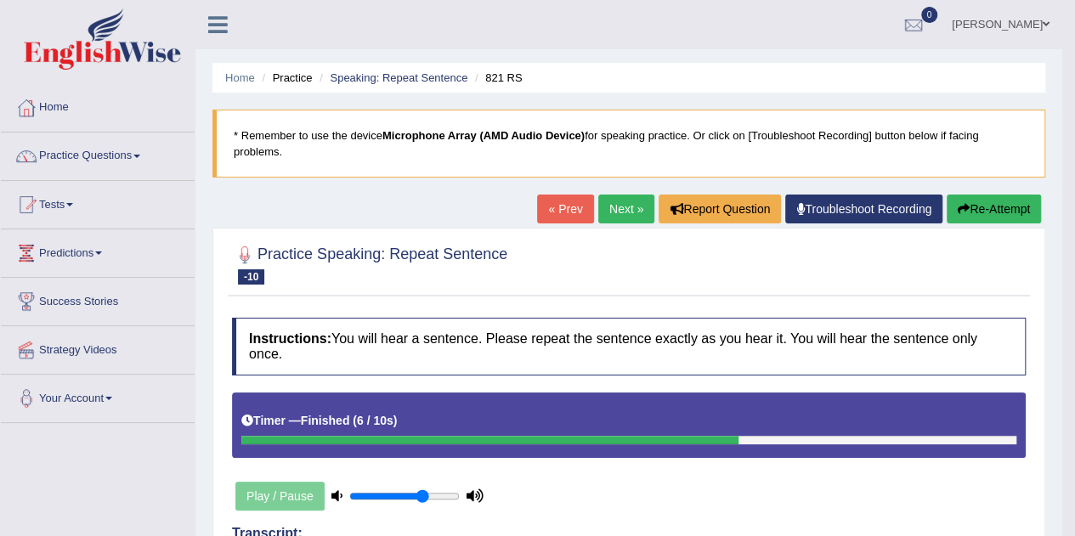
click at [553, 207] on link "« Prev" at bounding box center [565, 209] width 56 height 29
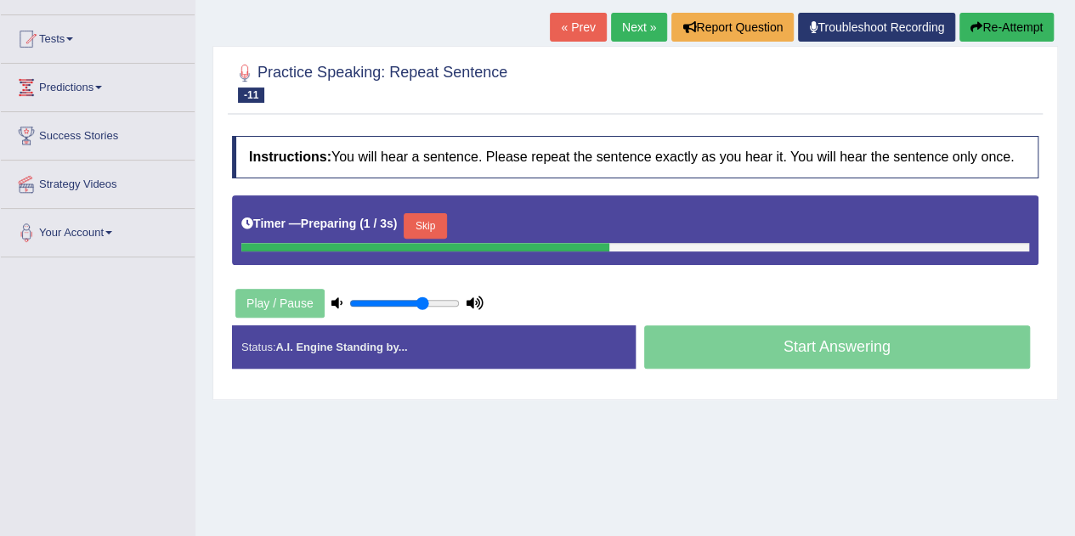
scroll to position [170, 0]
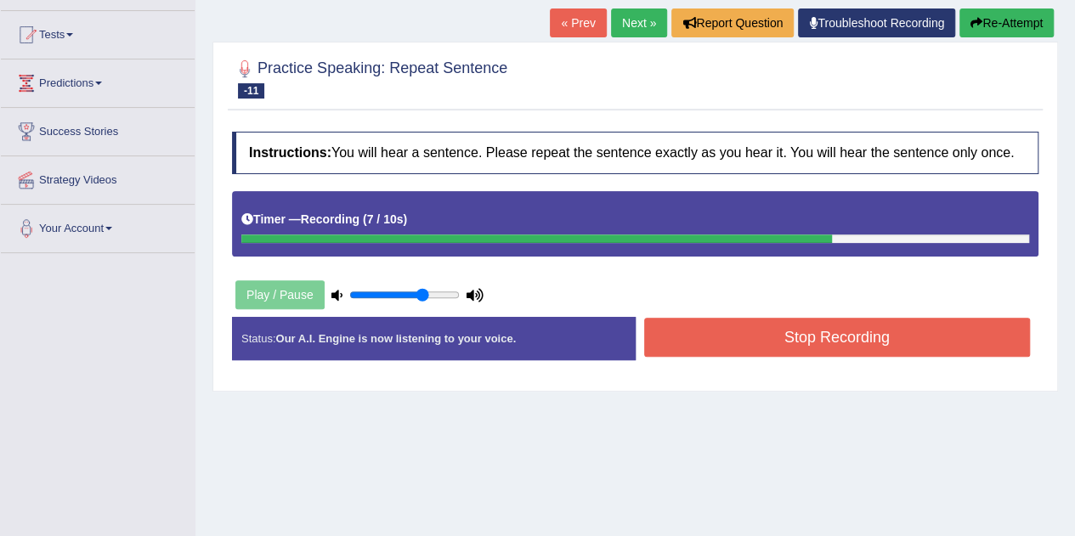
click at [766, 343] on button "Stop Recording" at bounding box center [837, 337] width 387 height 39
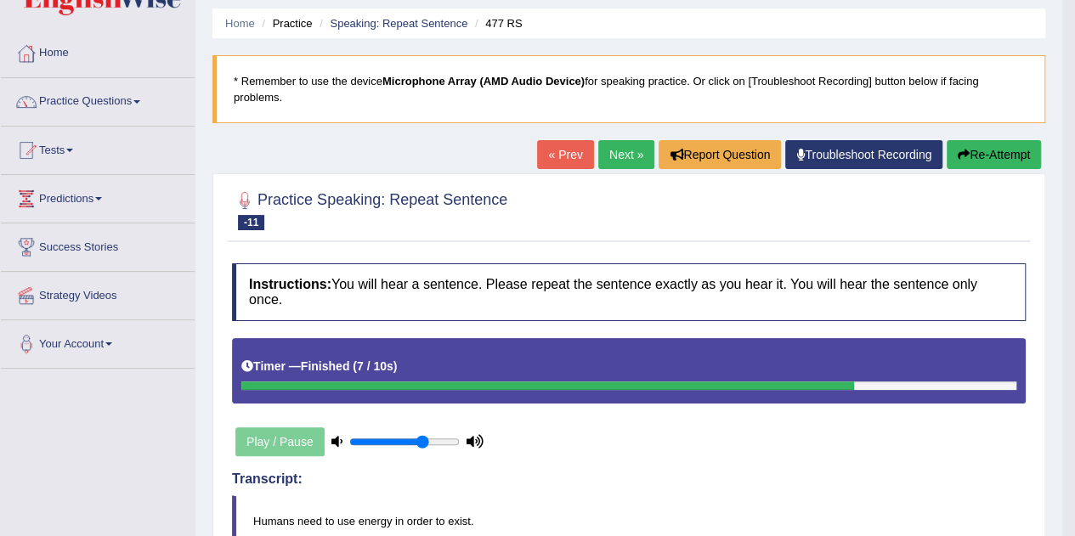
scroll to position [0, 0]
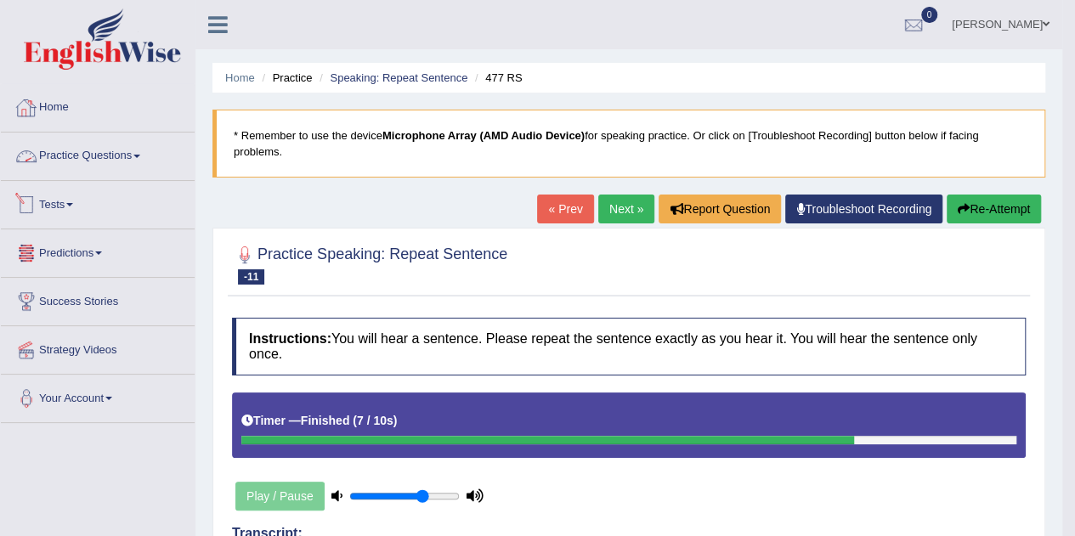
click at [58, 108] on link "Home" at bounding box center [98, 105] width 194 height 43
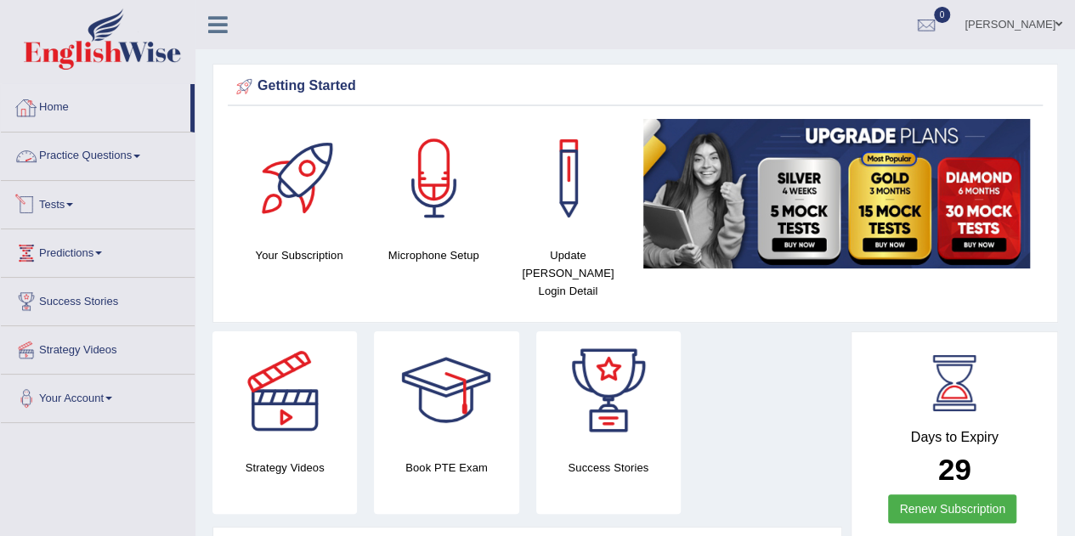
click at [56, 205] on link "Tests" at bounding box center [98, 202] width 194 height 43
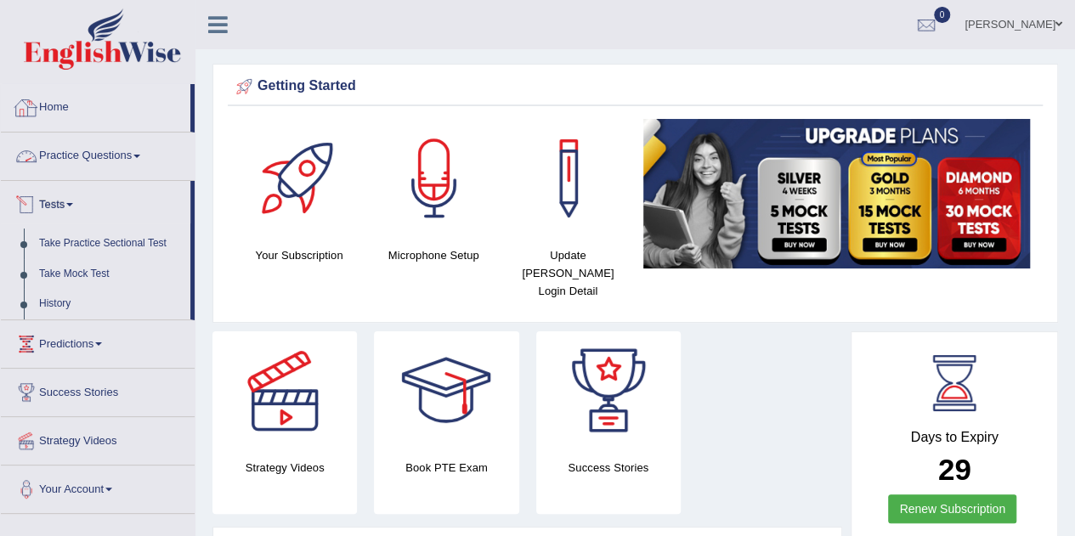
click at [63, 116] on link "Home" at bounding box center [96, 105] width 190 height 43
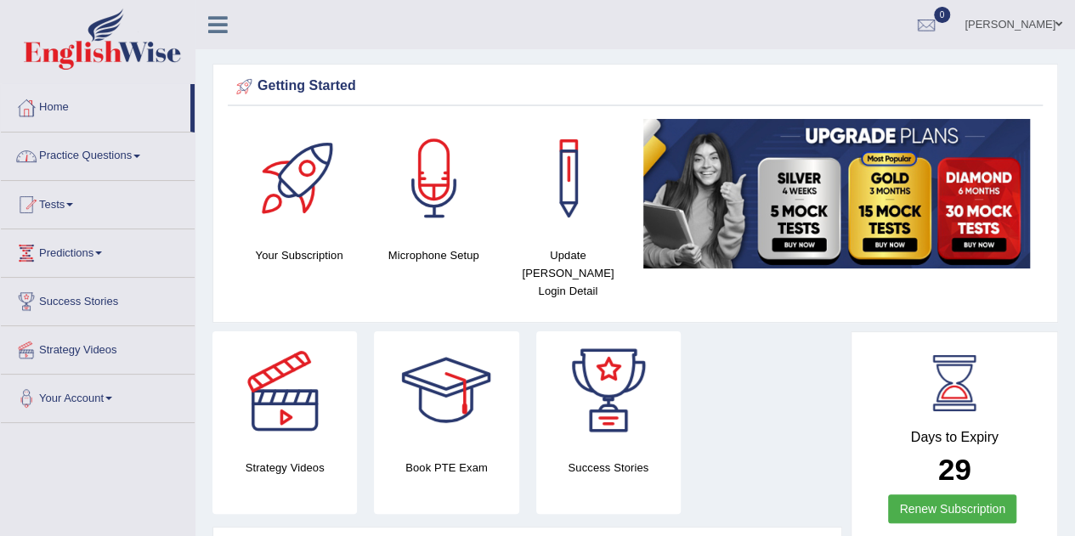
click at [82, 158] on link "Practice Questions" at bounding box center [98, 154] width 194 height 43
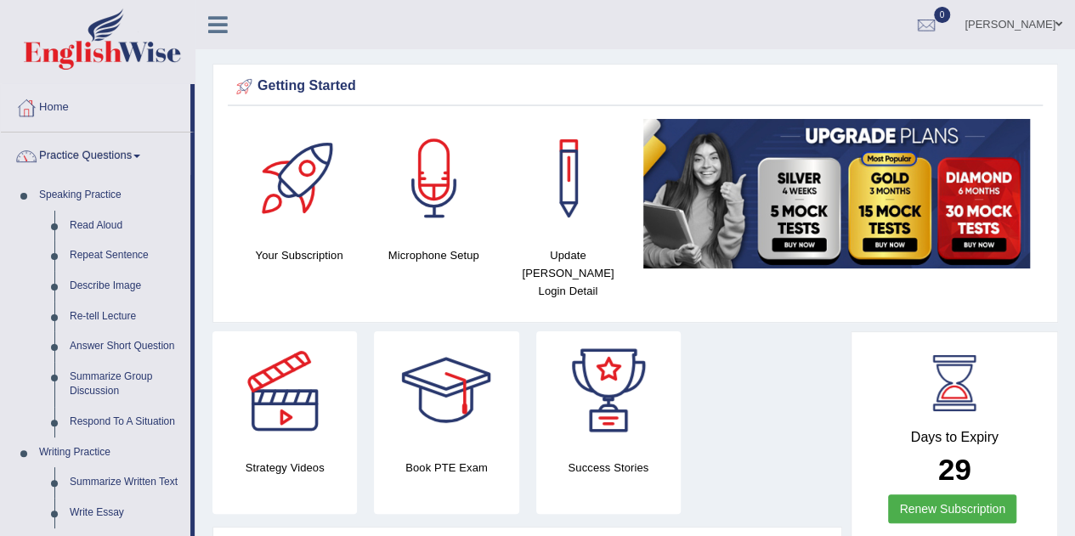
click at [94, 259] on link "Repeat Sentence" at bounding box center [126, 256] width 128 height 31
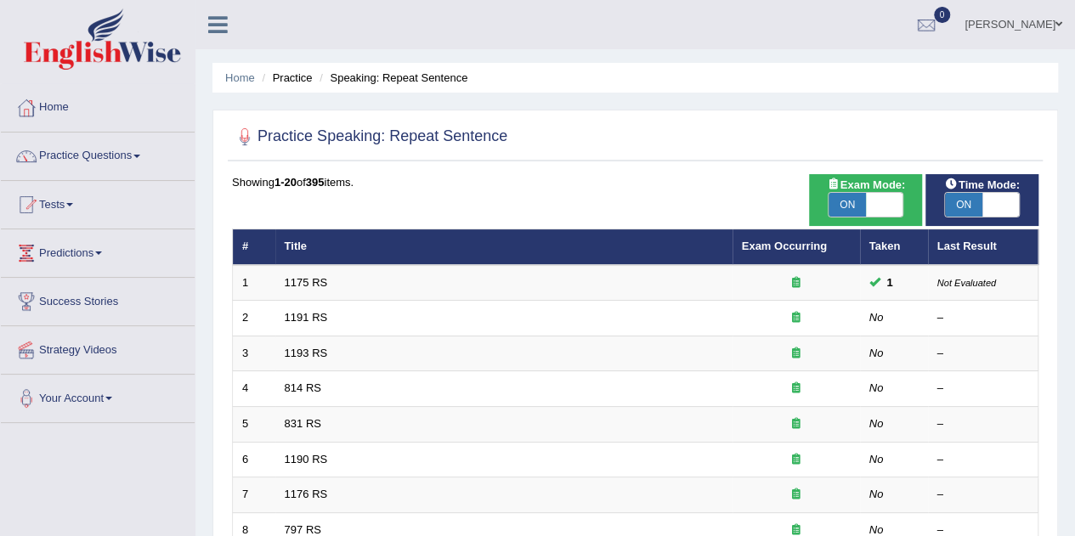
click at [312, 312] on link "1191 RS" at bounding box center [306, 317] width 43 height 13
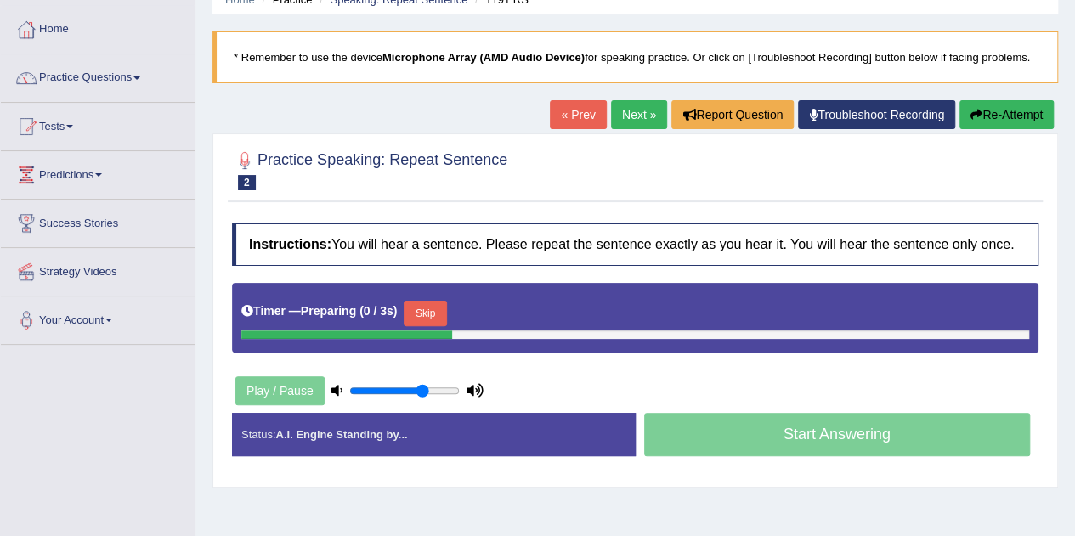
scroll to position [170, 0]
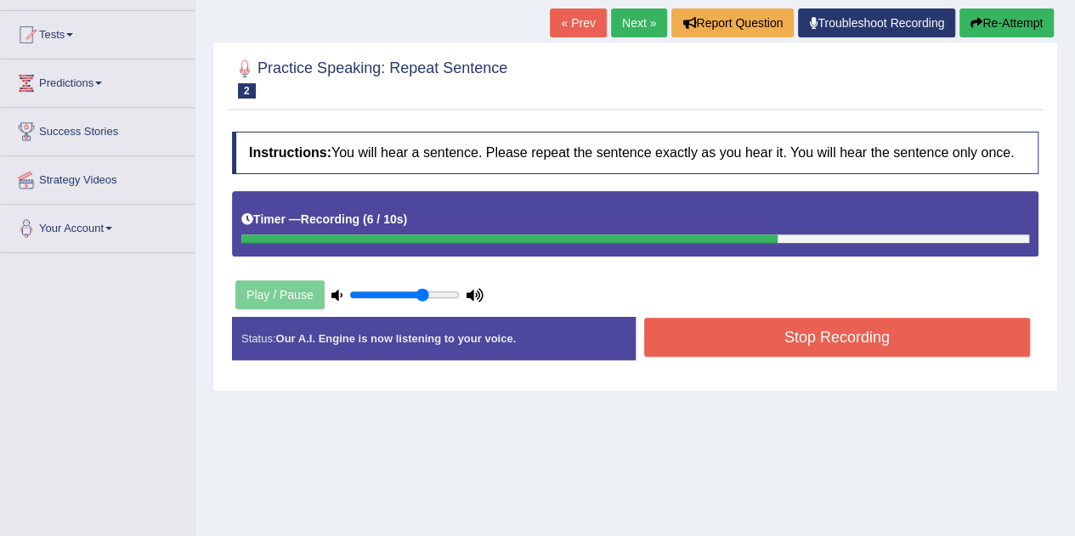
click at [681, 324] on button "Stop Recording" at bounding box center [837, 337] width 387 height 39
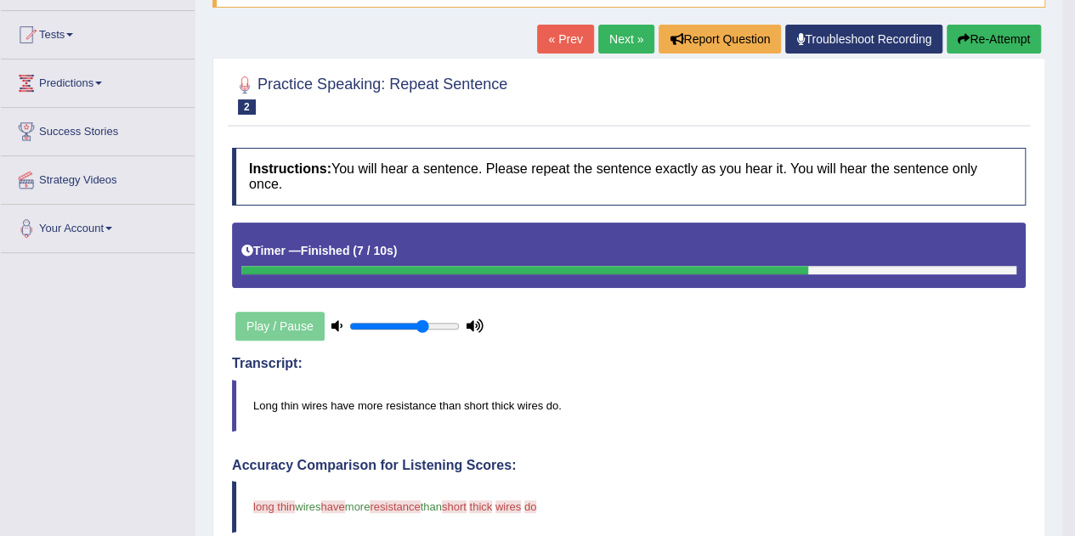
click at [561, 45] on link "« Prev" at bounding box center [565, 39] width 56 height 29
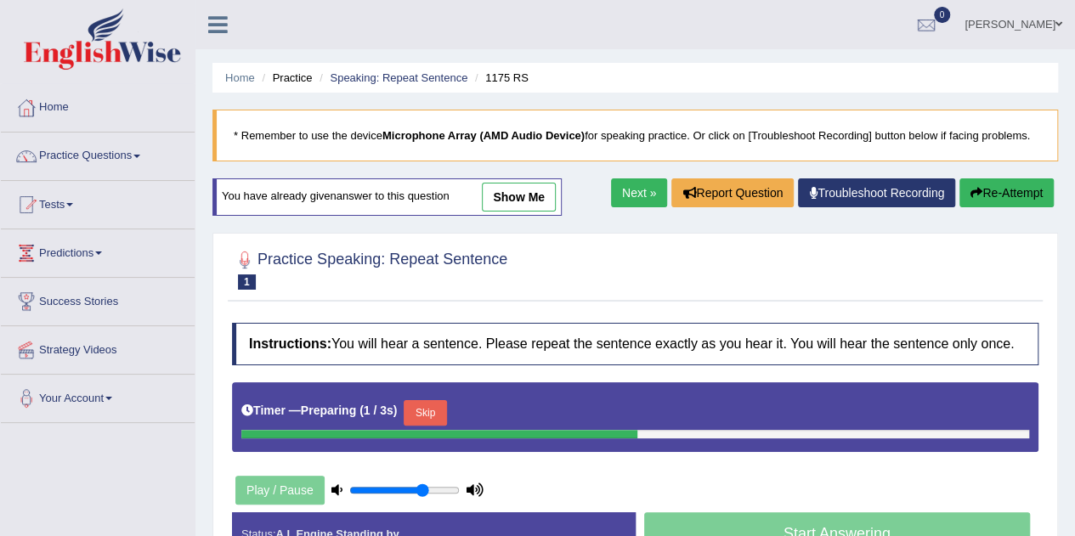
click at [640, 183] on link "Next »" at bounding box center [639, 193] width 56 height 29
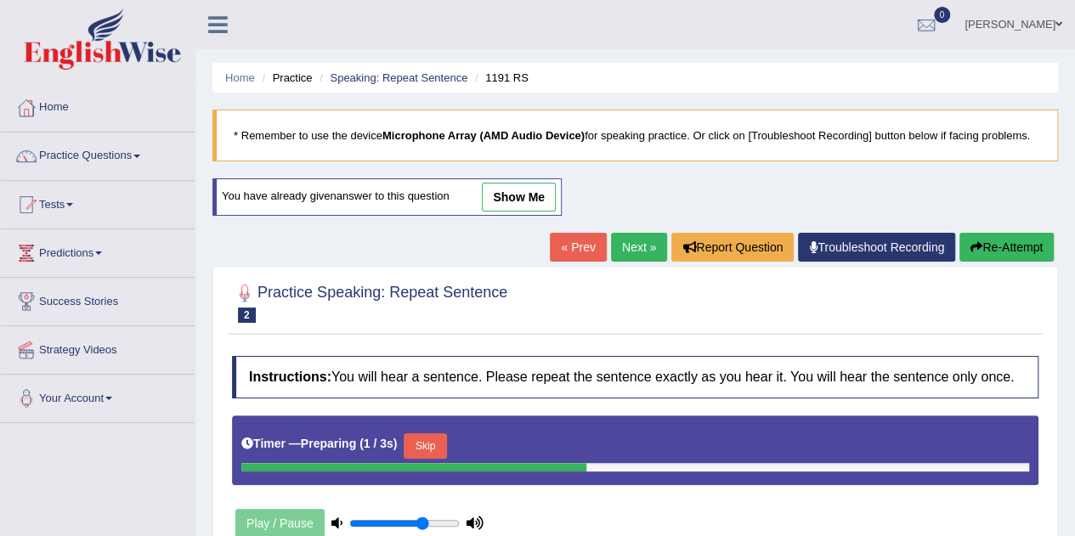
click at [629, 246] on link "Next »" at bounding box center [639, 247] width 56 height 29
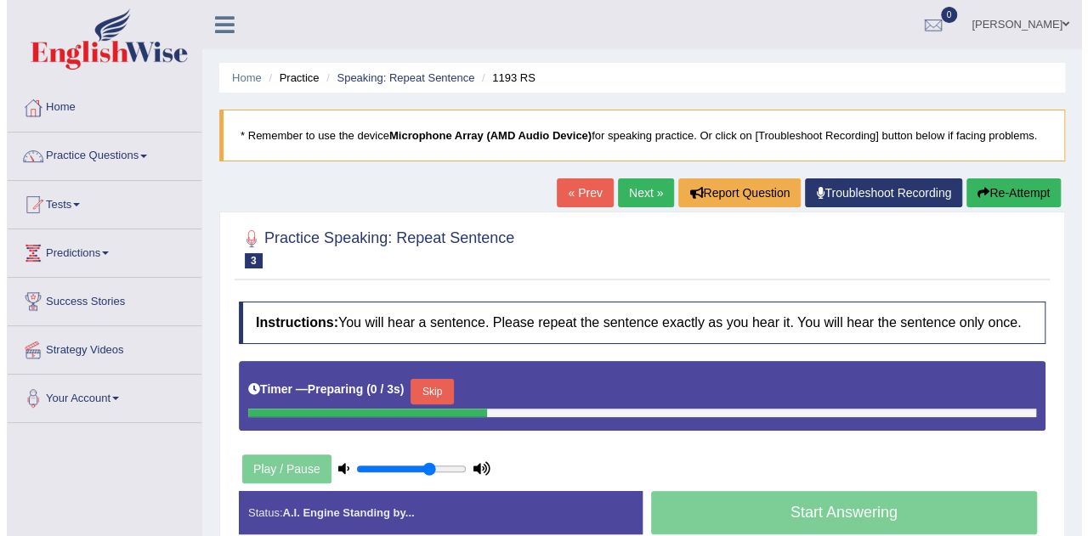
scroll to position [85, 0]
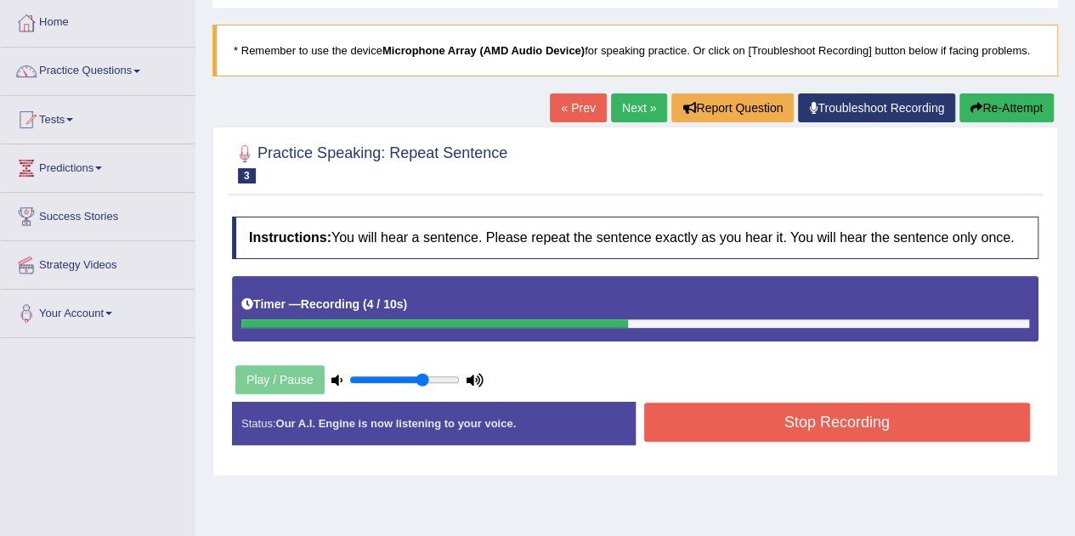
click at [767, 410] on button "Stop Recording" at bounding box center [837, 422] width 387 height 39
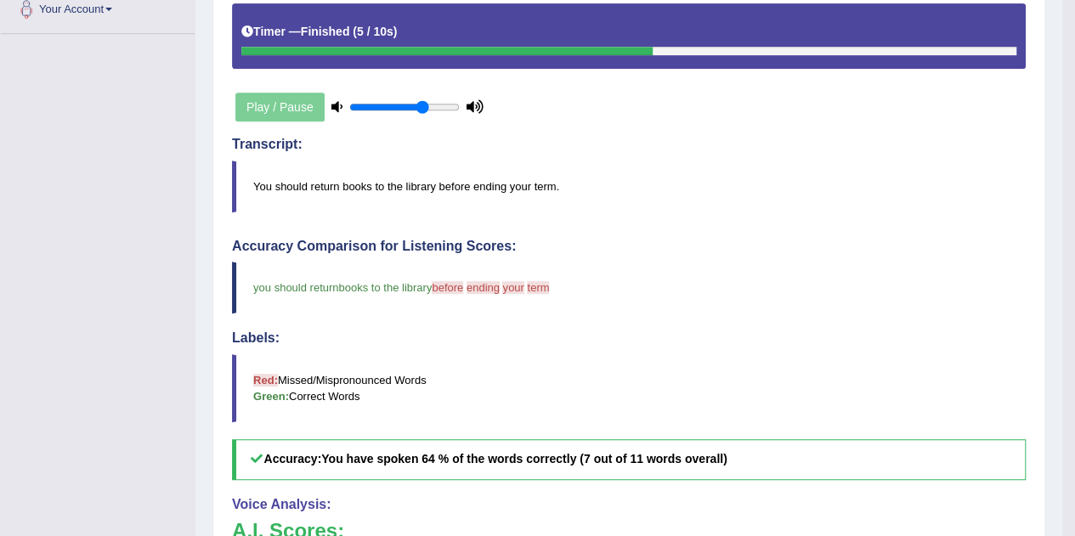
scroll to position [114, 0]
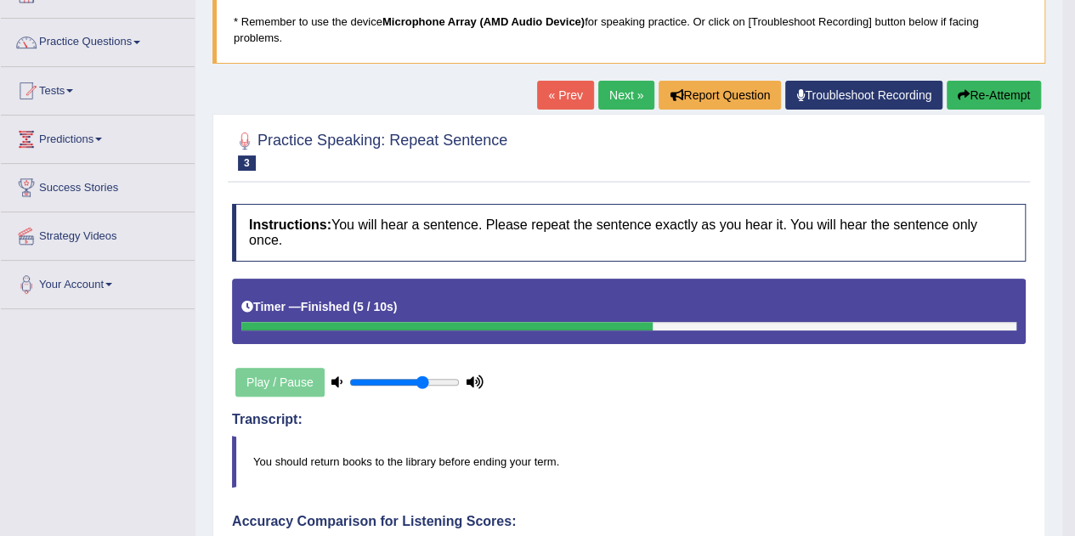
click at [628, 96] on link "Next »" at bounding box center [627, 95] width 56 height 29
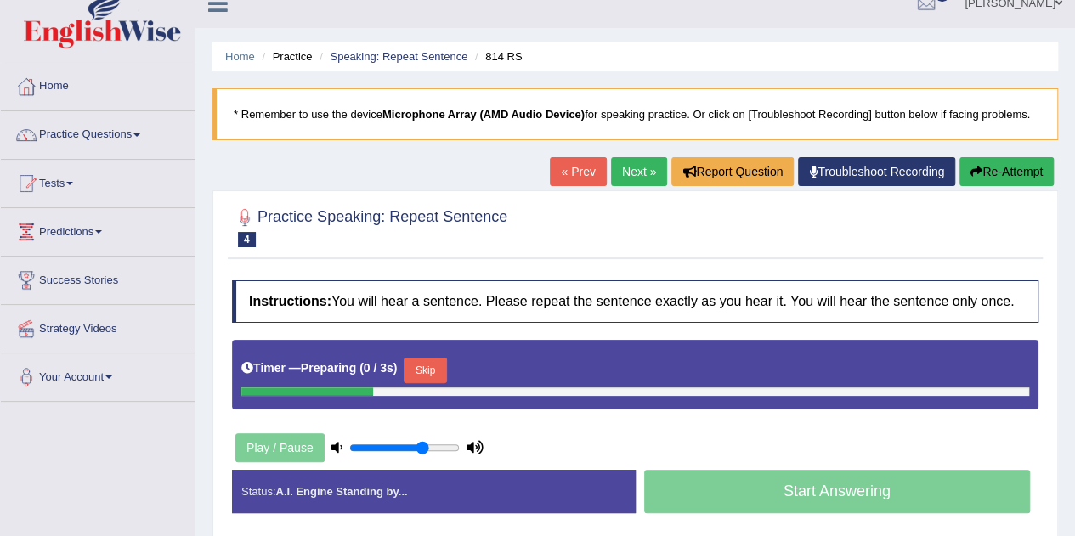
scroll to position [170, 0]
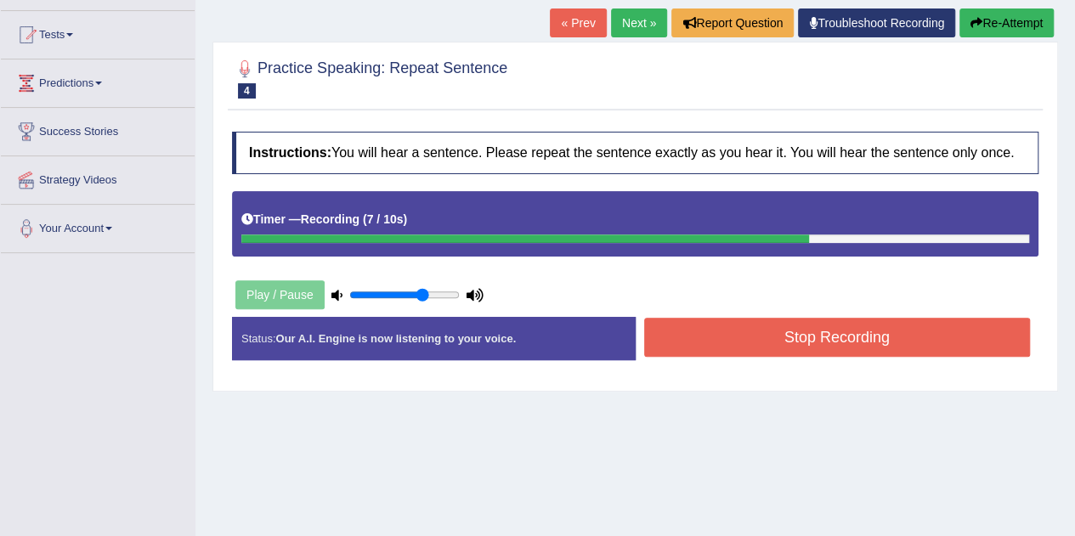
click at [743, 344] on button "Stop Recording" at bounding box center [837, 337] width 387 height 39
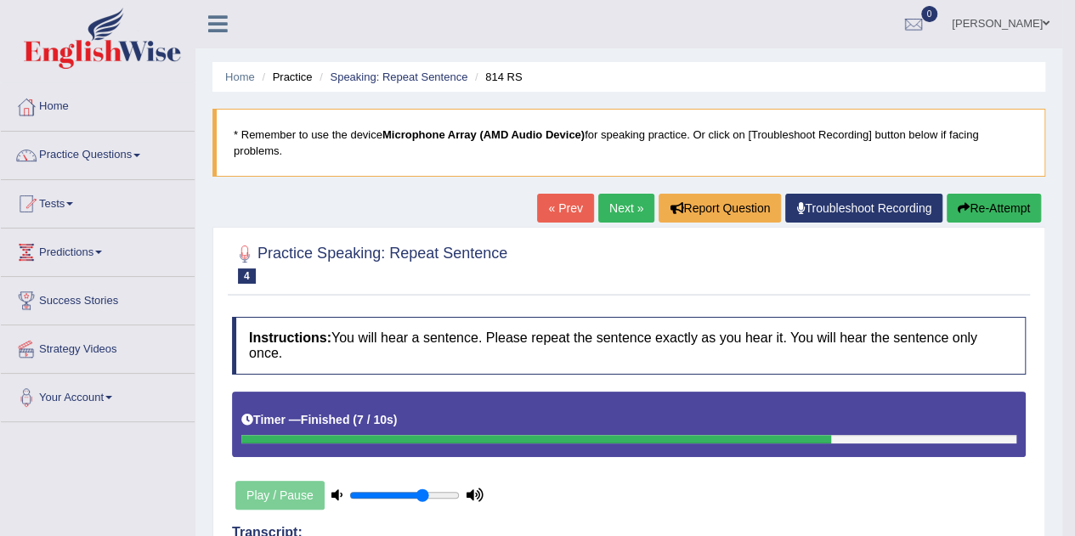
scroll to position [0, 0]
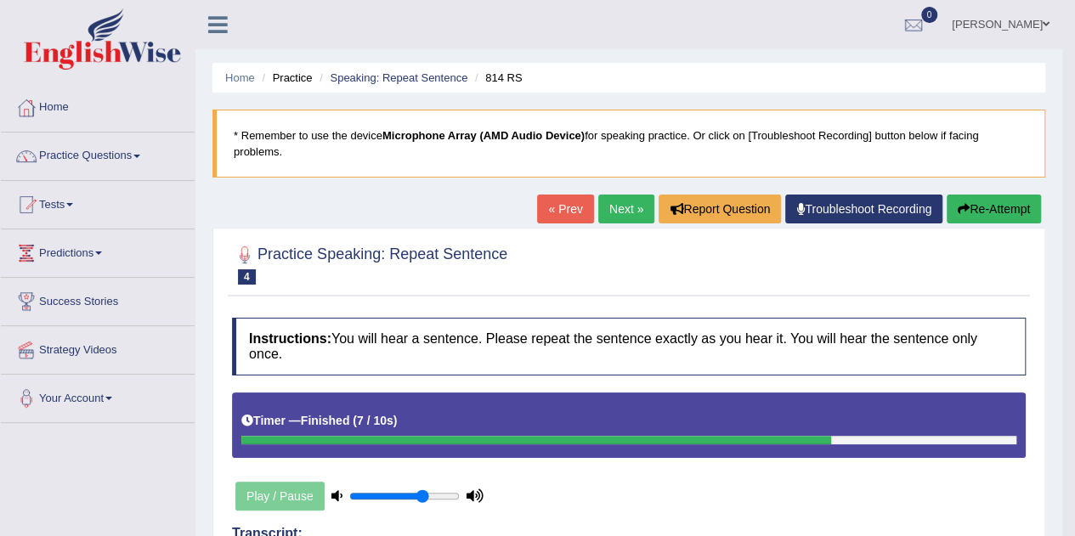
click at [555, 213] on link "« Prev" at bounding box center [565, 209] width 56 height 29
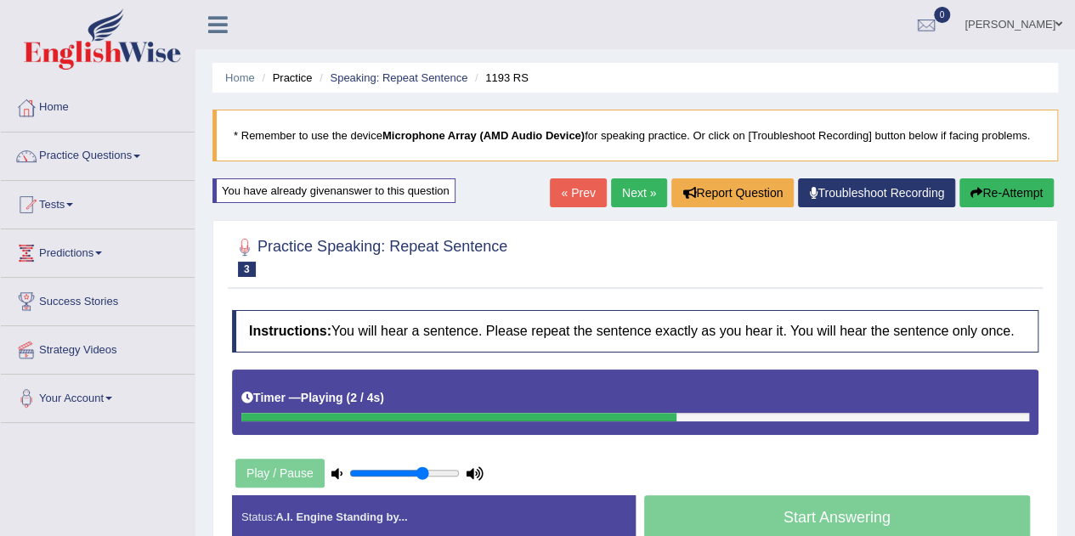
click at [619, 193] on link "Next »" at bounding box center [639, 193] width 56 height 29
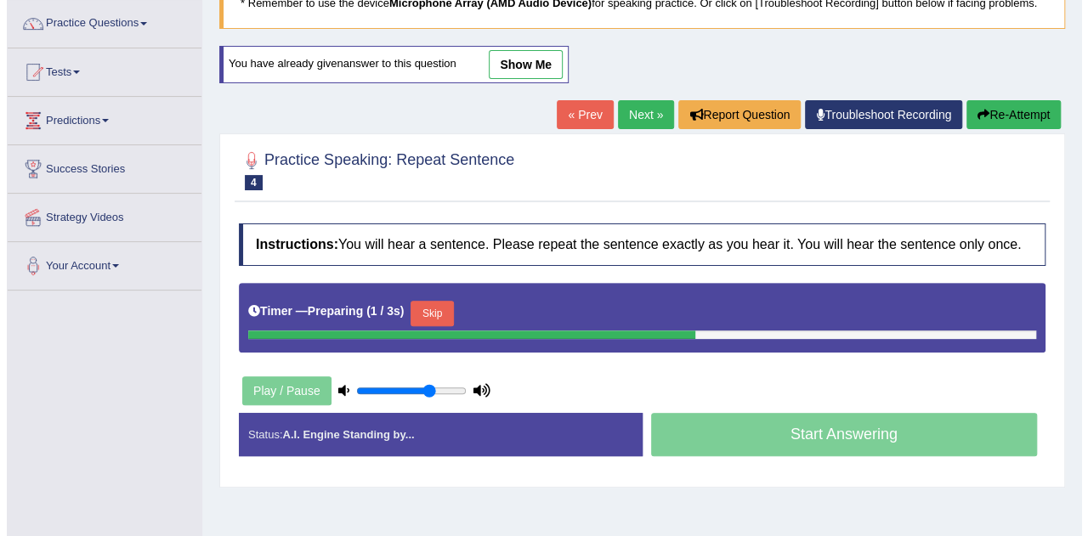
scroll to position [170, 0]
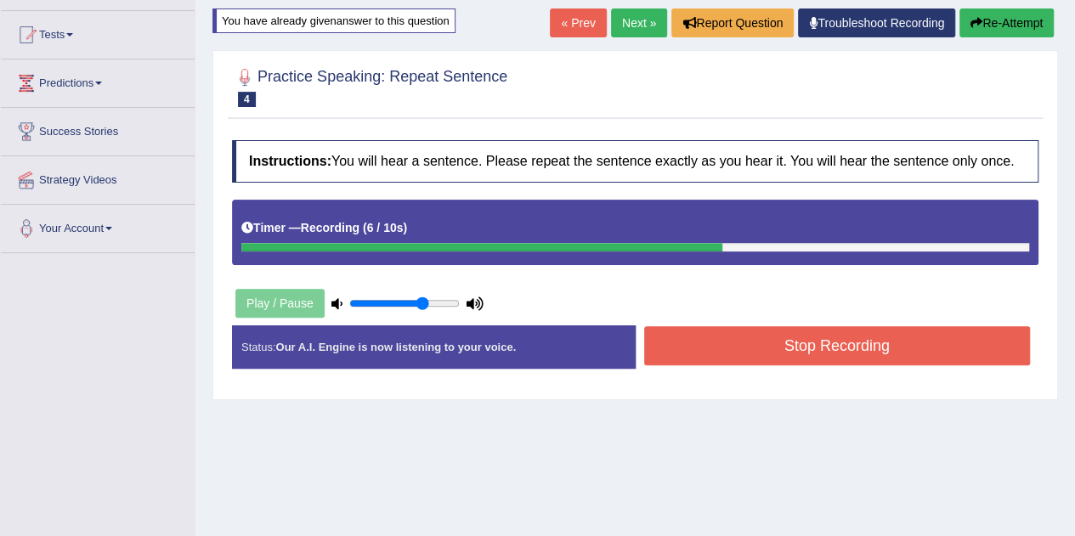
click at [763, 355] on button "Stop Recording" at bounding box center [837, 345] width 387 height 39
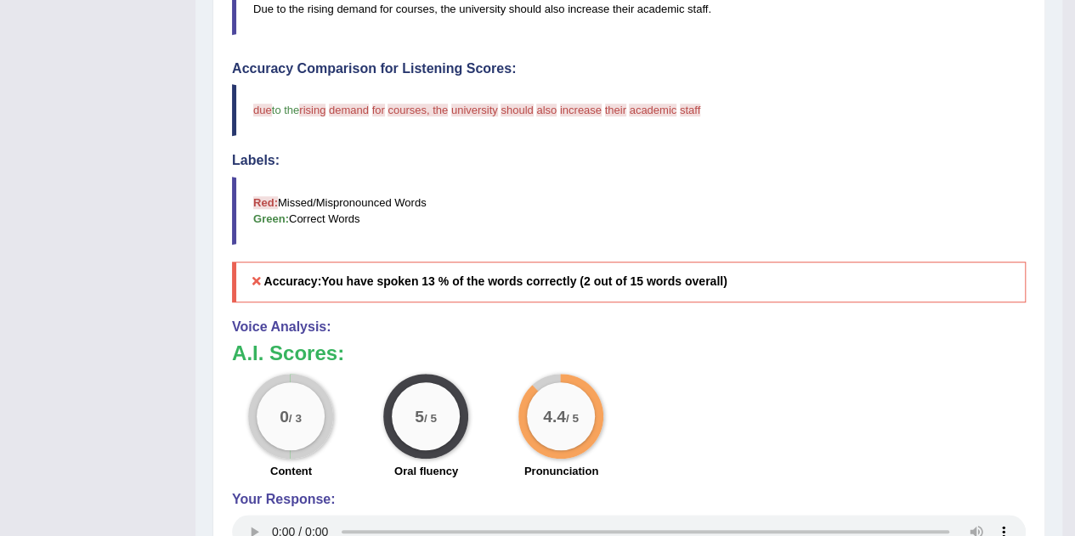
scroll to position [680, 0]
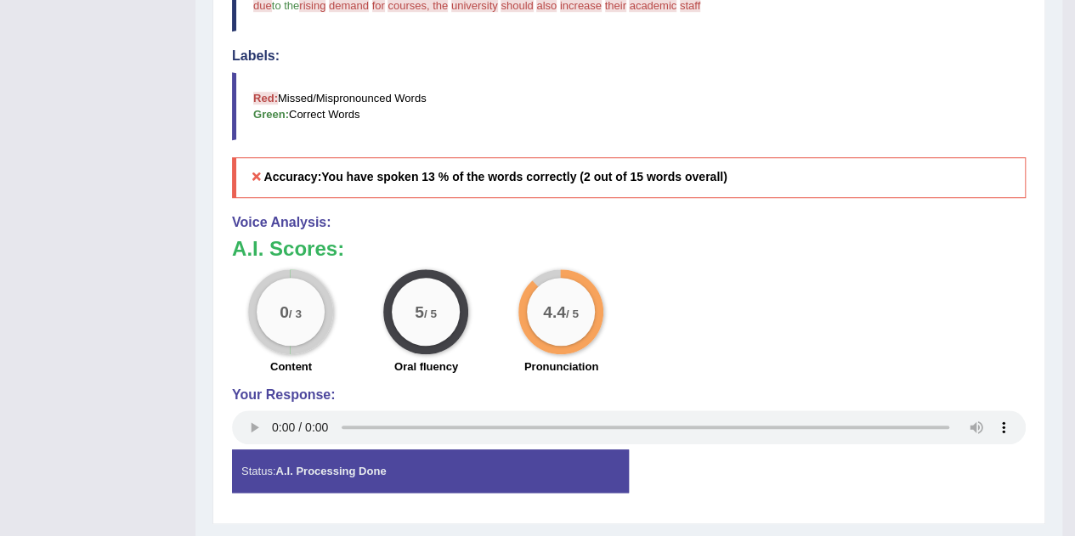
click at [648, 36] on div "Accuracy Comparison for Listening Scores: due the man to the rising courses dem…" at bounding box center [629, 77] width 794 height 241
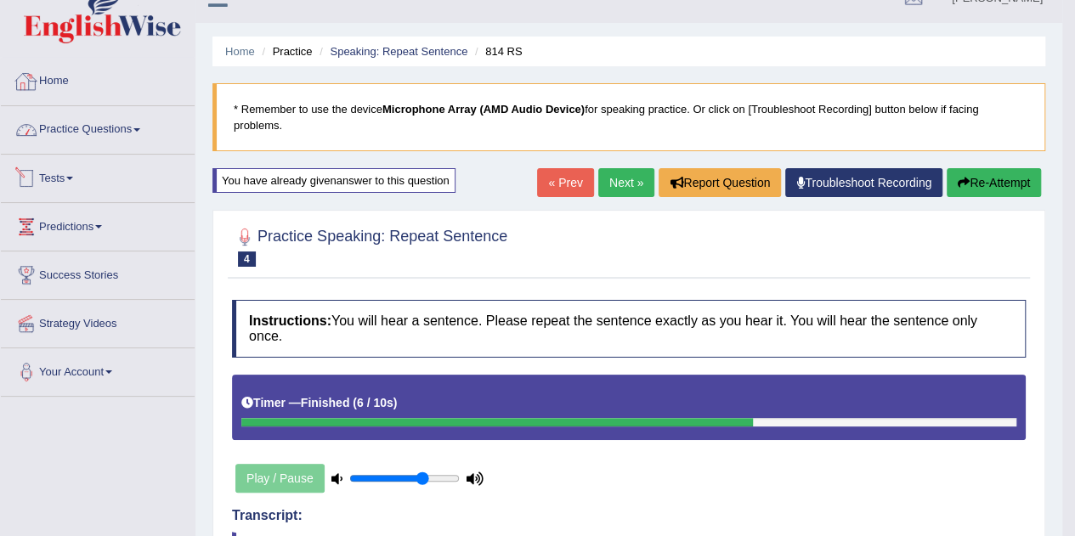
scroll to position [0, 0]
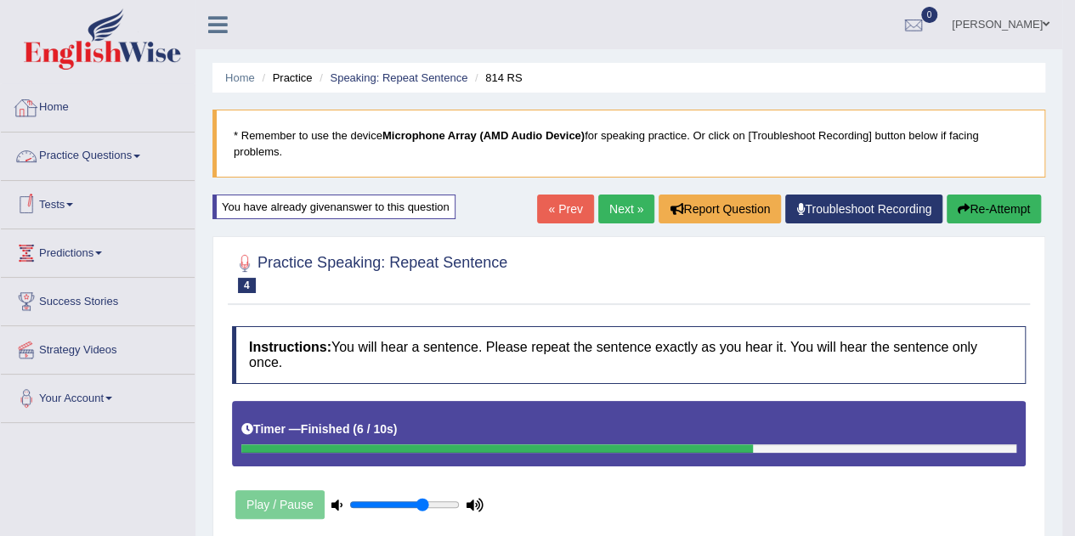
click at [60, 98] on link "Home" at bounding box center [98, 105] width 194 height 43
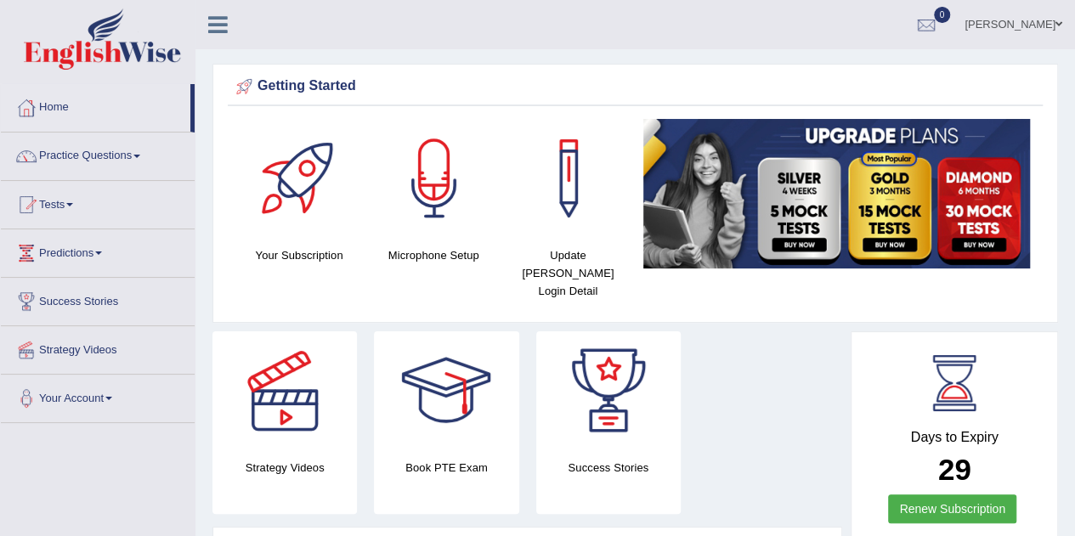
click at [84, 149] on link "Practice Questions" at bounding box center [98, 154] width 194 height 43
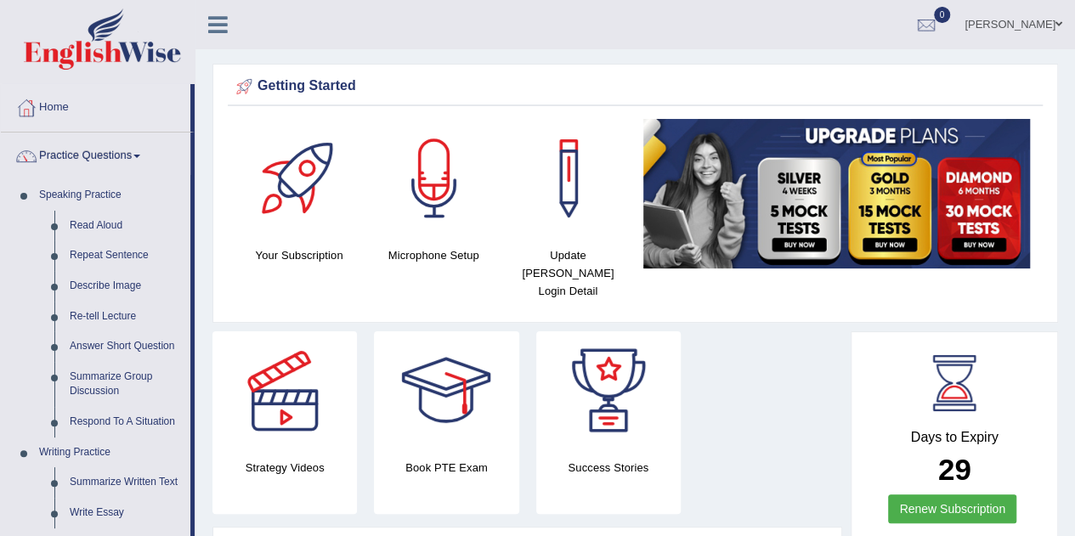
click at [100, 254] on link "Repeat Sentence" at bounding box center [126, 256] width 128 height 31
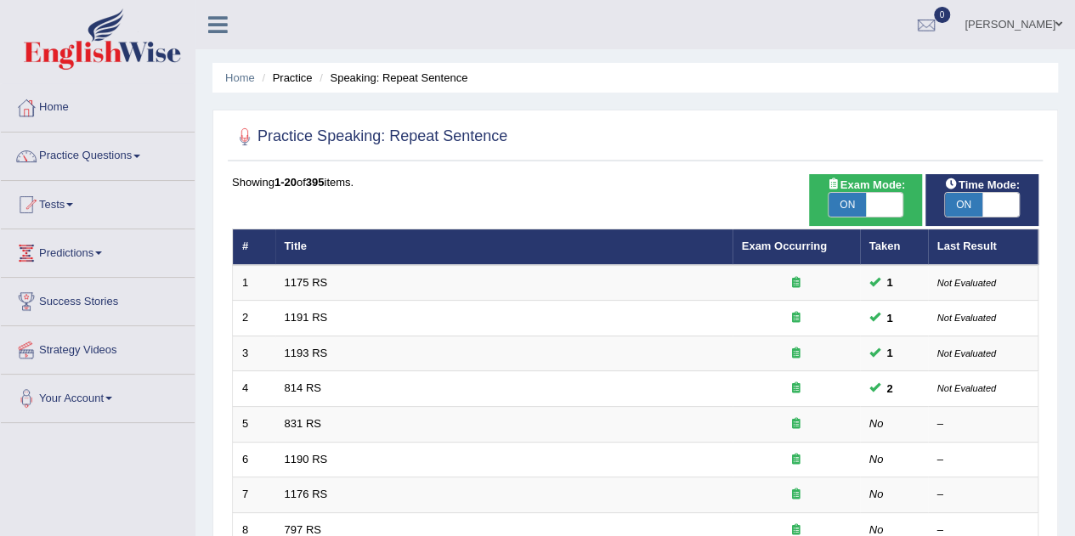
click at [966, 281] on small "Not Evaluated" at bounding box center [967, 283] width 59 height 10
click at [85, 304] on link "Success Stories" at bounding box center [98, 299] width 194 height 43
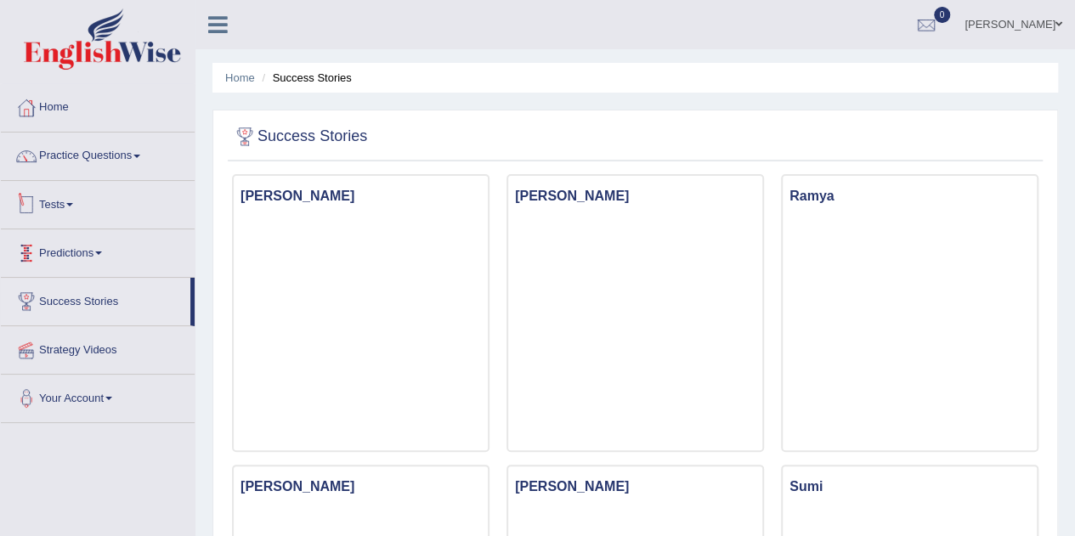
click at [63, 203] on link "Tests" at bounding box center [98, 202] width 194 height 43
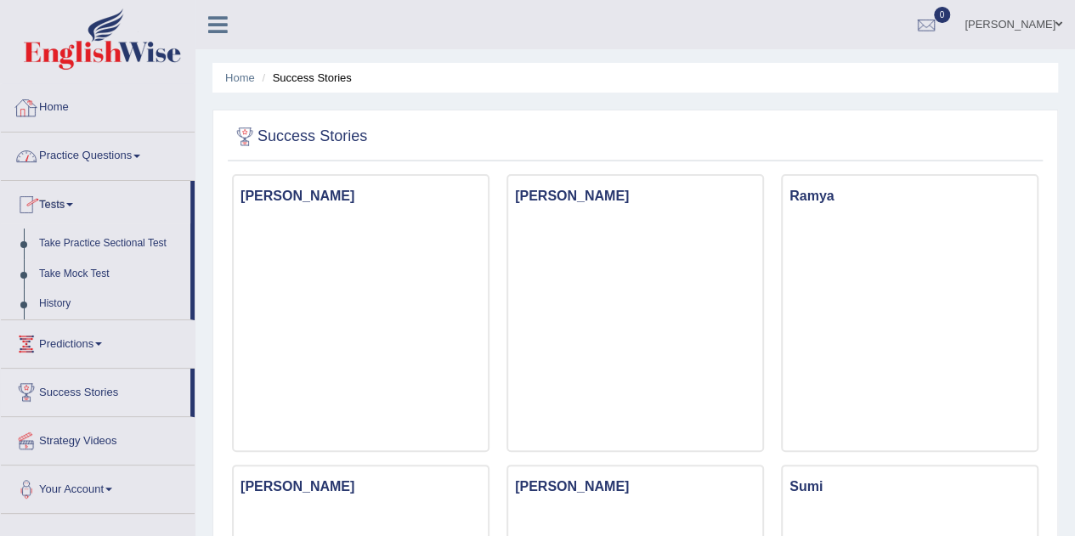
click at [54, 110] on link "Home" at bounding box center [98, 105] width 194 height 43
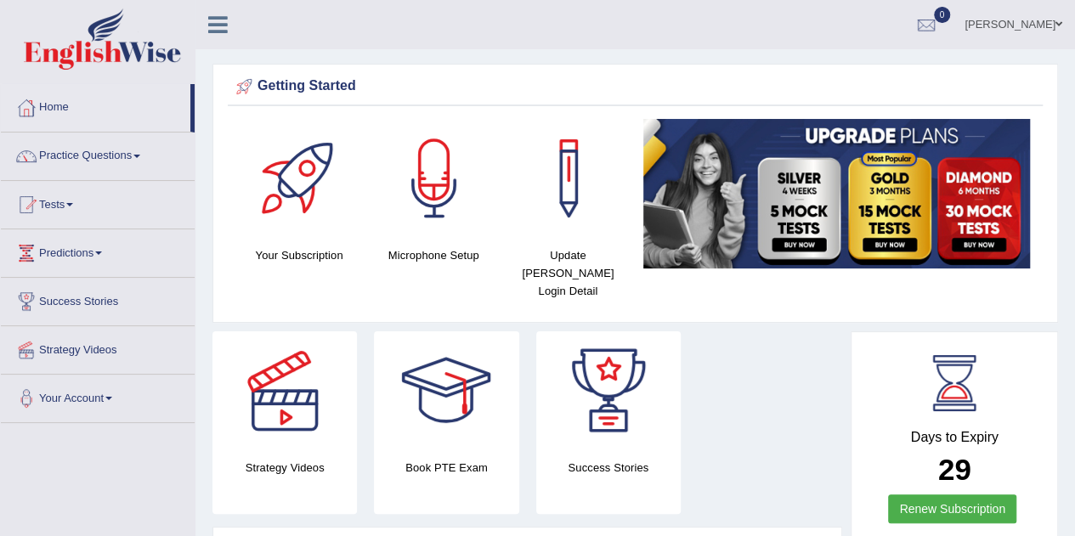
click at [220, 30] on icon at bounding box center [218, 25] width 20 height 22
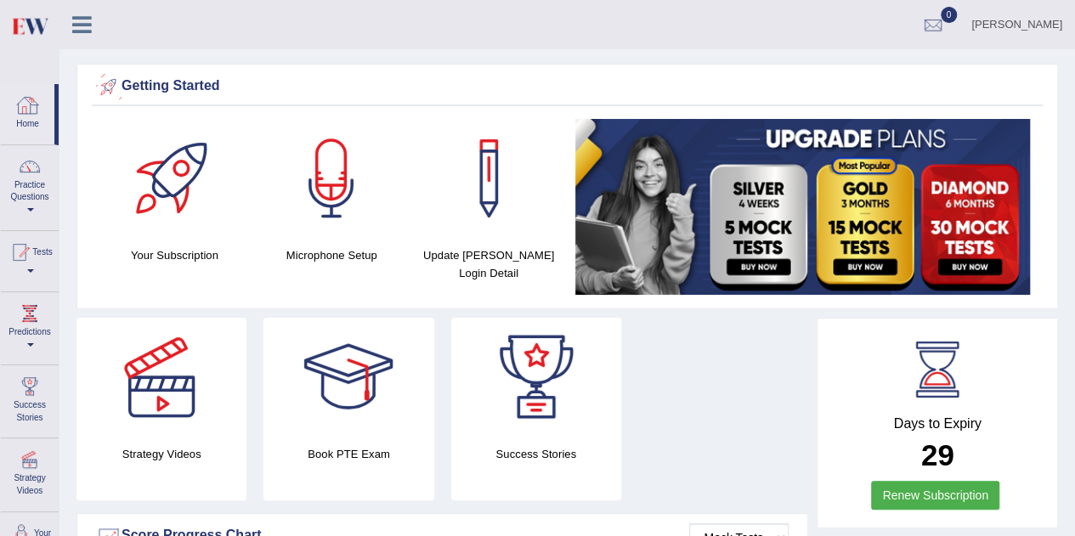
click at [41, 107] on link "Home" at bounding box center [28, 111] width 54 height 55
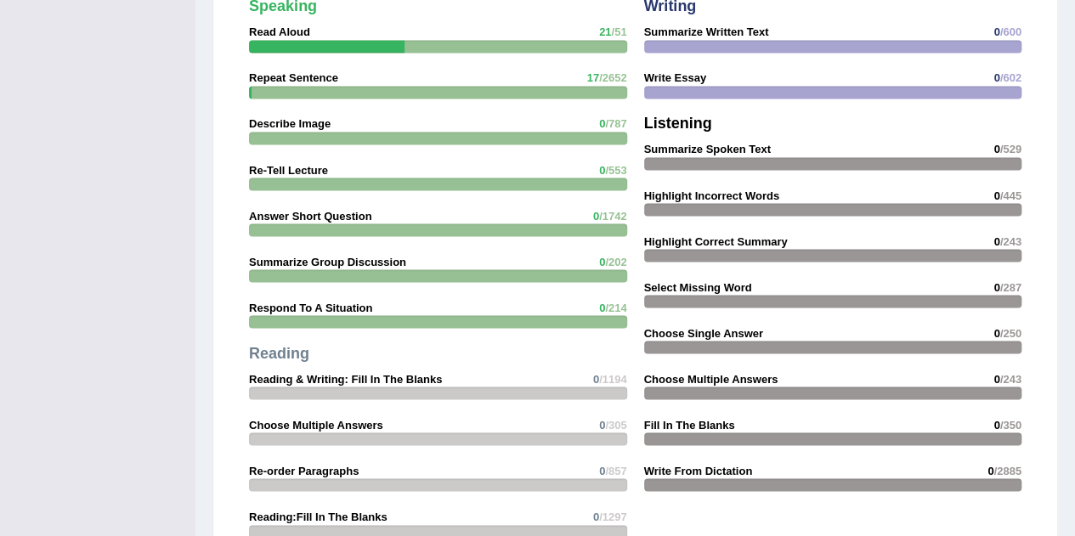
scroll to position [1360, 0]
